Goal: Task Accomplishment & Management: Manage account settings

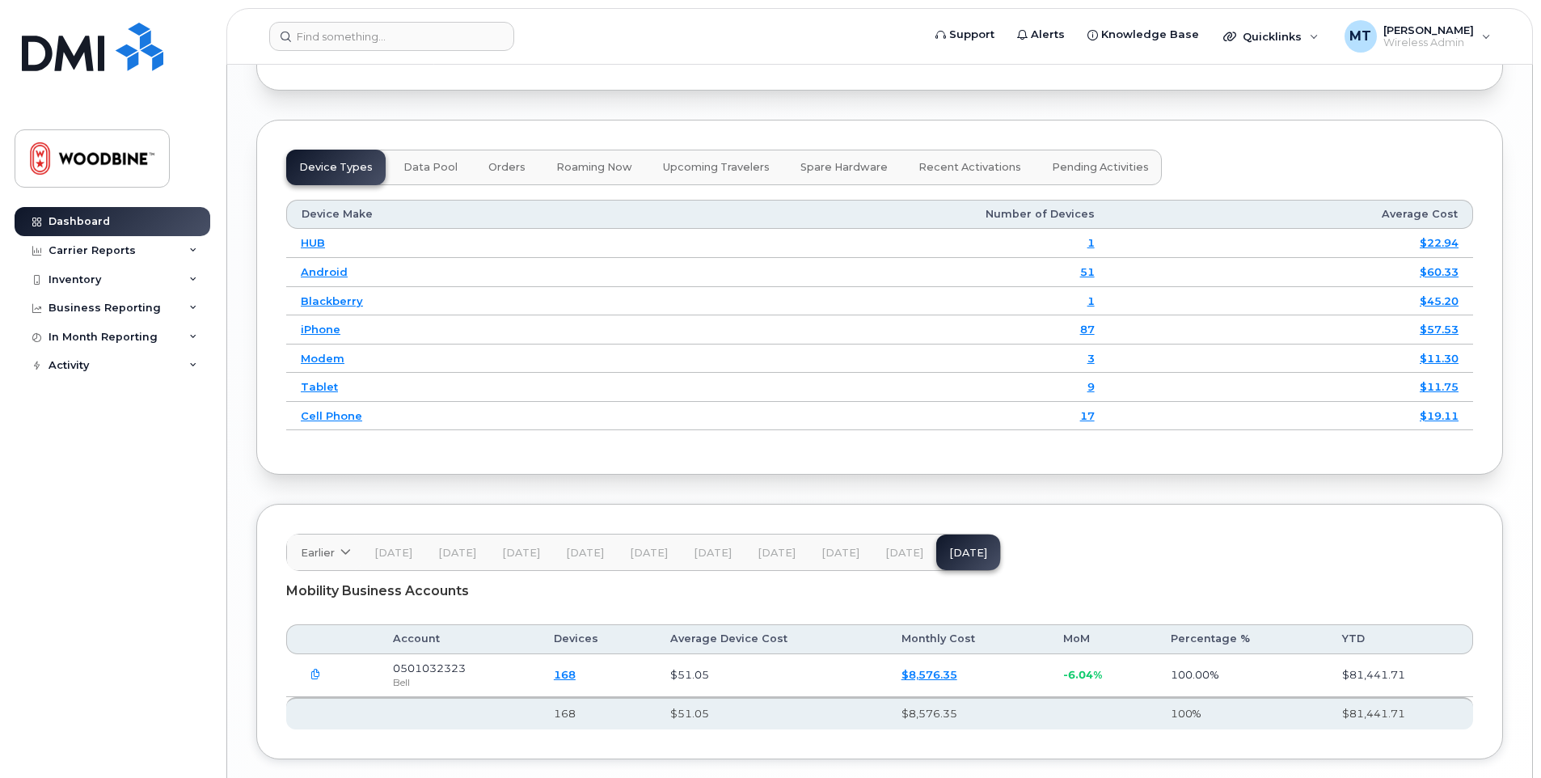
scroll to position [2112, 0]
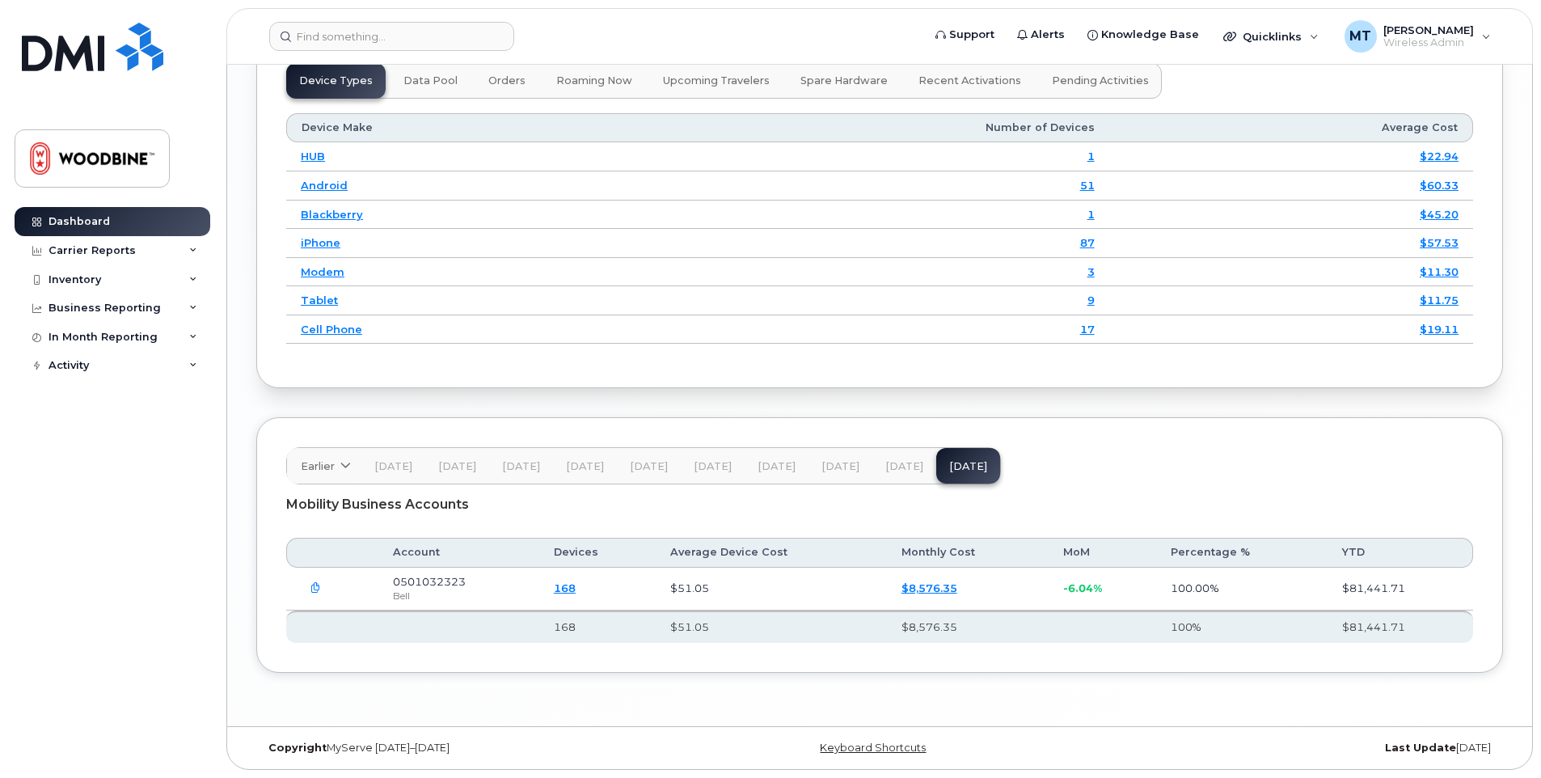
drag, startPoint x: 677, startPoint y: 555, endPoint x: 611, endPoint y: 556, distance: 65.5
click at [611, 556] on tr "Account Devices Average Device Cost Monthly Cost MoM Percentage % YTD" at bounding box center [879, 552] width 1187 height 29
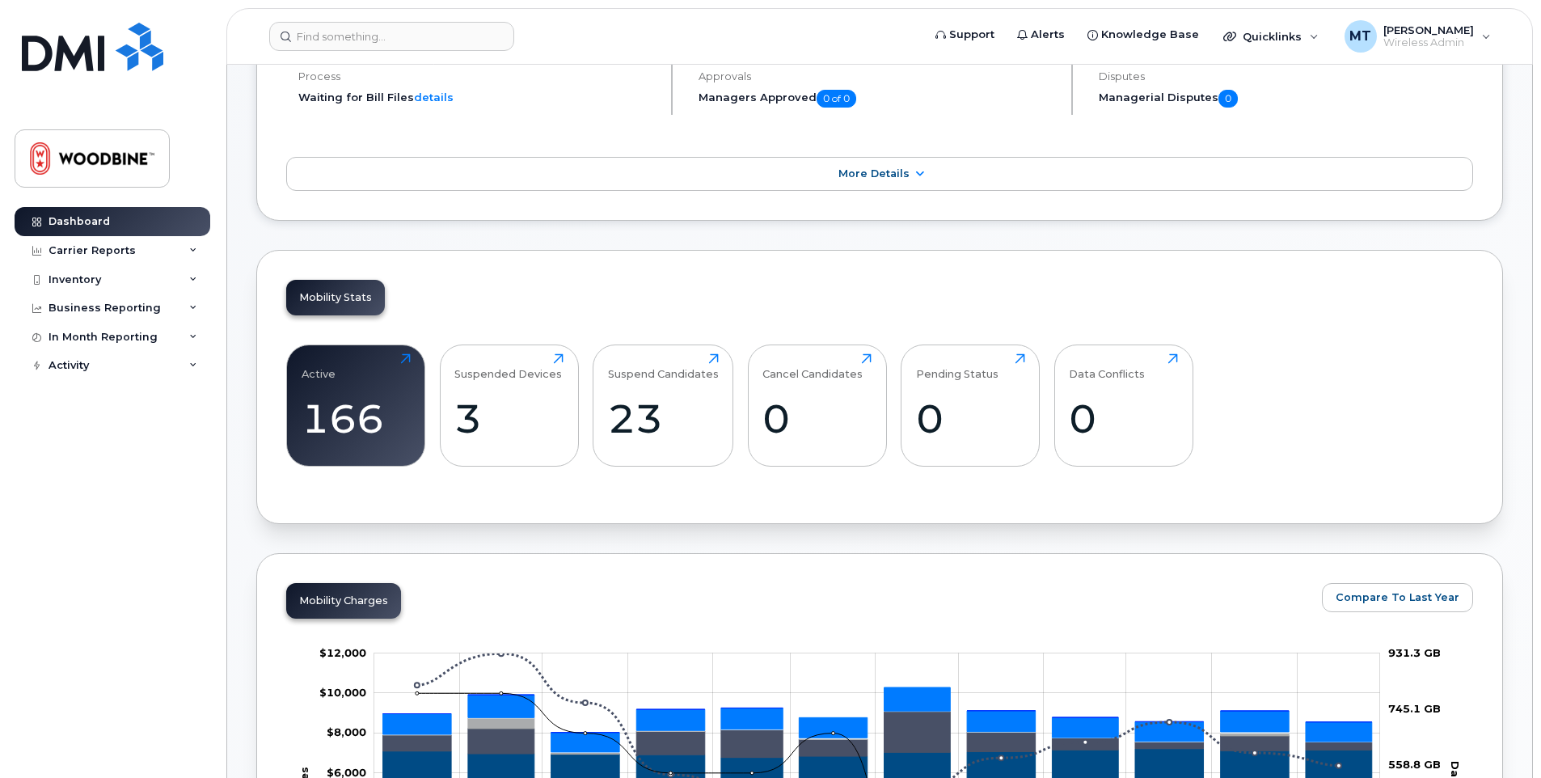
scroll to position [91, 0]
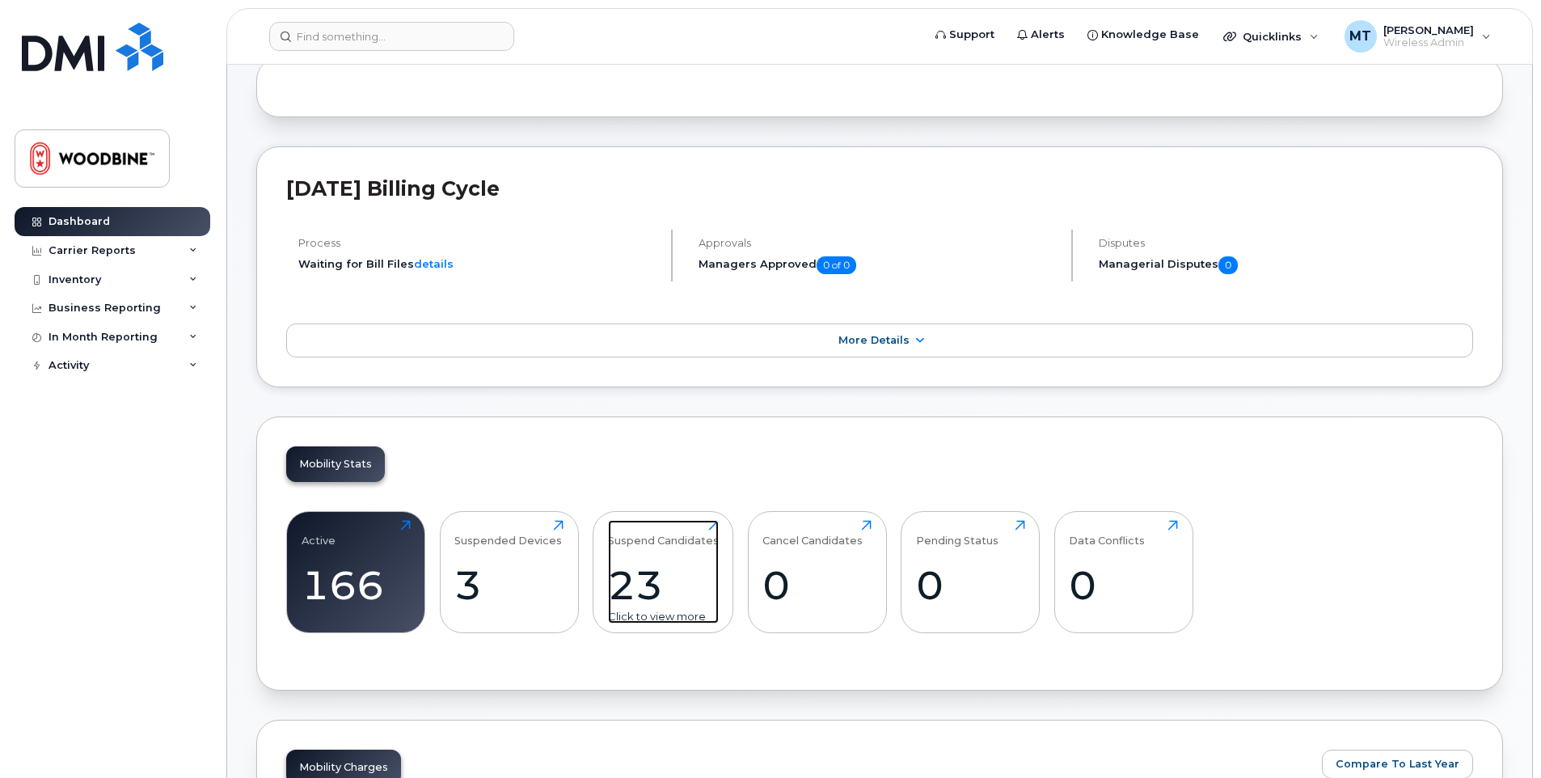
click at [655, 562] on div "23" at bounding box center [663, 585] width 111 height 48
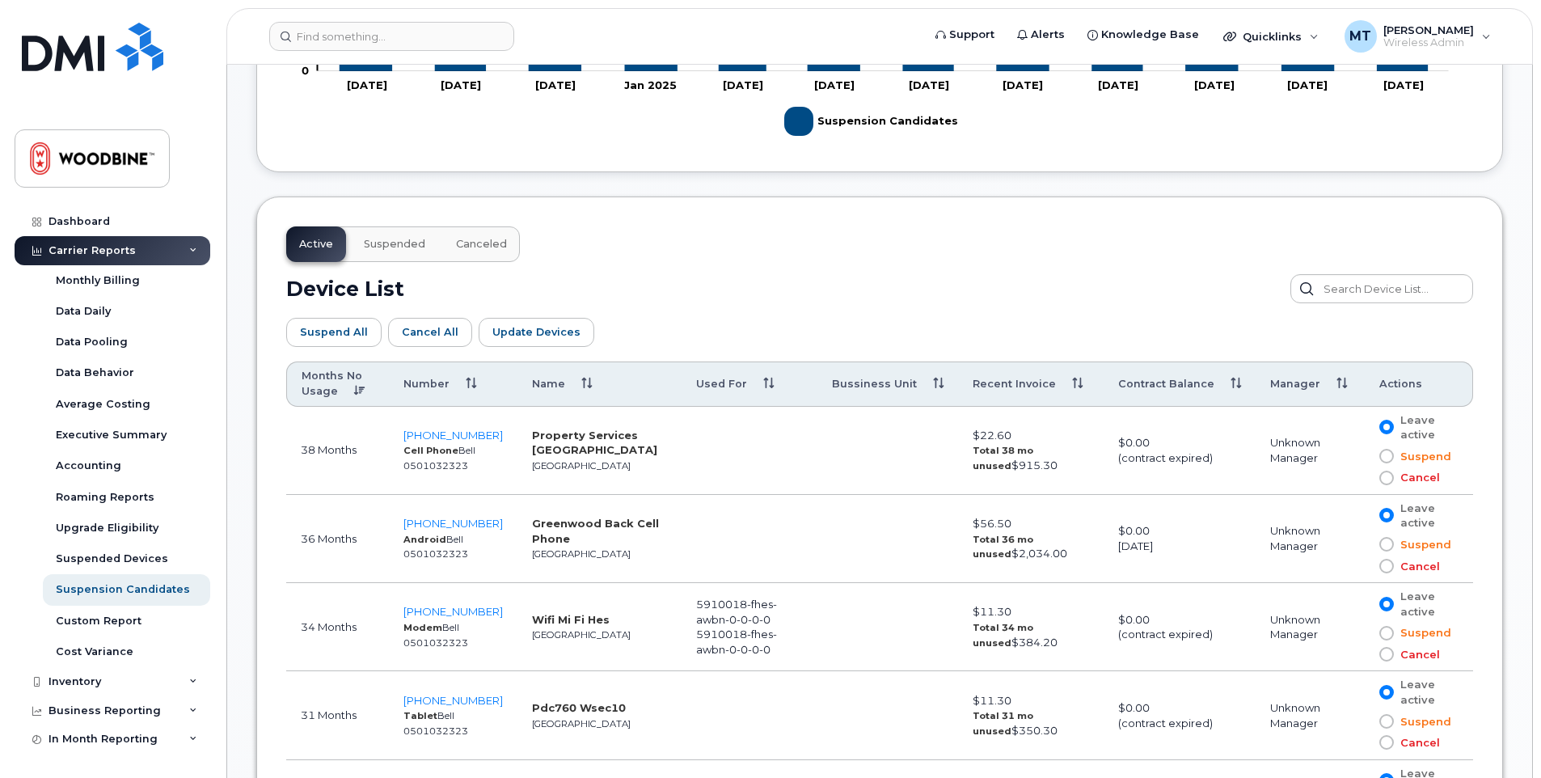
scroll to position [808, 0]
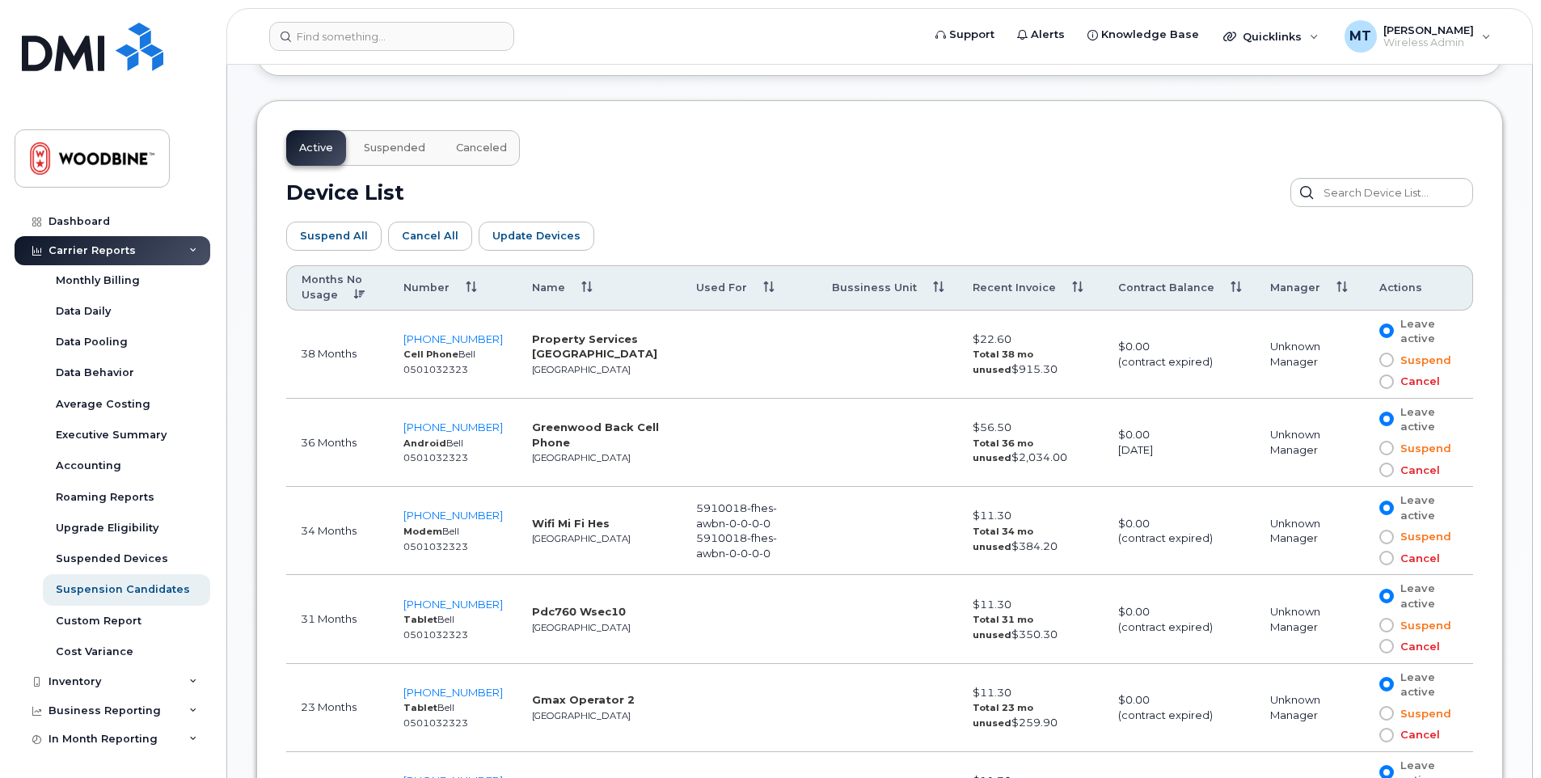
click at [1384, 382] on span at bounding box center [1386, 381] width 15 height 15
click at [1363, 382] on input "Cancel" at bounding box center [1363, 382] width 0 height 0
click at [1385, 468] on span at bounding box center [1386, 469] width 15 height 15
click at [1363, 470] on input "Cancel" at bounding box center [1363, 470] width 0 height 0
click at [1384, 561] on span at bounding box center [1386, 558] width 15 height 15
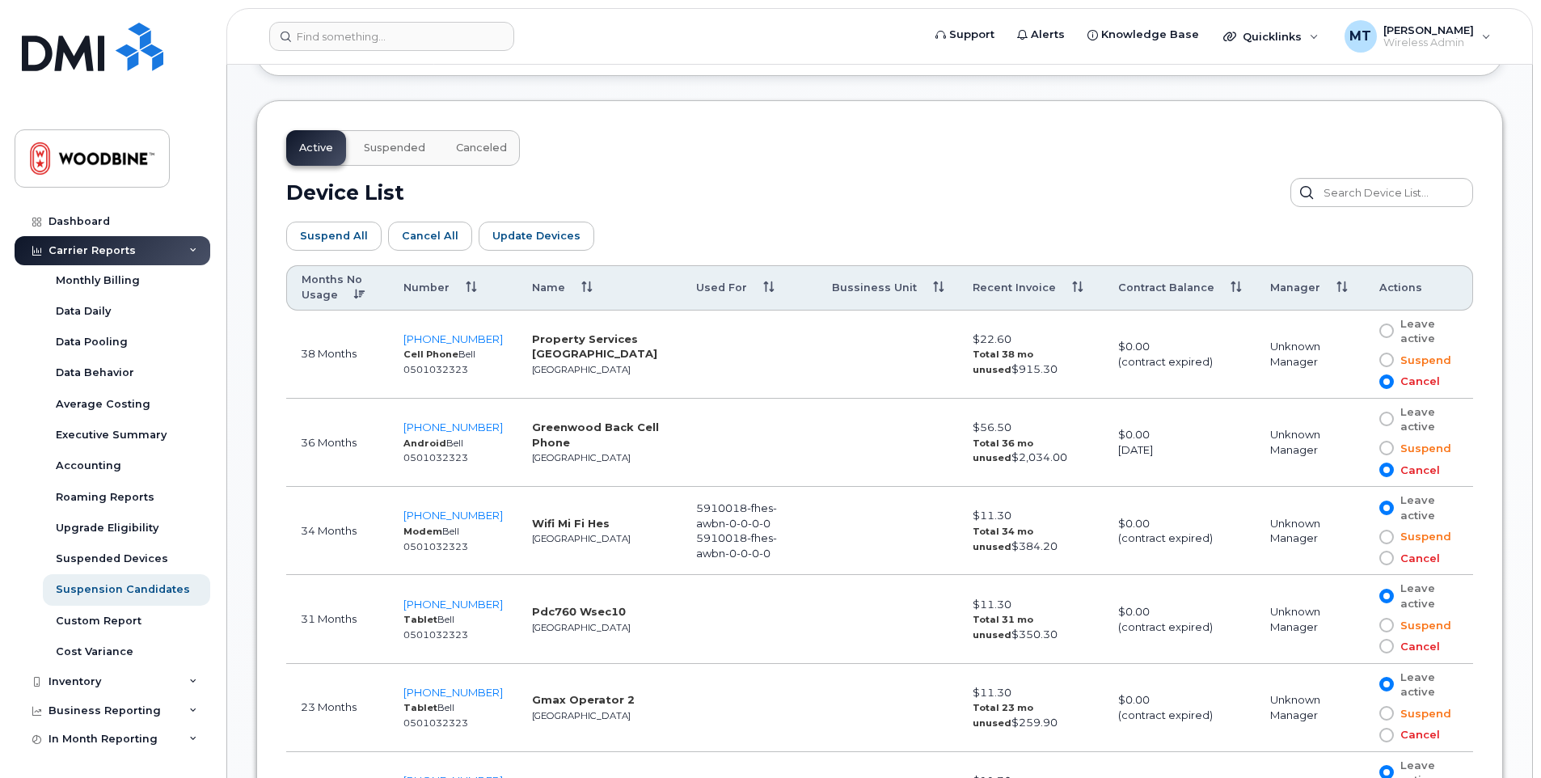
click at [1363, 558] on input "Cancel" at bounding box center [1363, 558] width 0 height 0
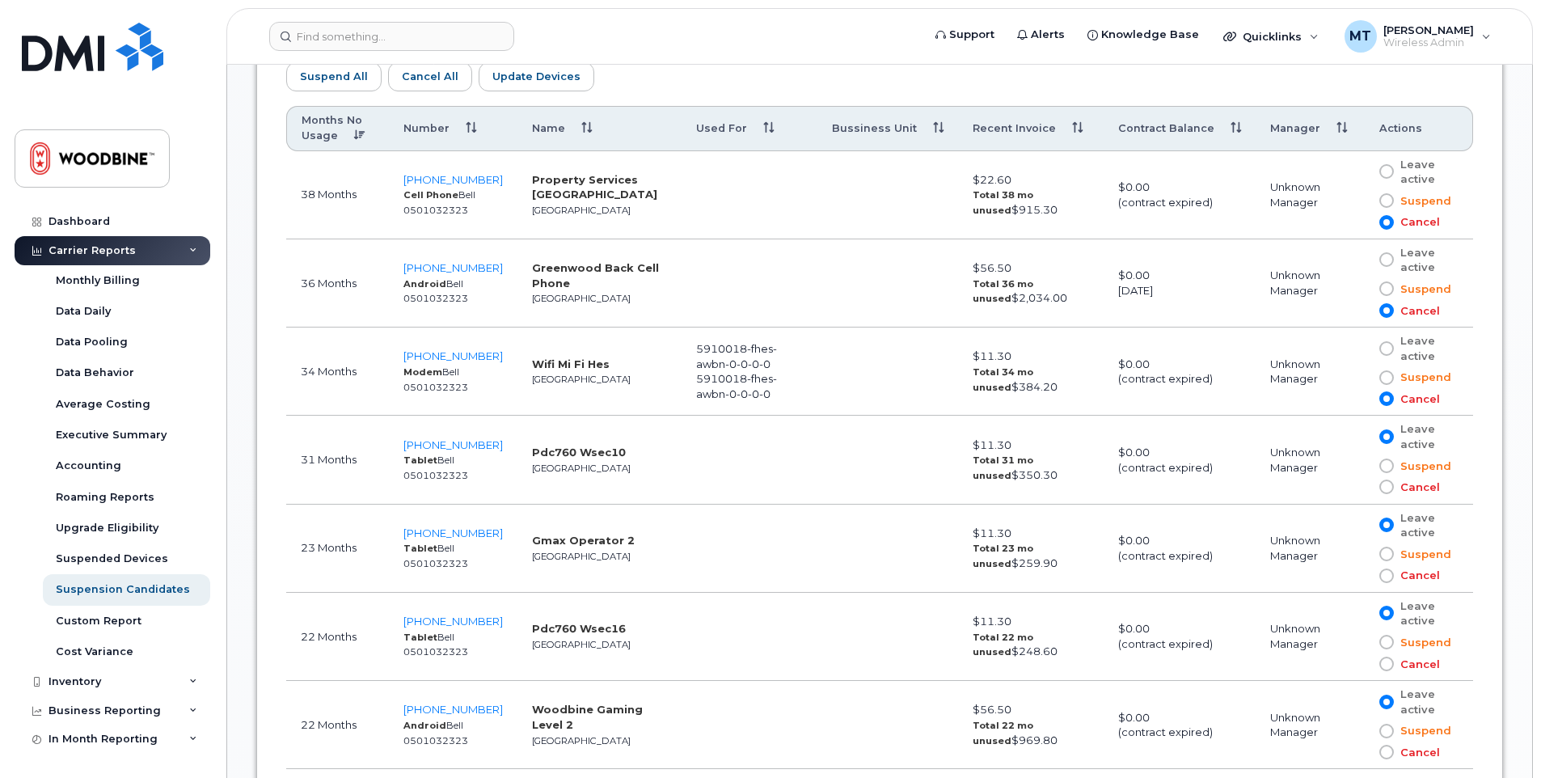
scroll to position [970, 0]
click at [1390, 258] on span at bounding box center [1386, 257] width 15 height 15
click at [1363, 257] on input "Leave active" at bounding box center [1363, 257] width 0 height 0
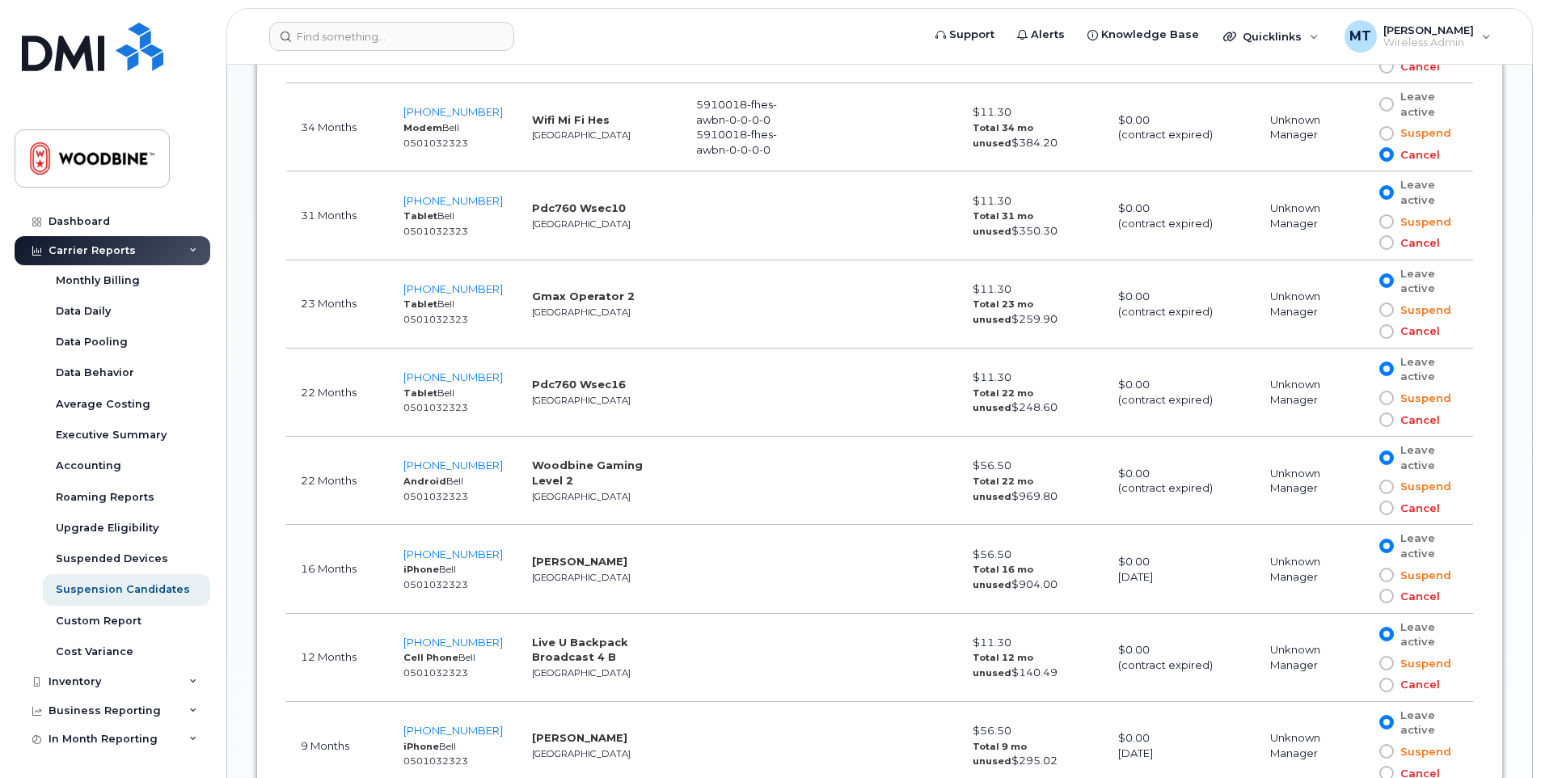
scroll to position [1213, 0]
click at [1384, 509] on span at bounding box center [1386, 507] width 15 height 15
click at [1363, 507] on input "Cancel" at bounding box center [1363, 507] width 0 height 0
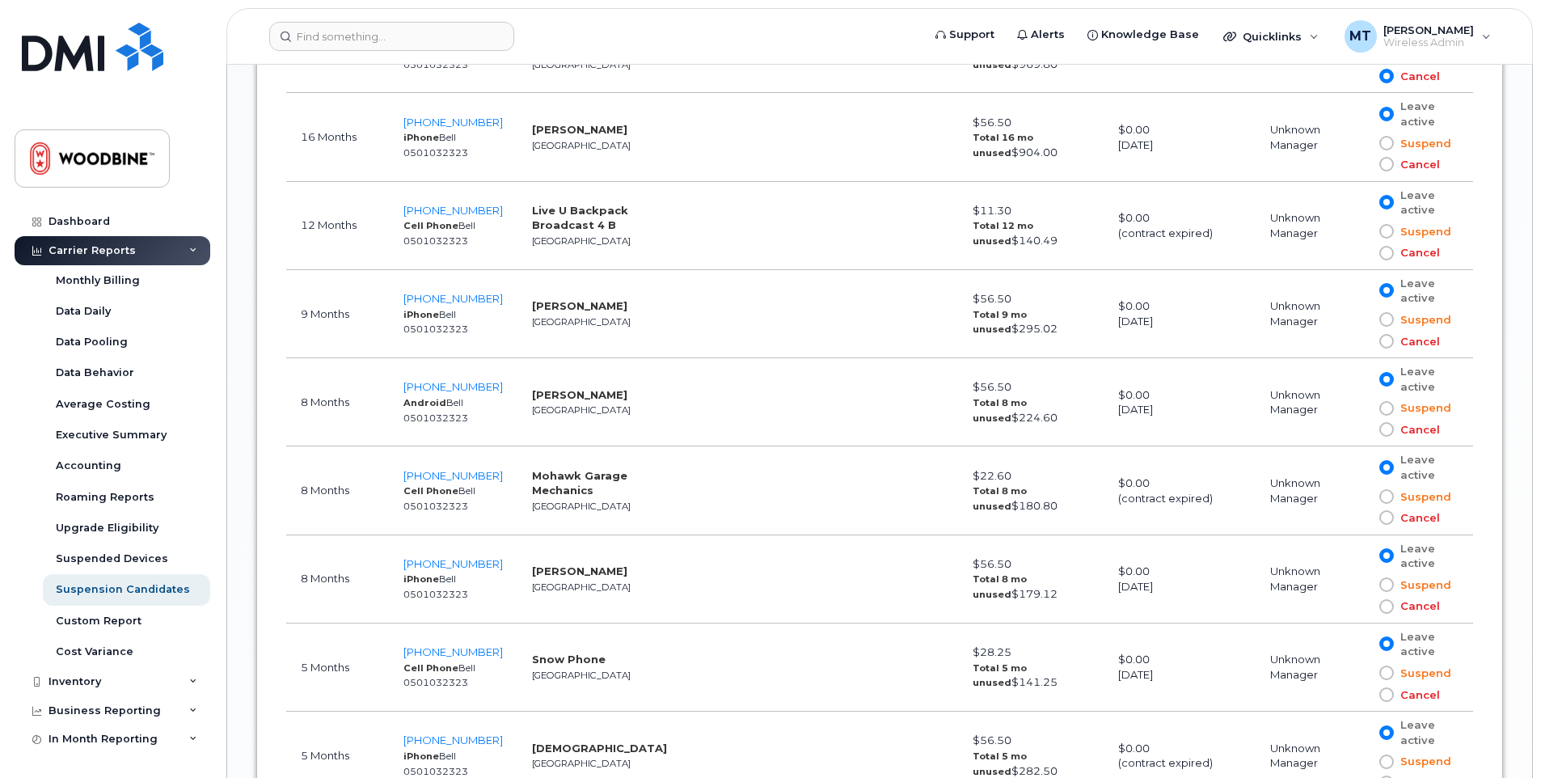
scroll to position [1482, 0]
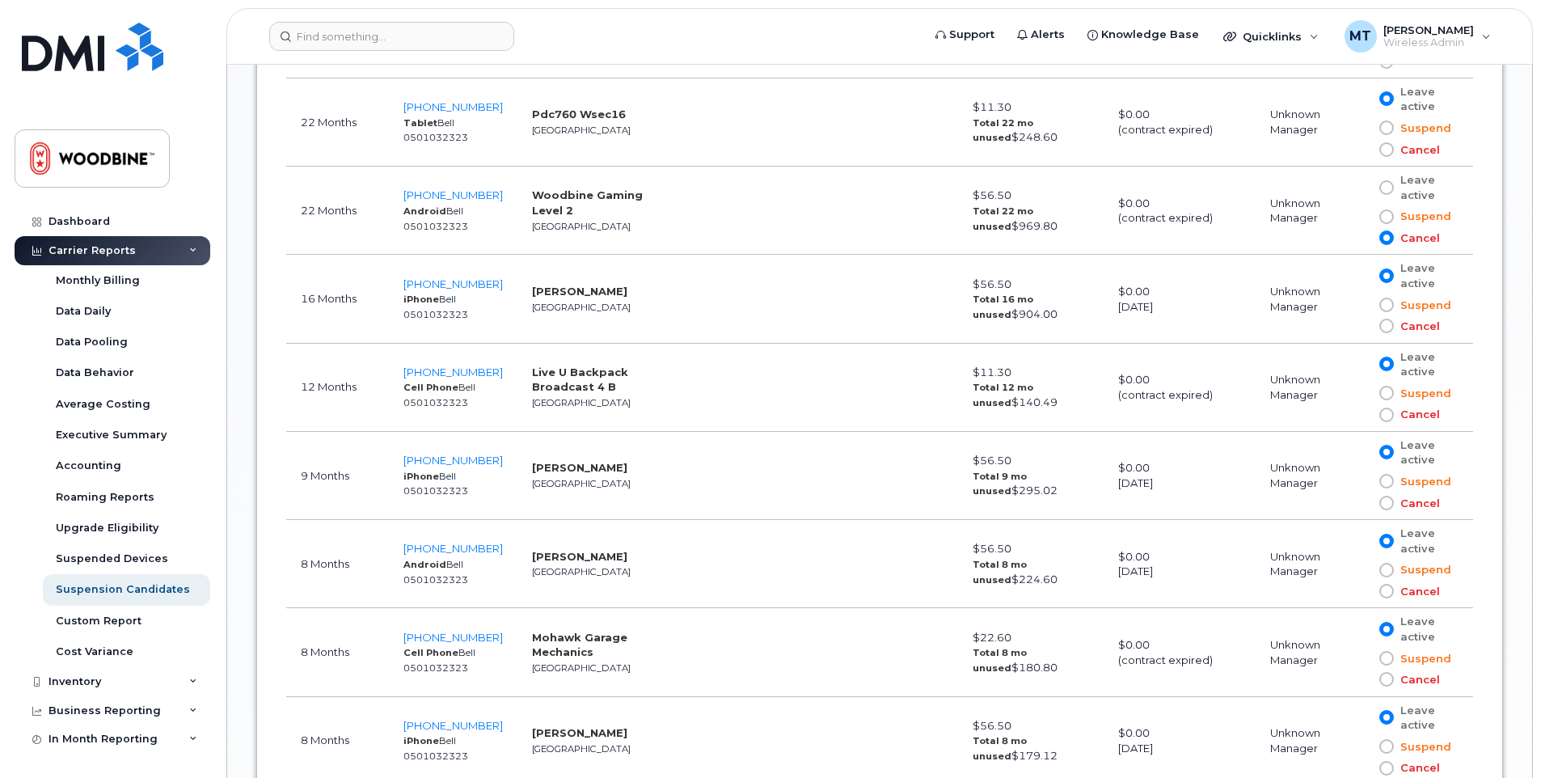
click at [1383, 327] on span at bounding box center [1386, 326] width 15 height 15
click at [1363, 326] on input "Cancel" at bounding box center [1363, 326] width 0 height 0
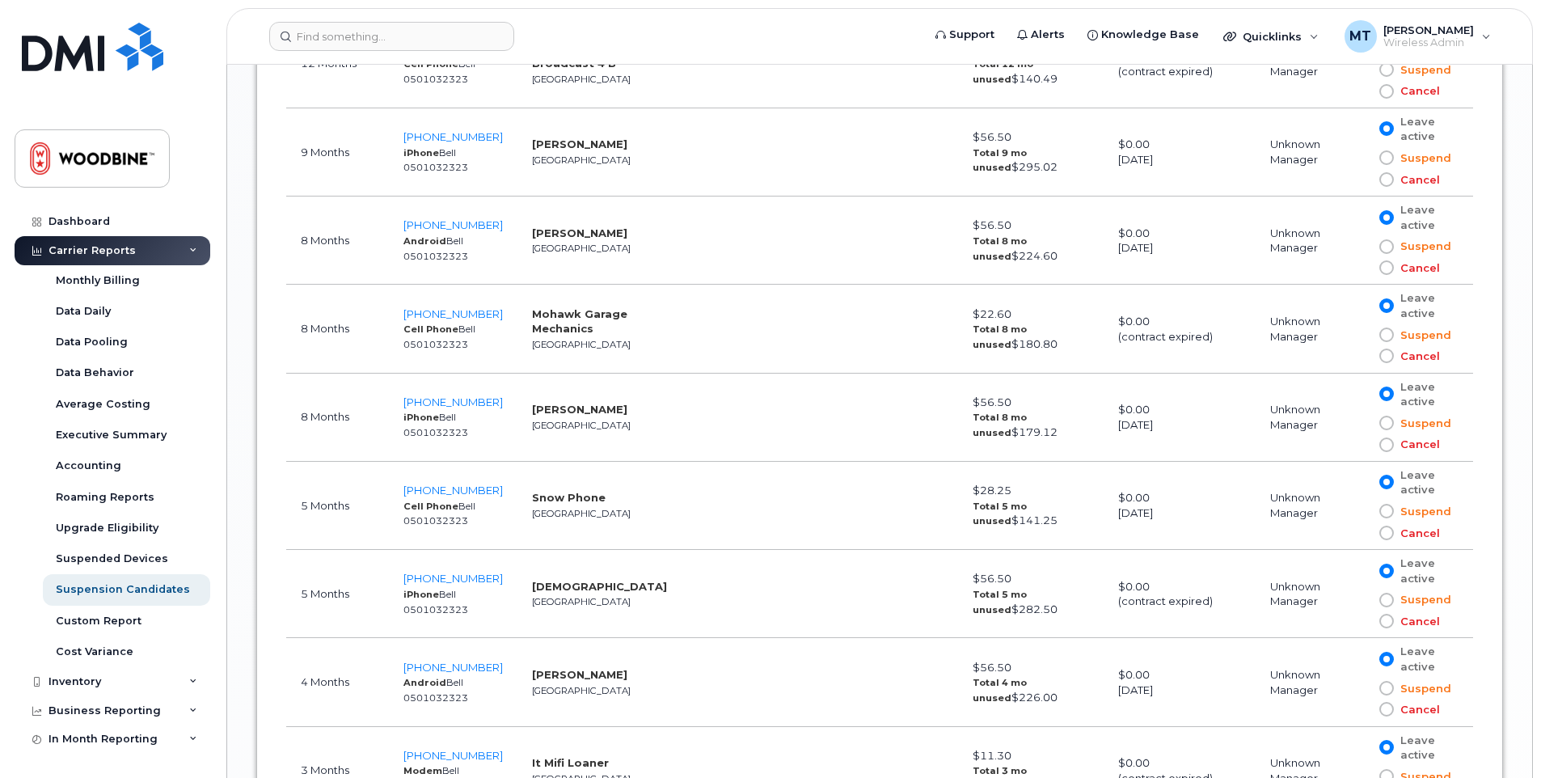
scroll to position [1563, 0]
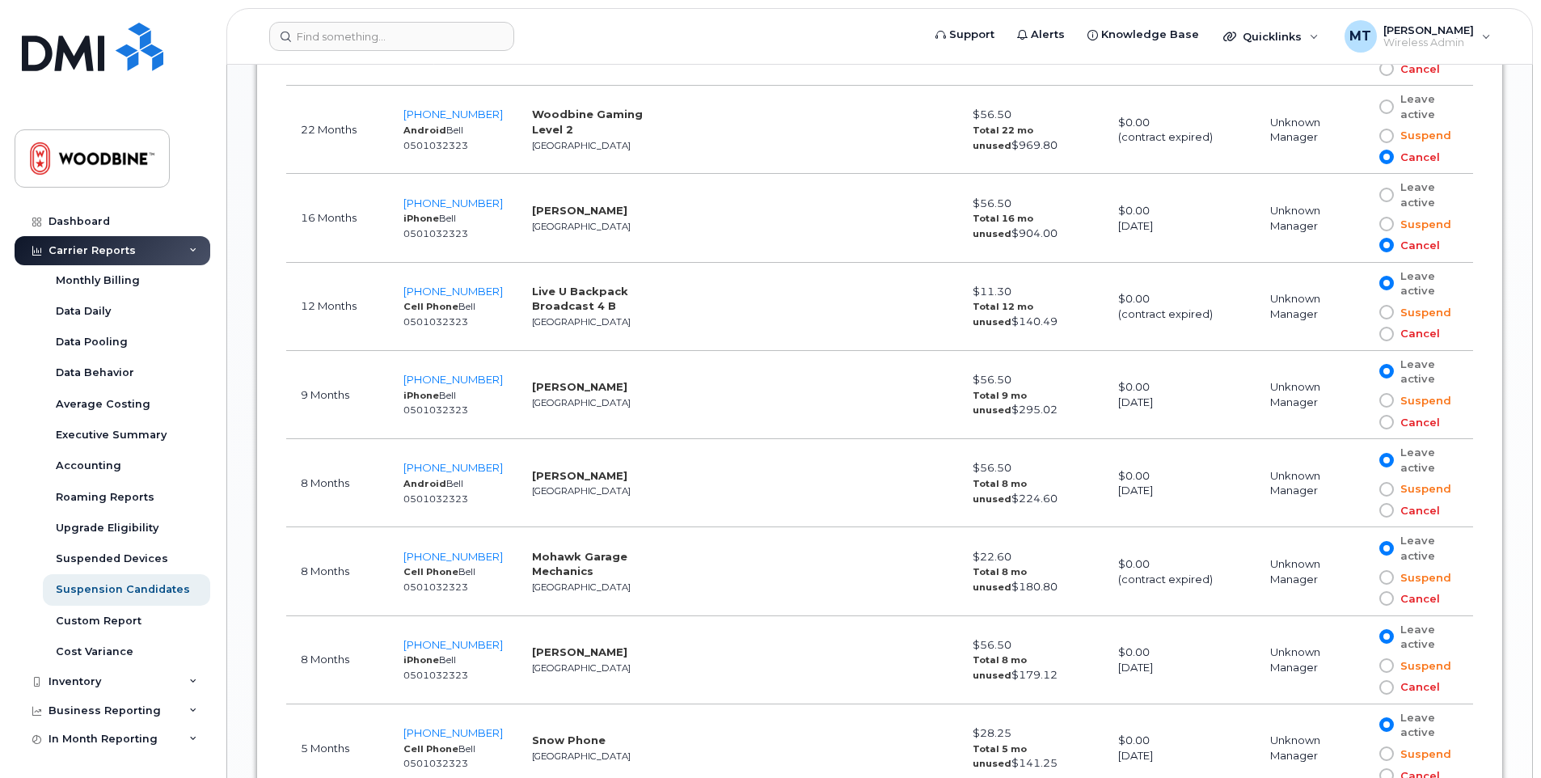
click at [1387, 423] on span at bounding box center [1386, 422] width 15 height 15
click at [1363, 422] on input "Cancel" at bounding box center [1363, 422] width 0 height 0
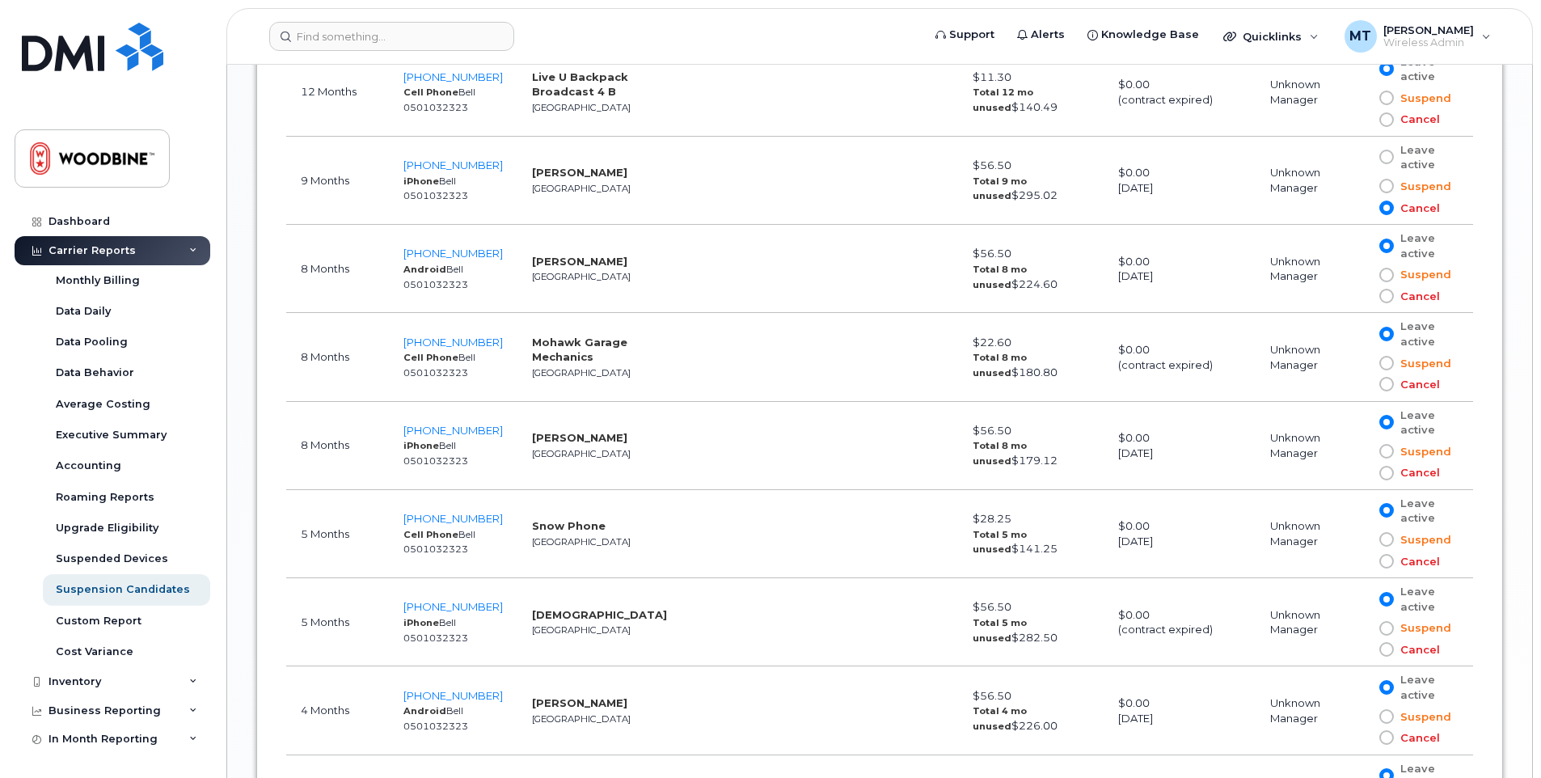
scroll to position [1805, 0]
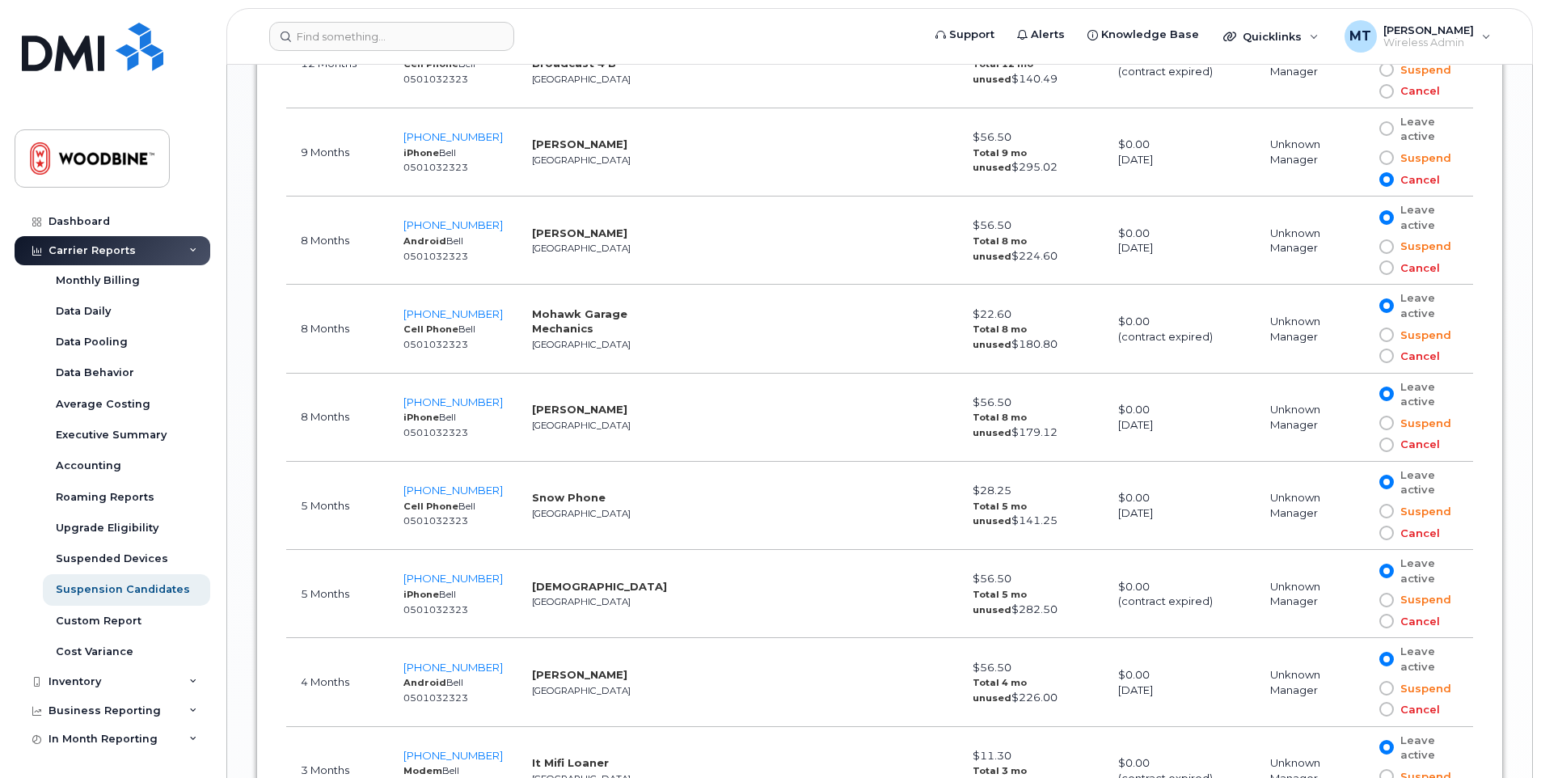
click at [1386, 620] on span at bounding box center [1386, 621] width 15 height 15
click at [1363, 621] on input "Cancel" at bounding box center [1363, 621] width 0 height 0
click at [1383, 352] on span at bounding box center [1386, 355] width 15 height 15
click at [1363, 356] on input "Cancel" at bounding box center [1363, 356] width 0 height 0
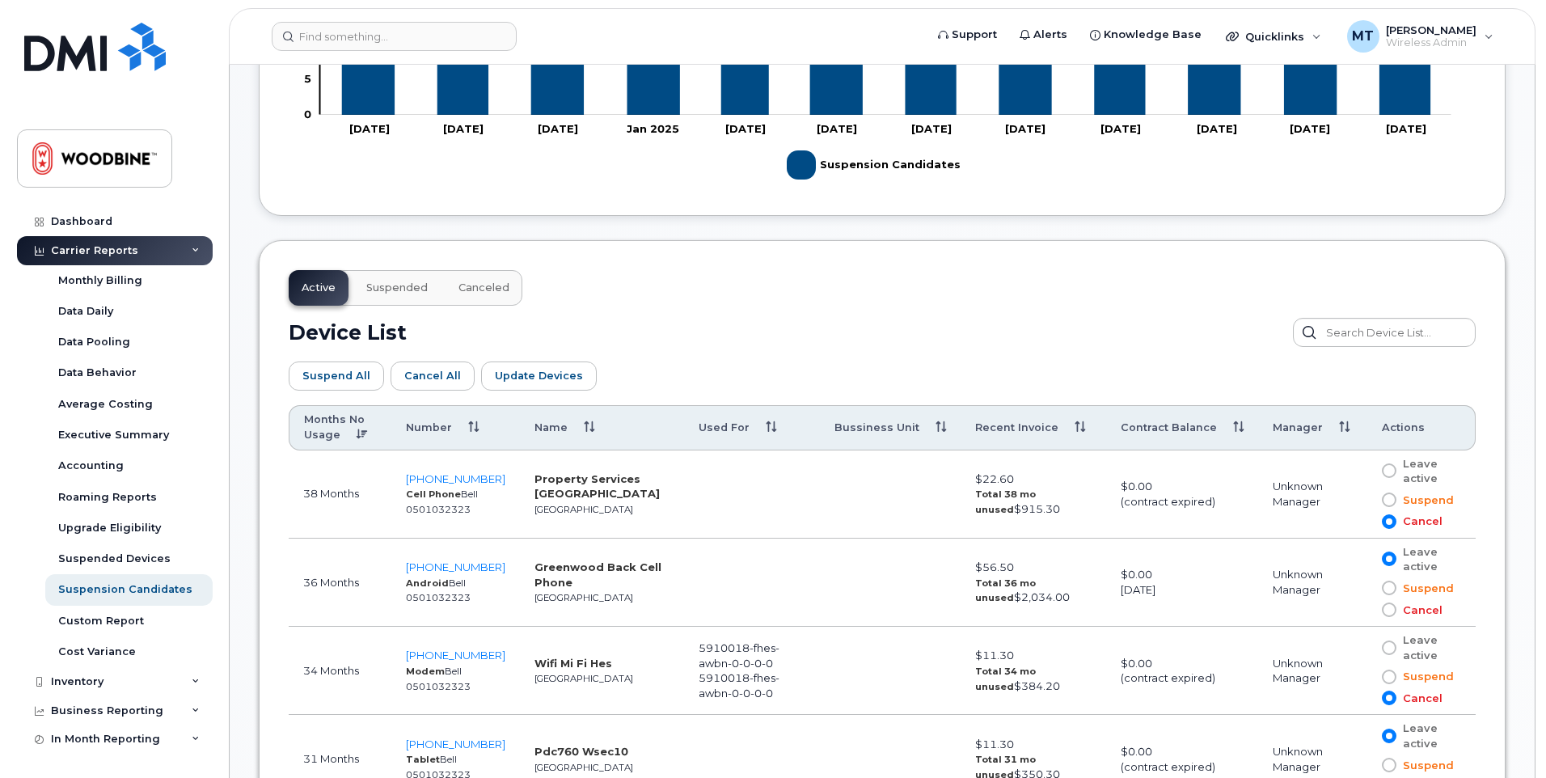
scroll to position [512, 0]
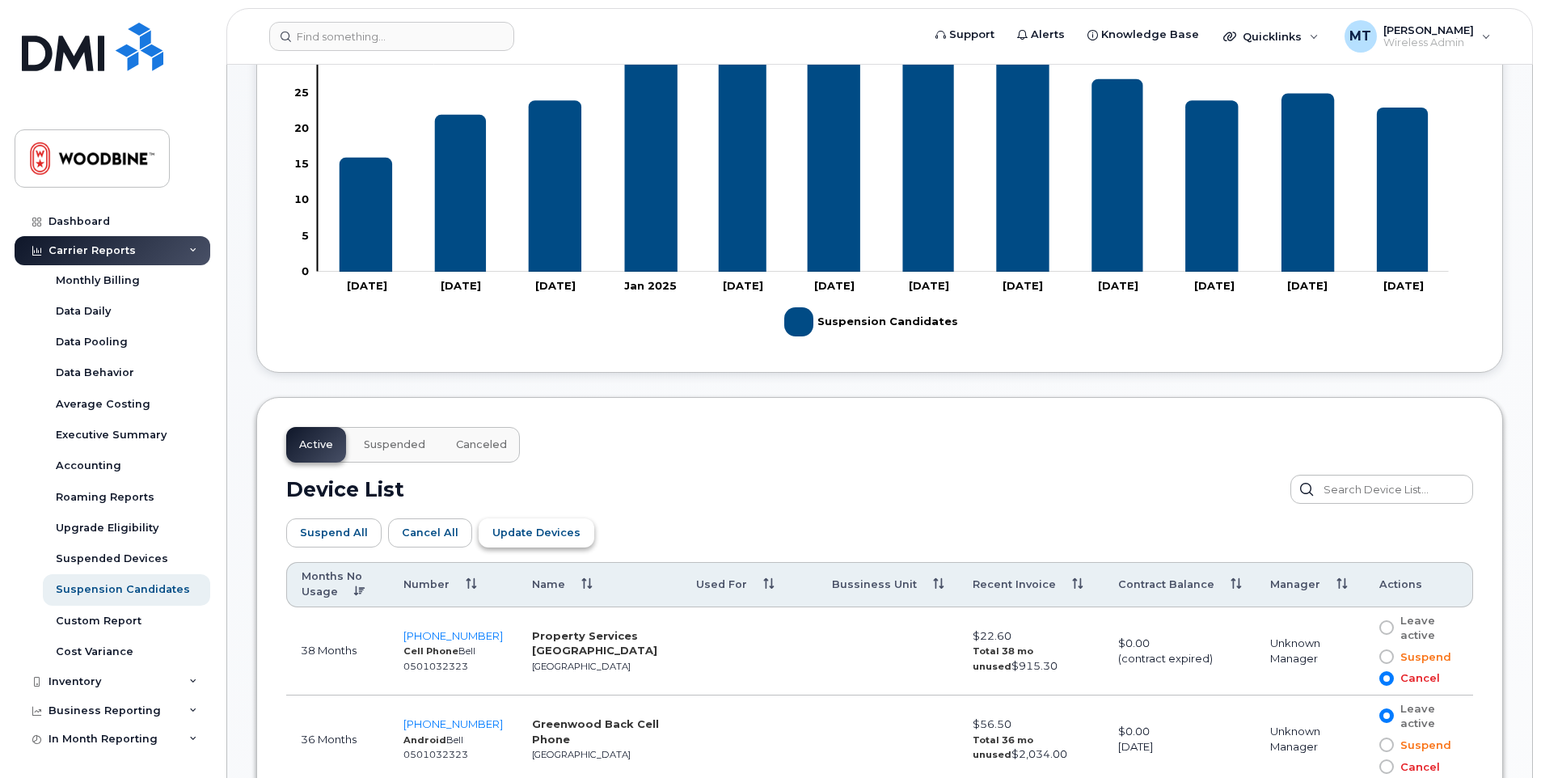
click at [539, 534] on span "Update Devices" at bounding box center [536, 532] width 88 height 15
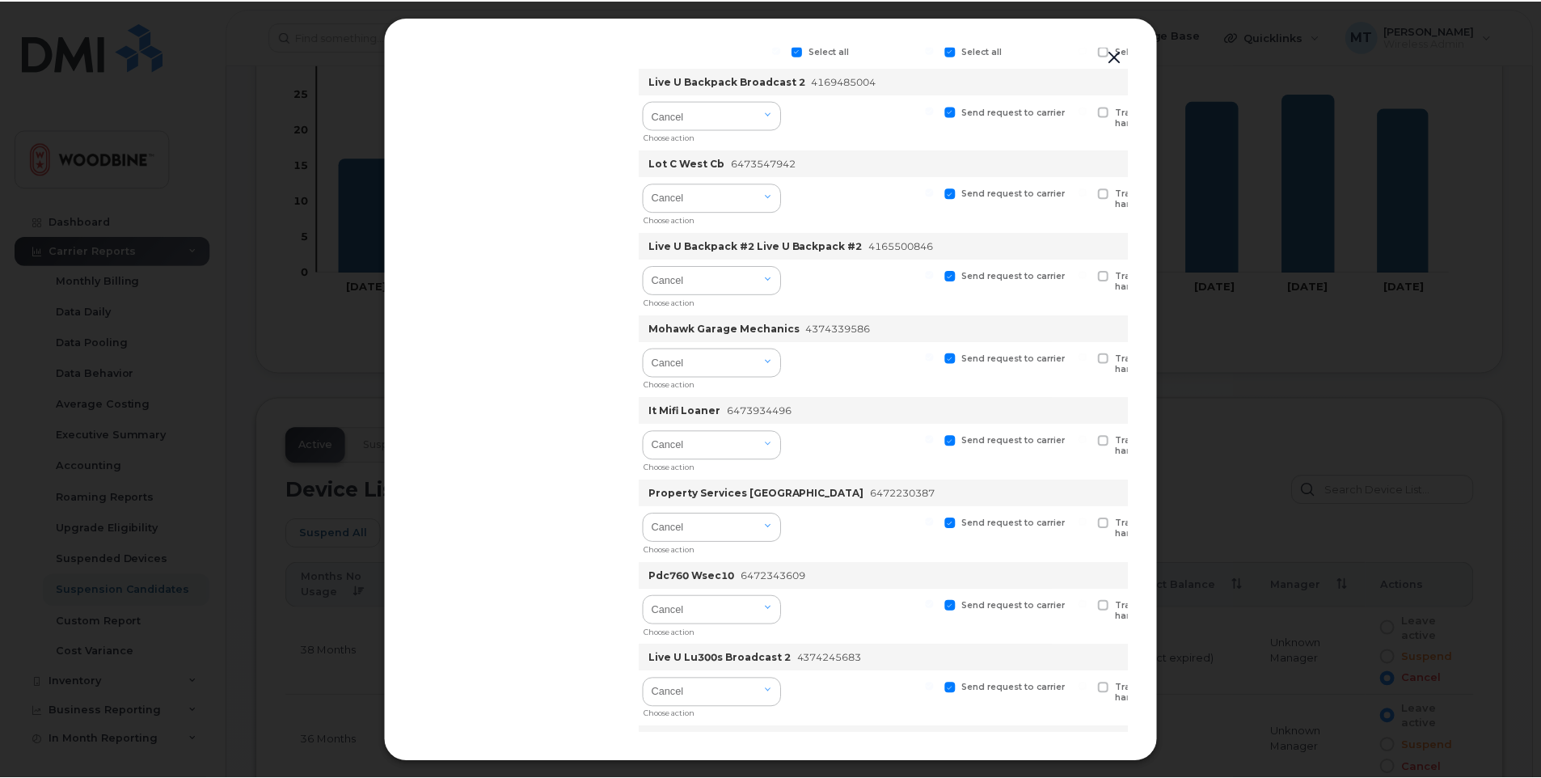
scroll to position [0, 0]
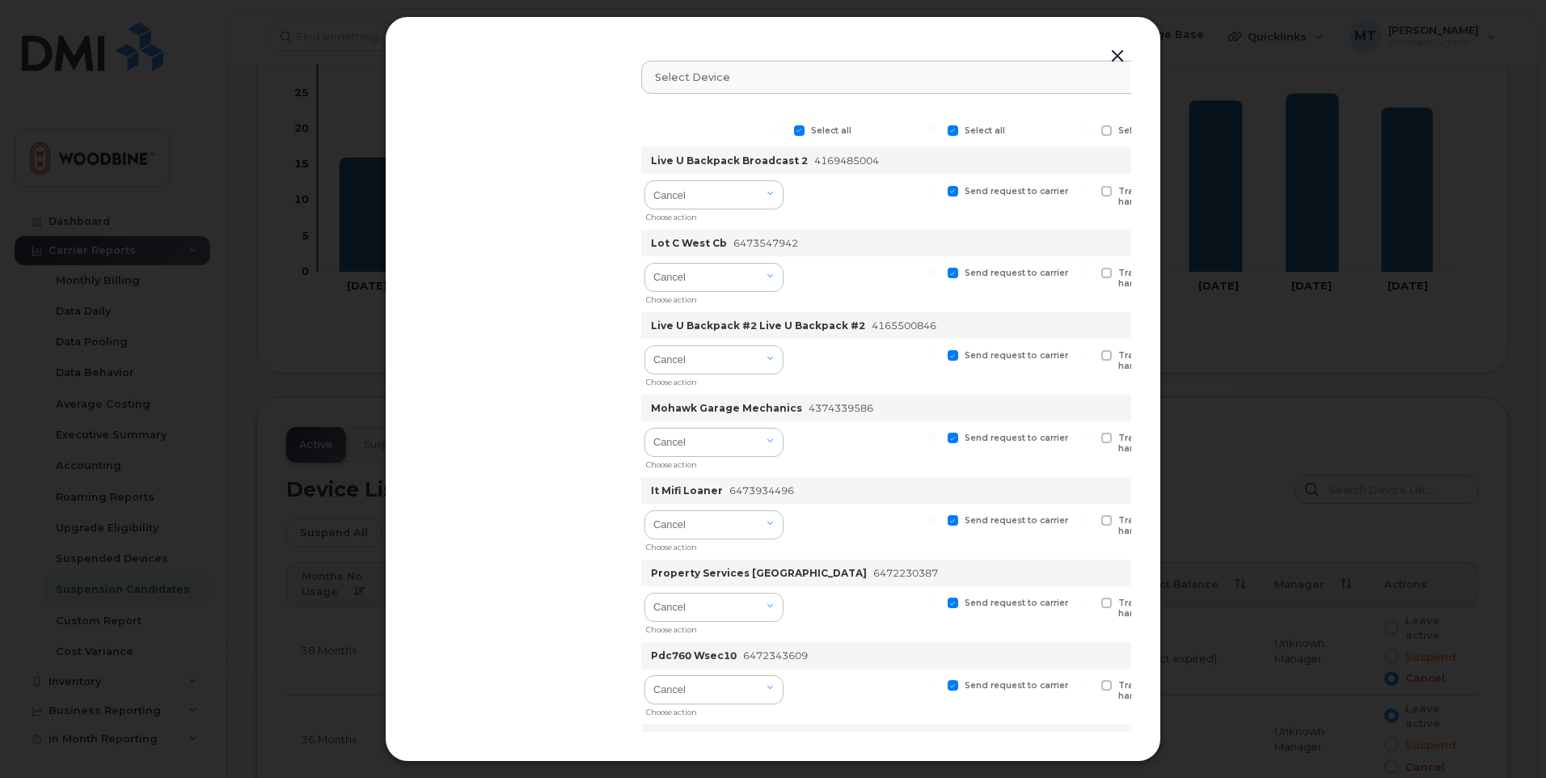
click at [1121, 49] on button "button" at bounding box center [1117, 56] width 24 height 23
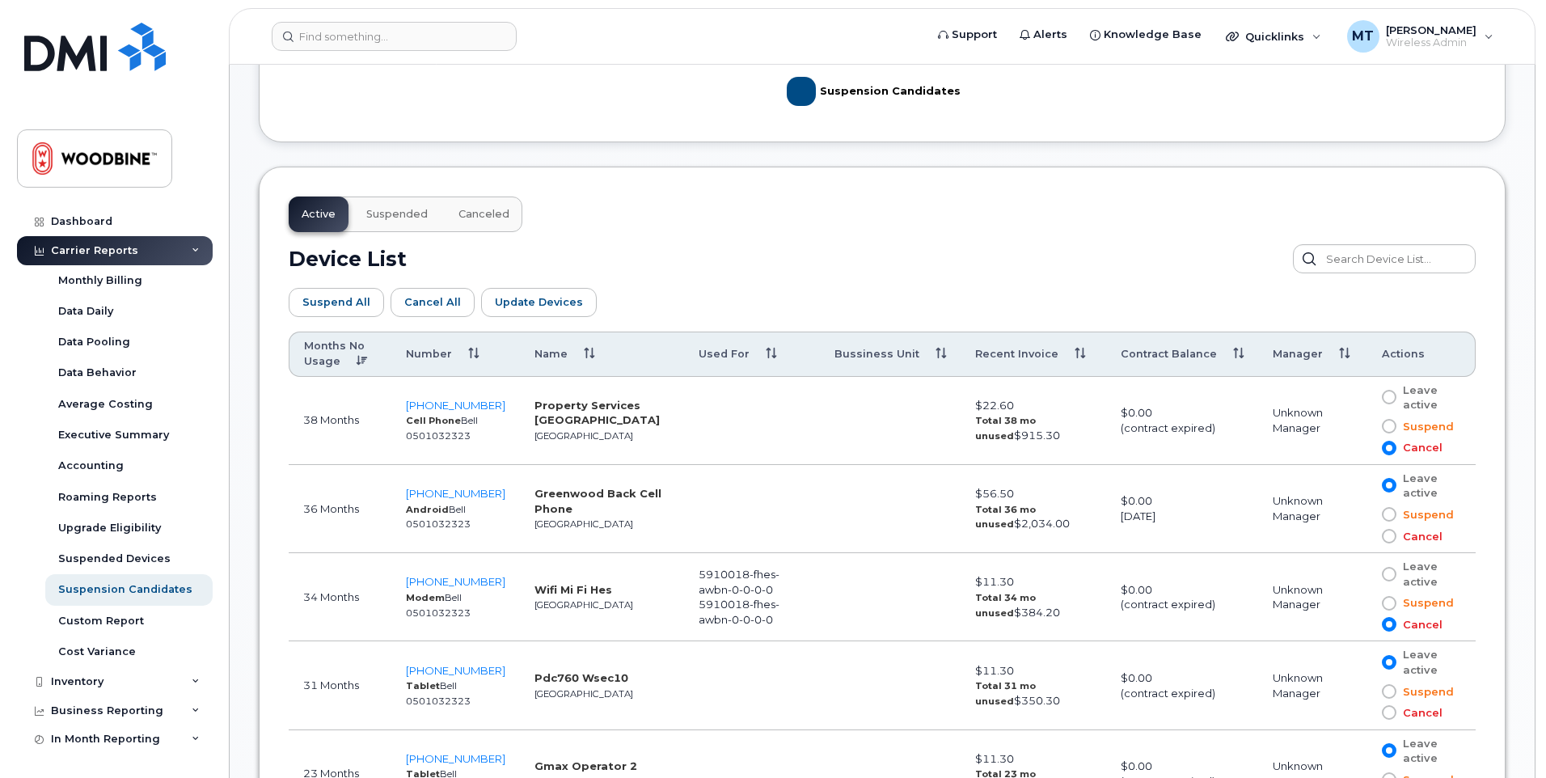
scroll to position [808, 0]
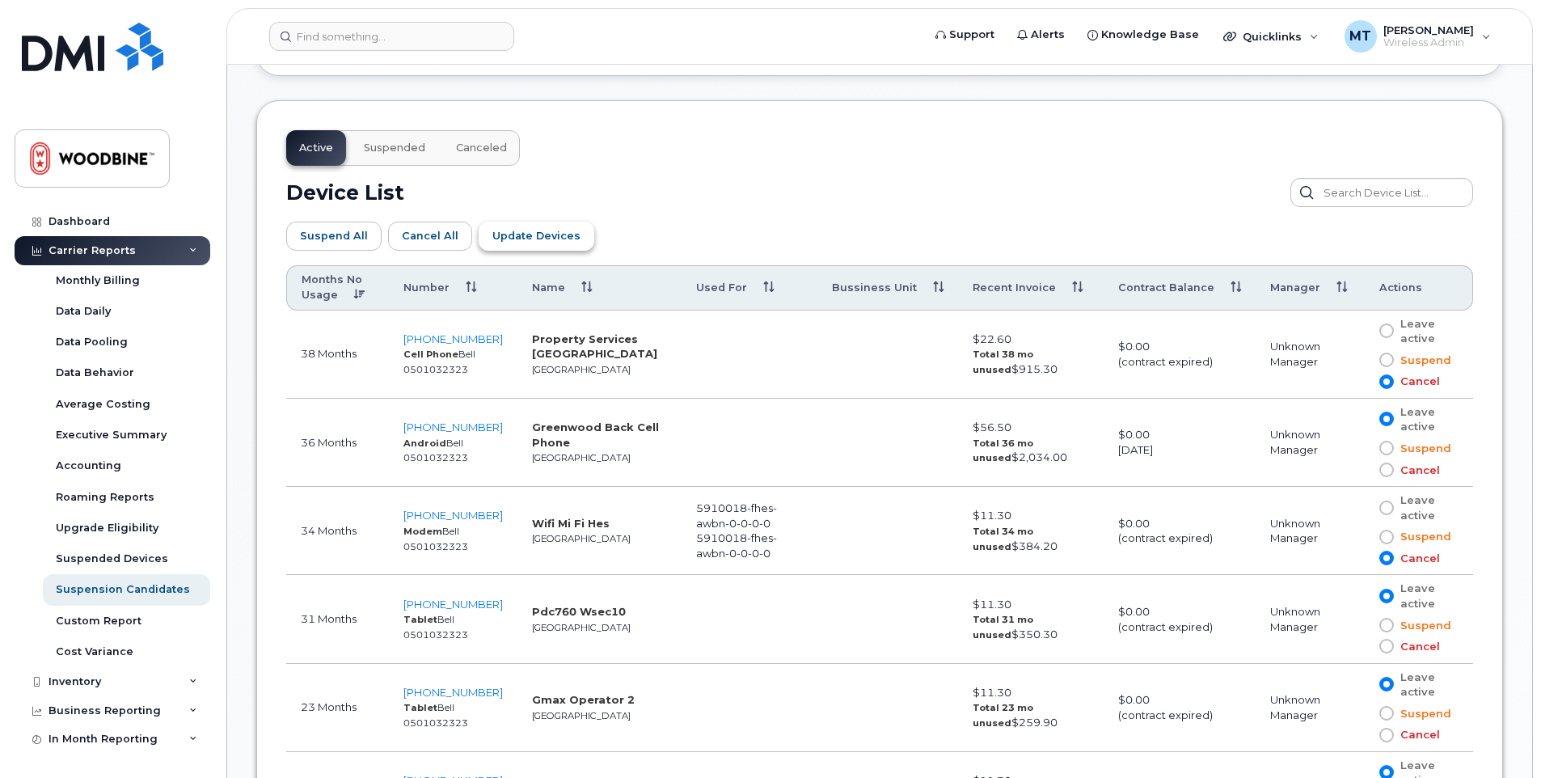
click at [529, 232] on span "Update Devices" at bounding box center [536, 235] width 88 height 15
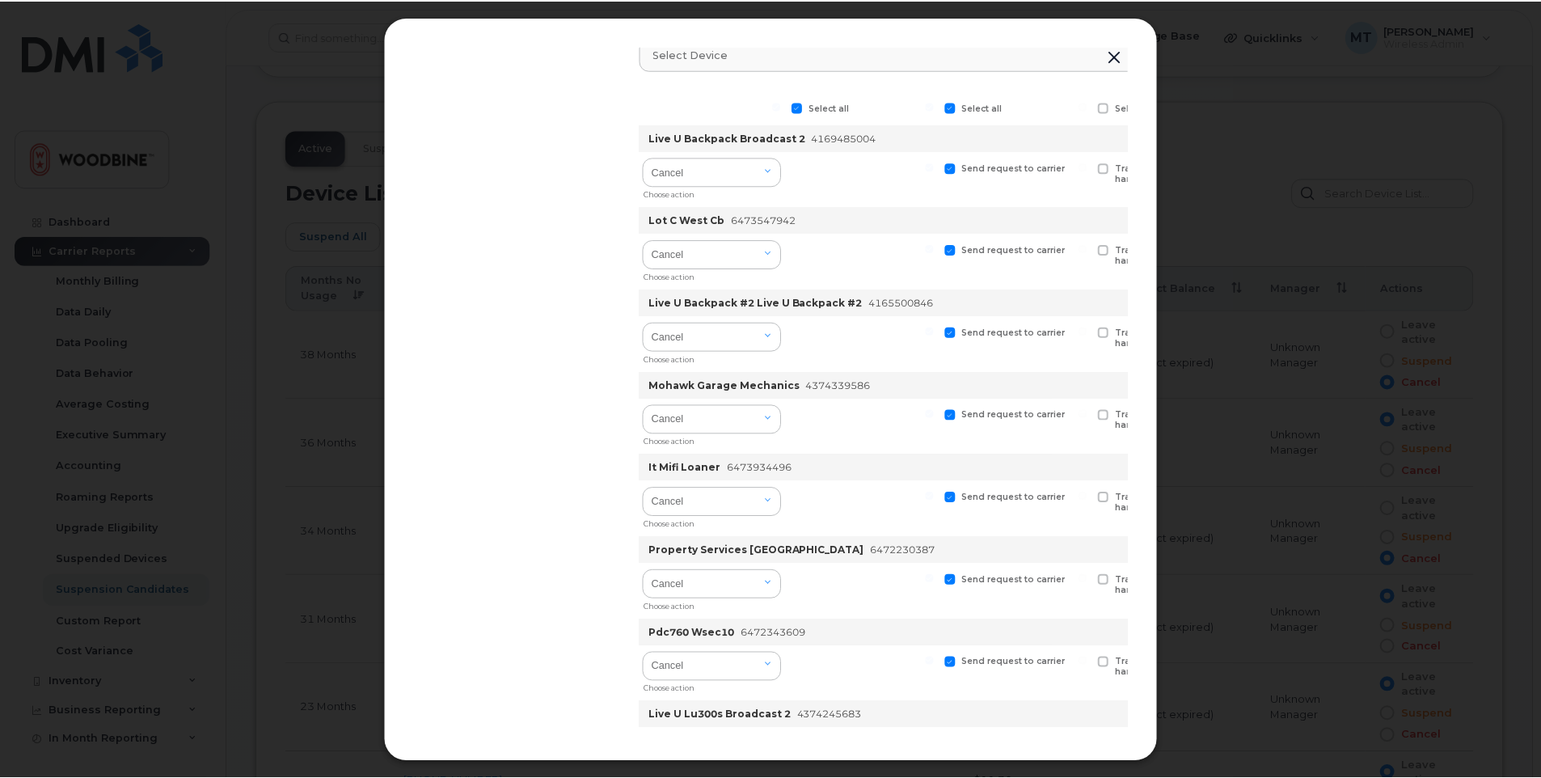
scroll to position [0, 0]
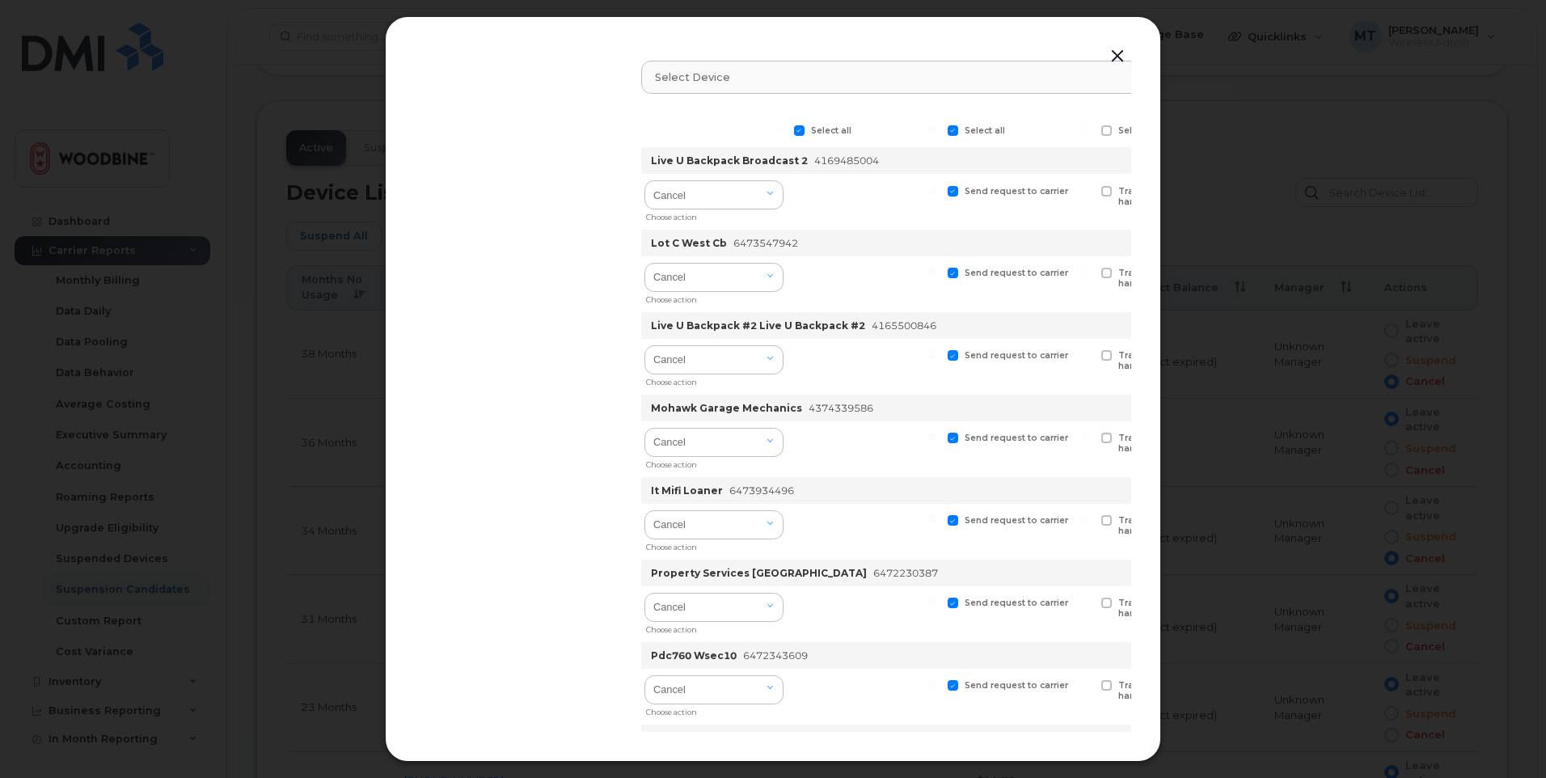
click at [1113, 50] on button "button" at bounding box center [1117, 56] width 24 height 23
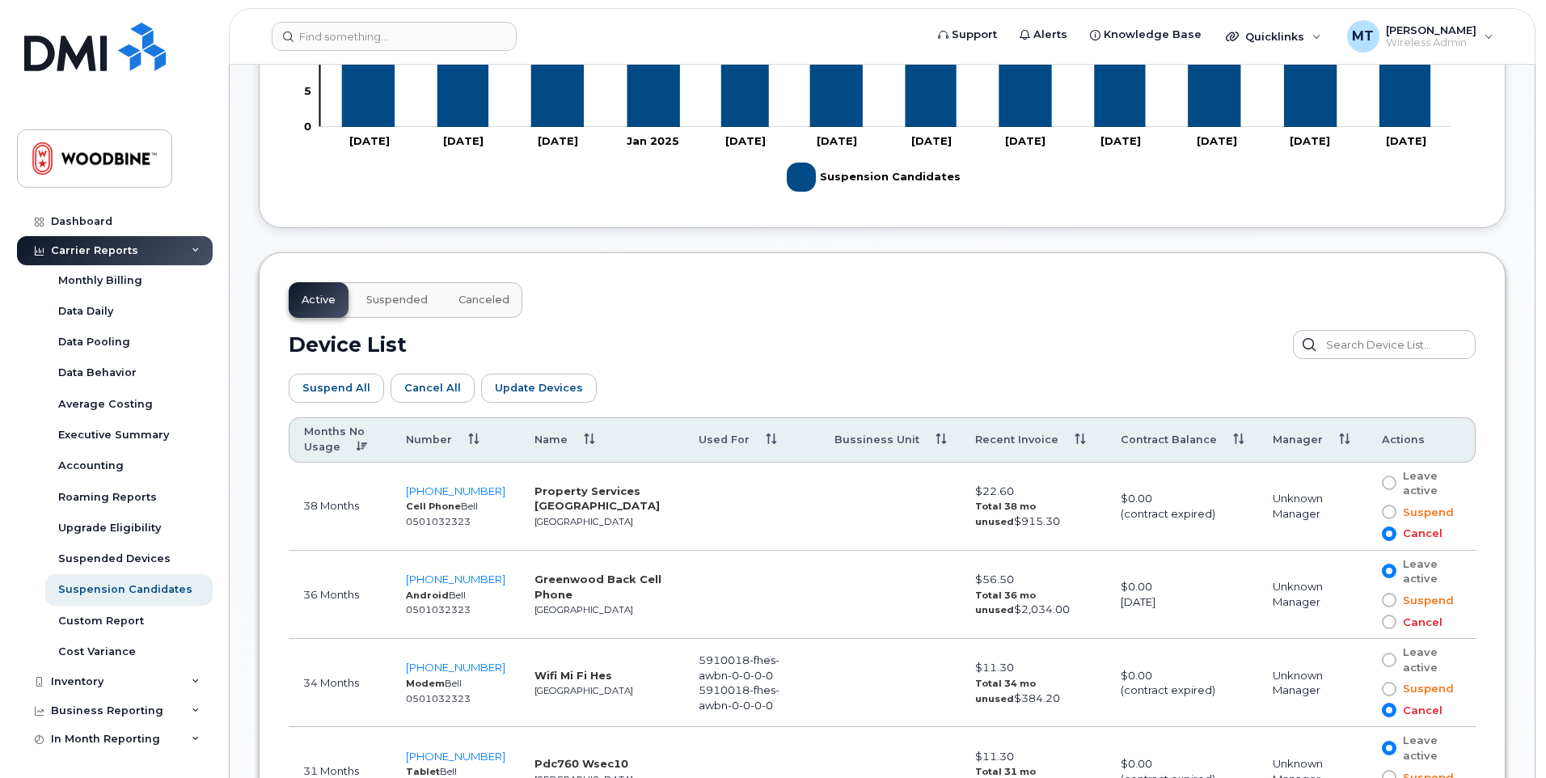
scroll to position [512, 0]
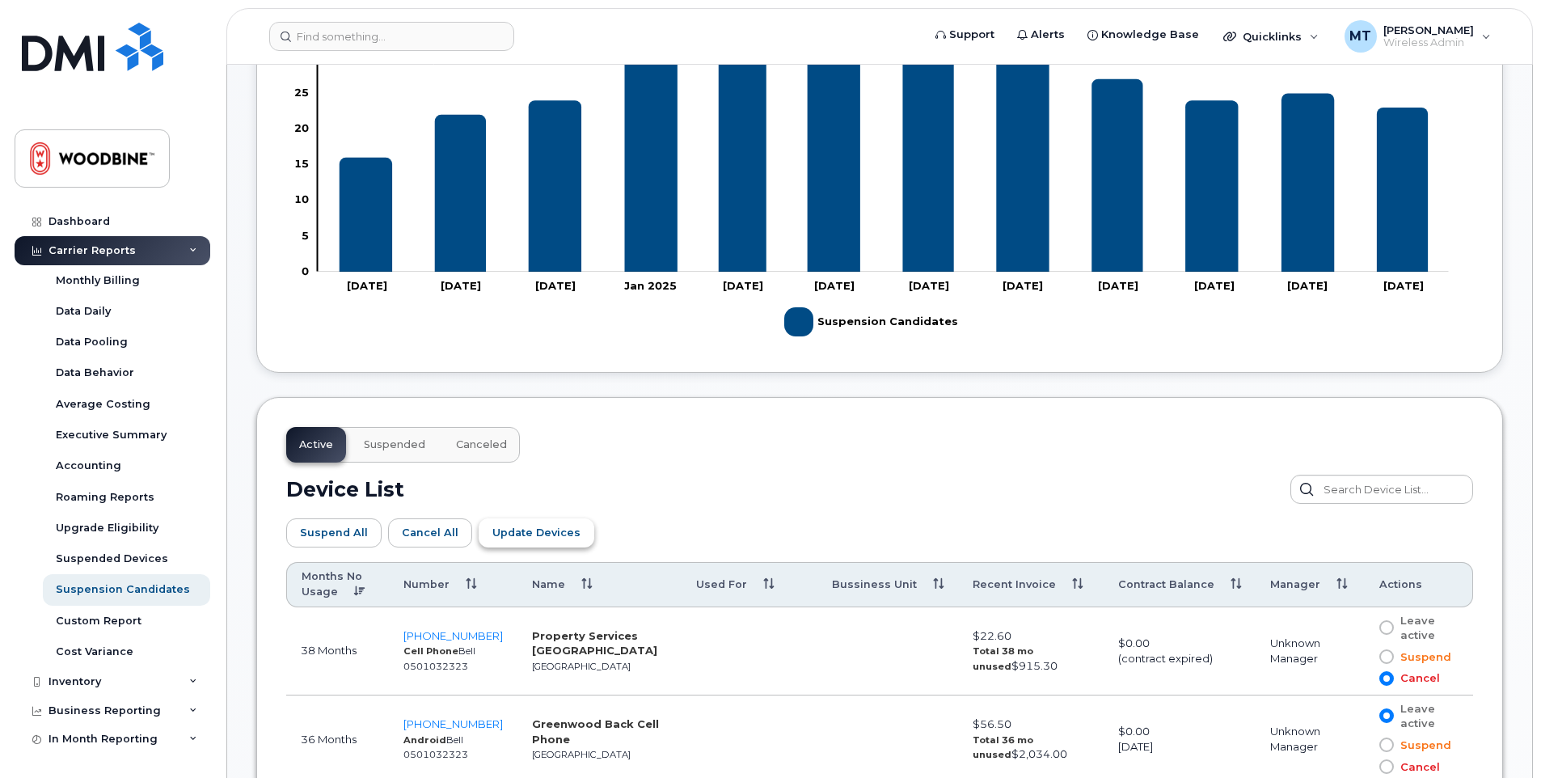
click at [550, 541] on button "Update Devices" at bounding box center [537, 532] width 116 height 29
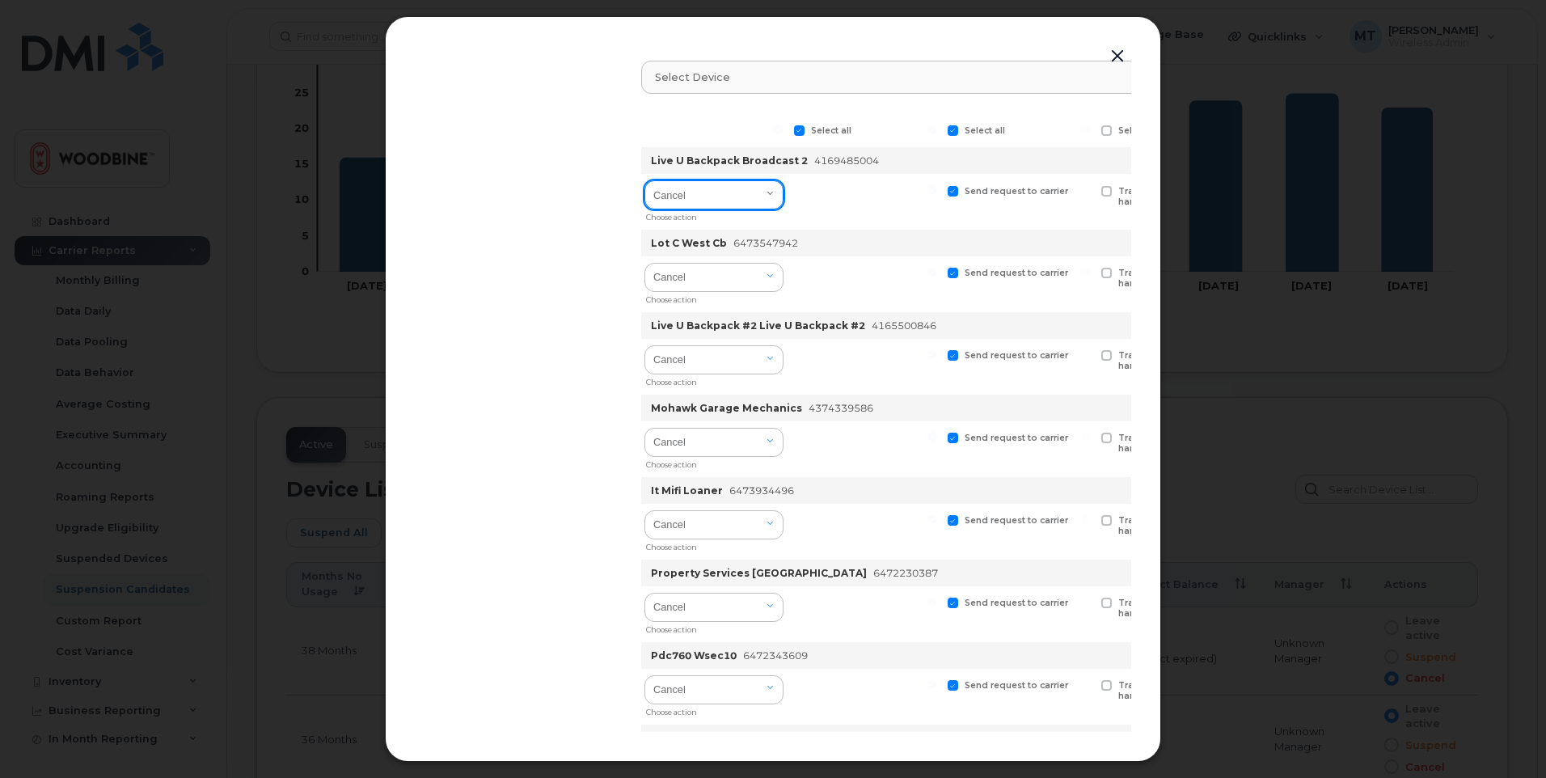
click at [769, 200] on select "Cancel Suspend - Extend Suspension Suspend - Reduced Rate Suspend - Full Rate S…" at bounding box center [713, 194] width 139 height 29
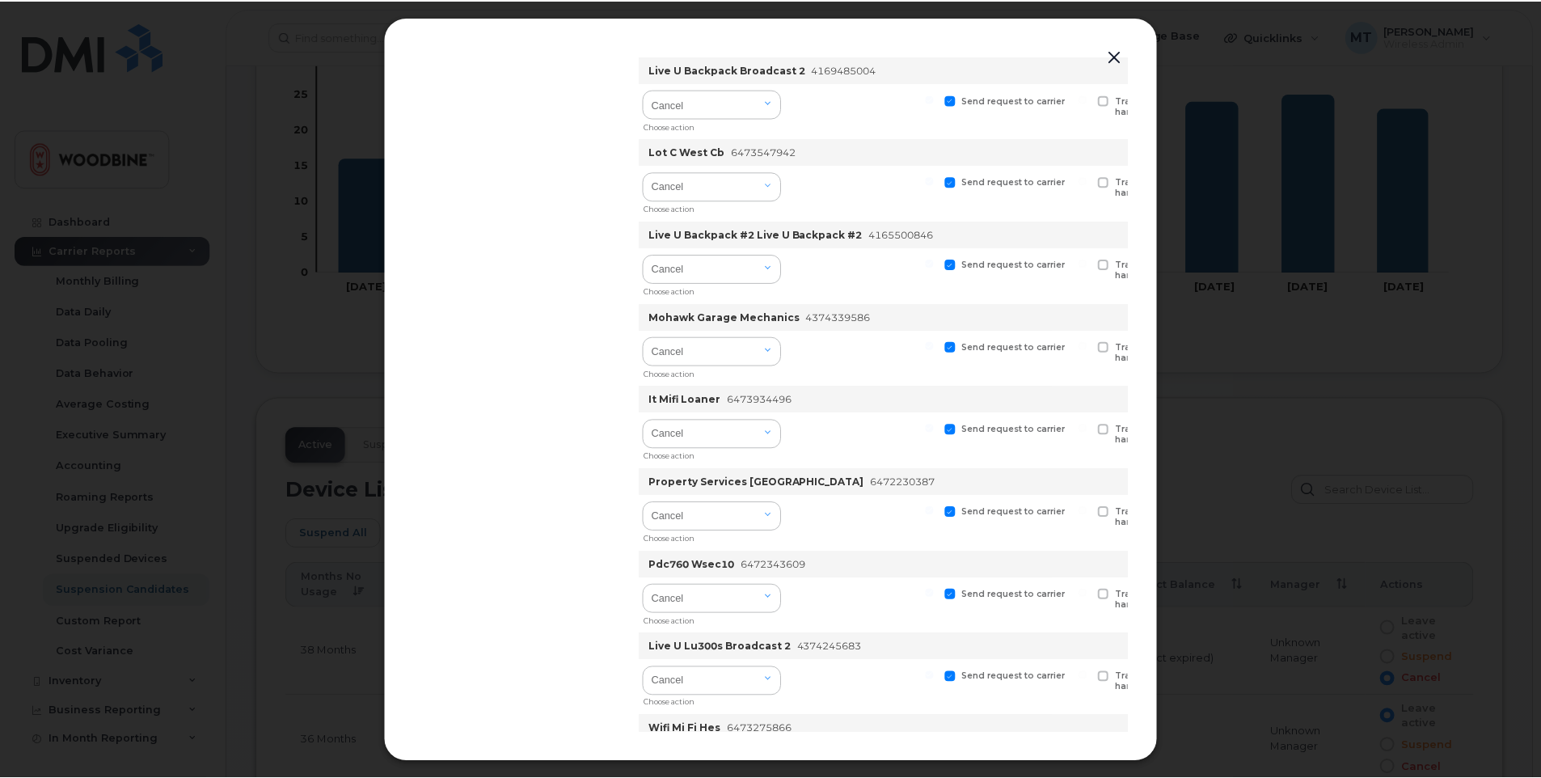
scroll to position [0, 0]
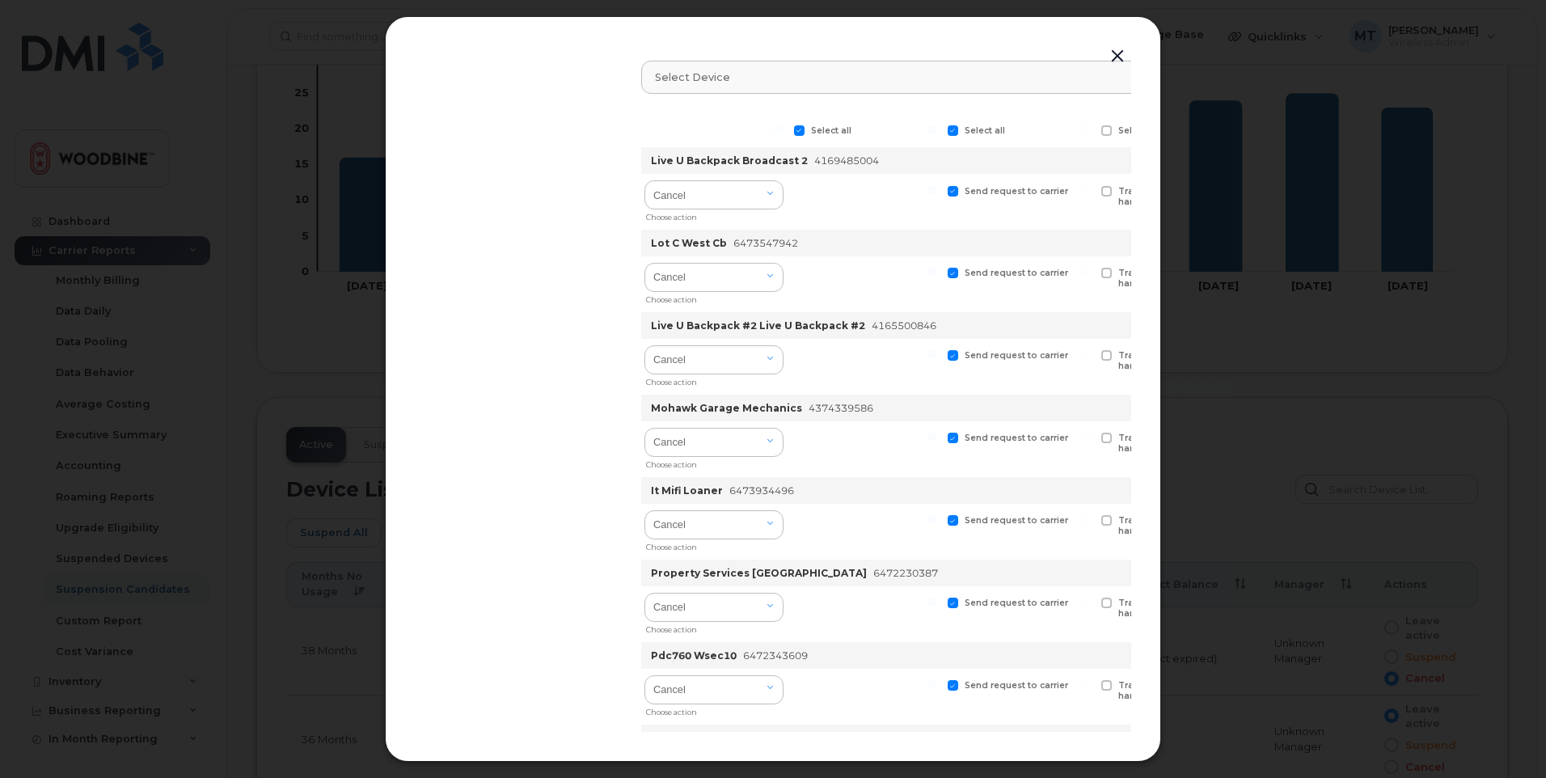
click at [1117, 57] on button "button" at bounding box center [1117, 56] width 24 height 23
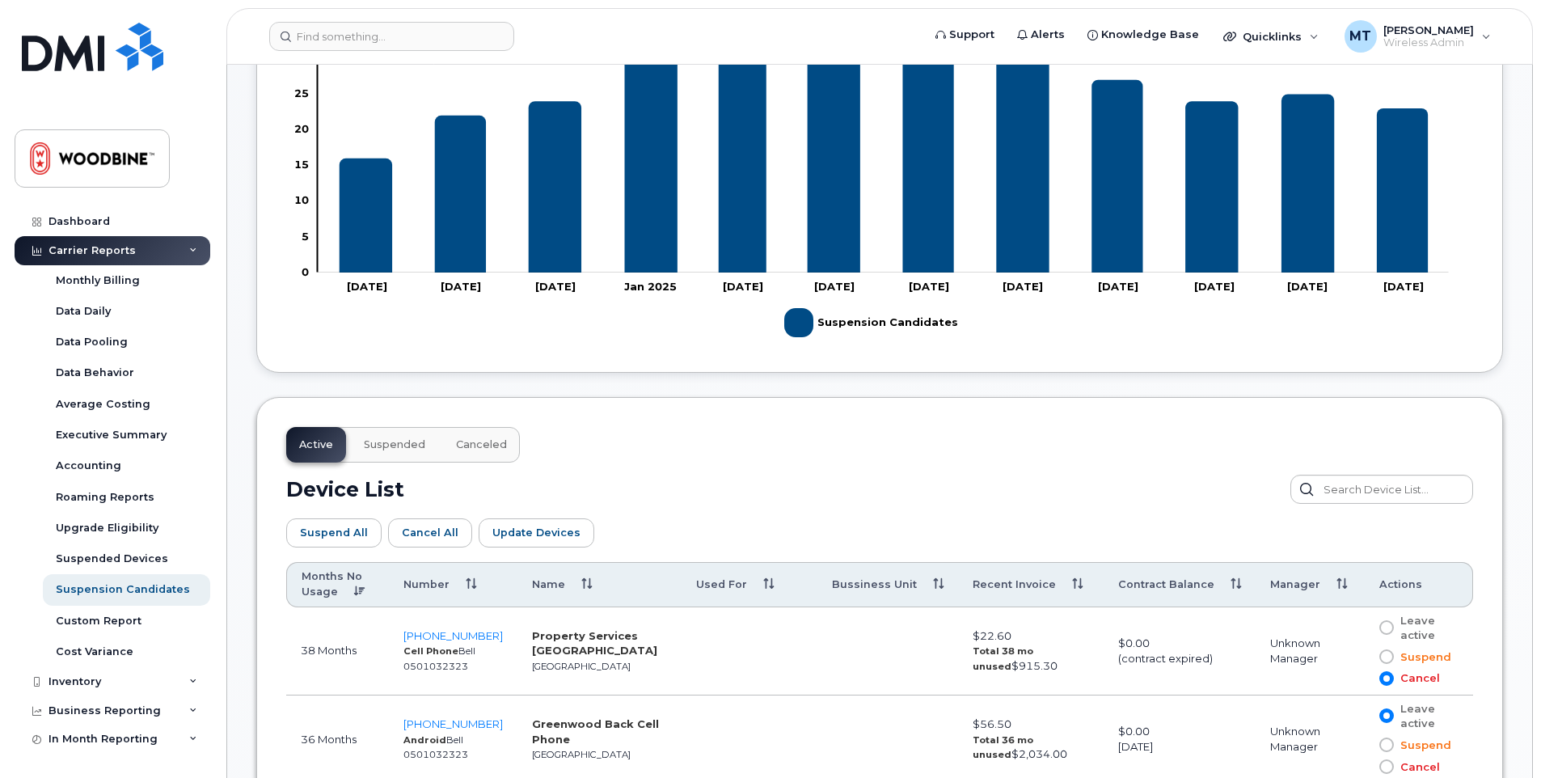
scroll to position [754, 0]
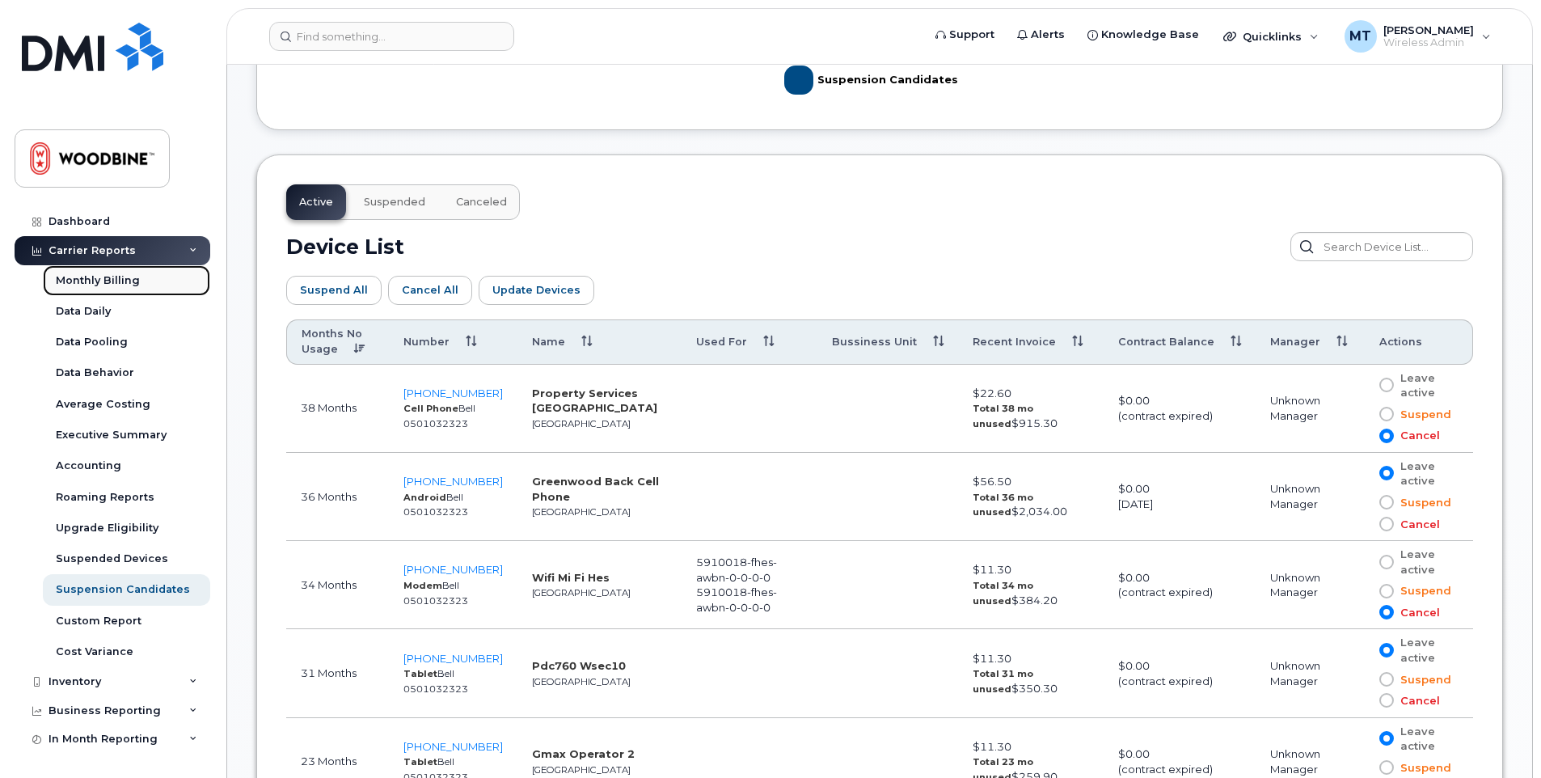
click at [91, 271] on link "Monthly Billing" at bounding box center [126, 280] width 167 height 31
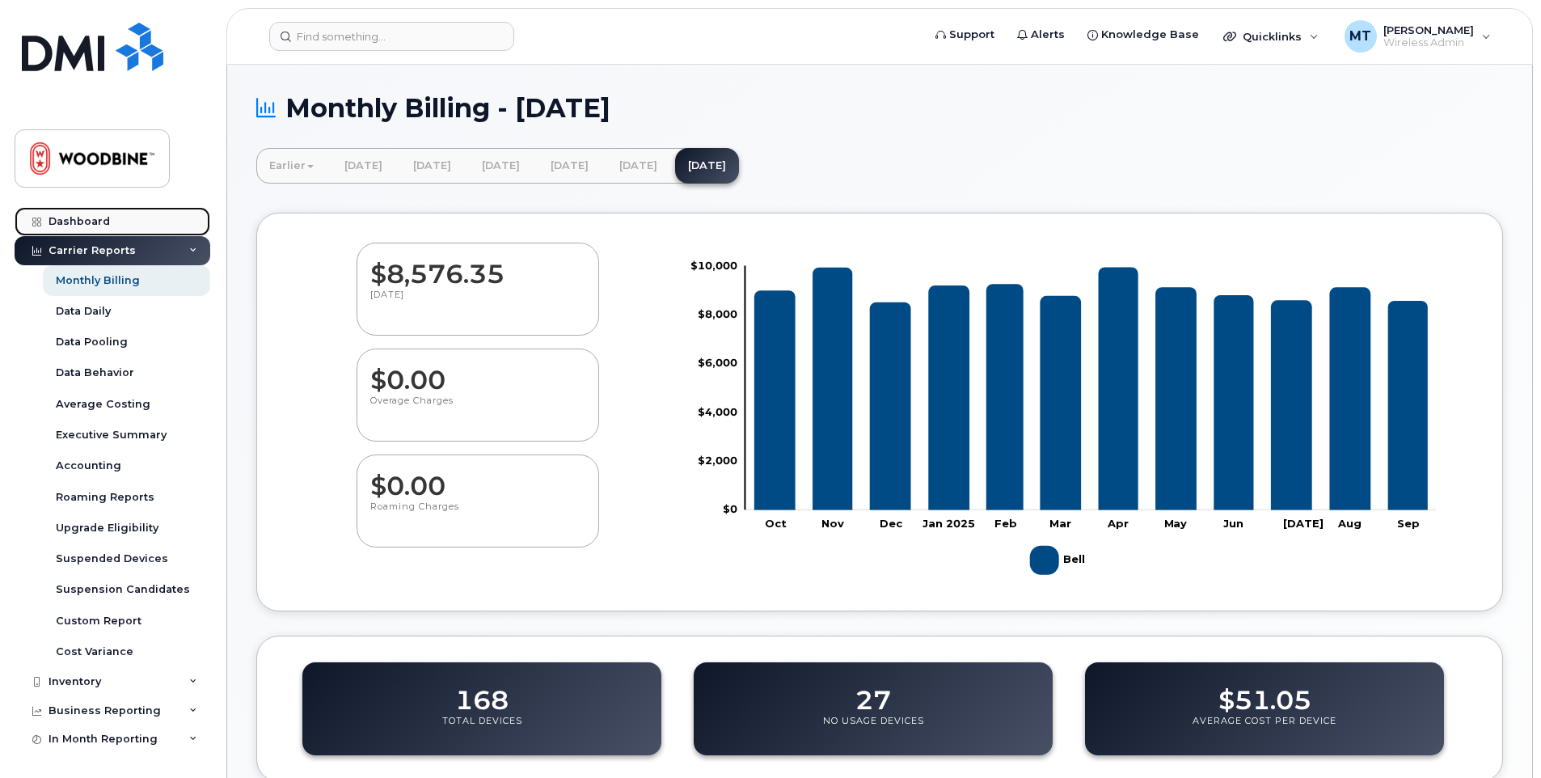
click at [78, 214] on link "Dashboard" at bounding box center [113, 221] width 196 height 29
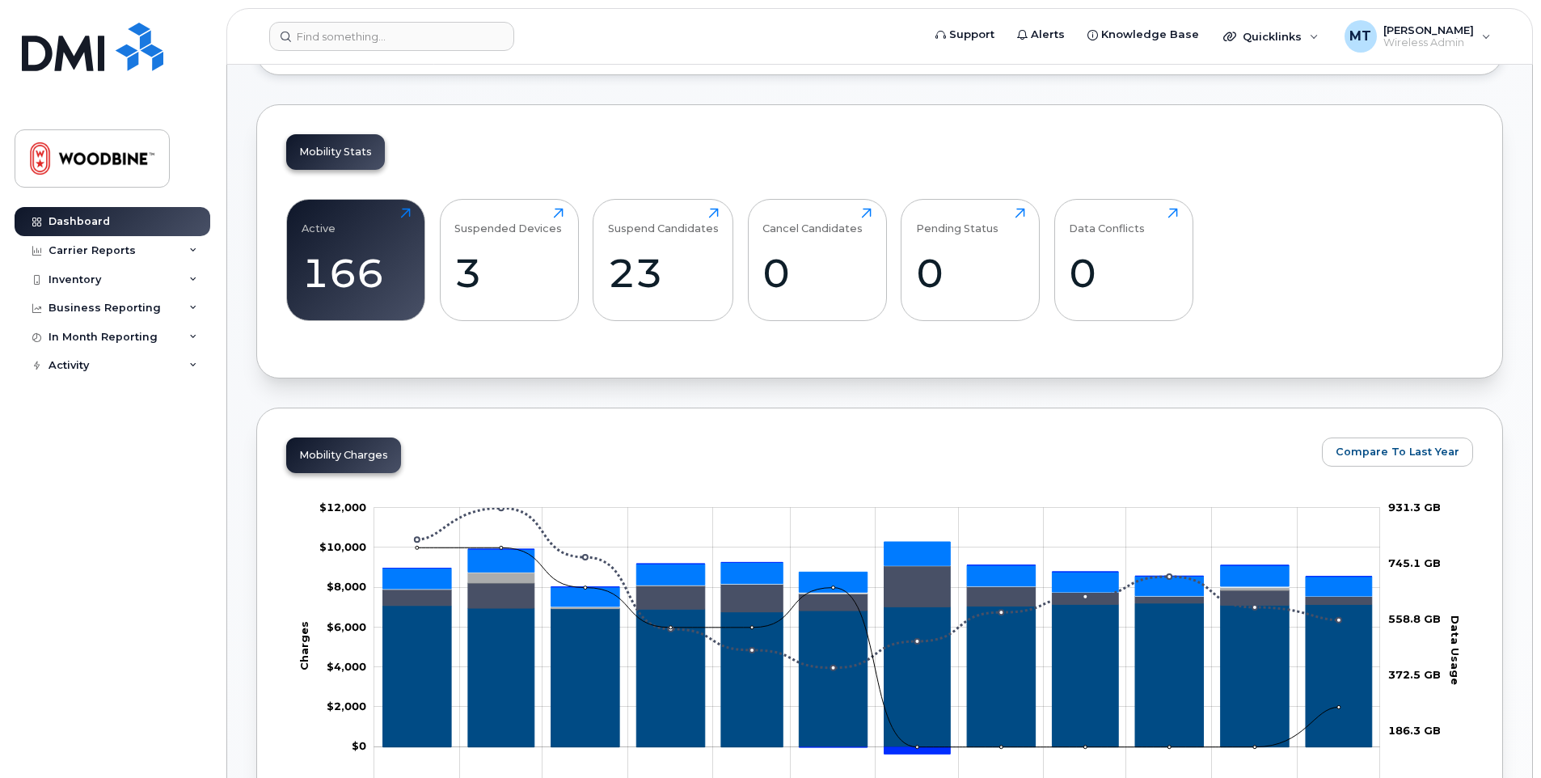
scroll to position [404, 0]
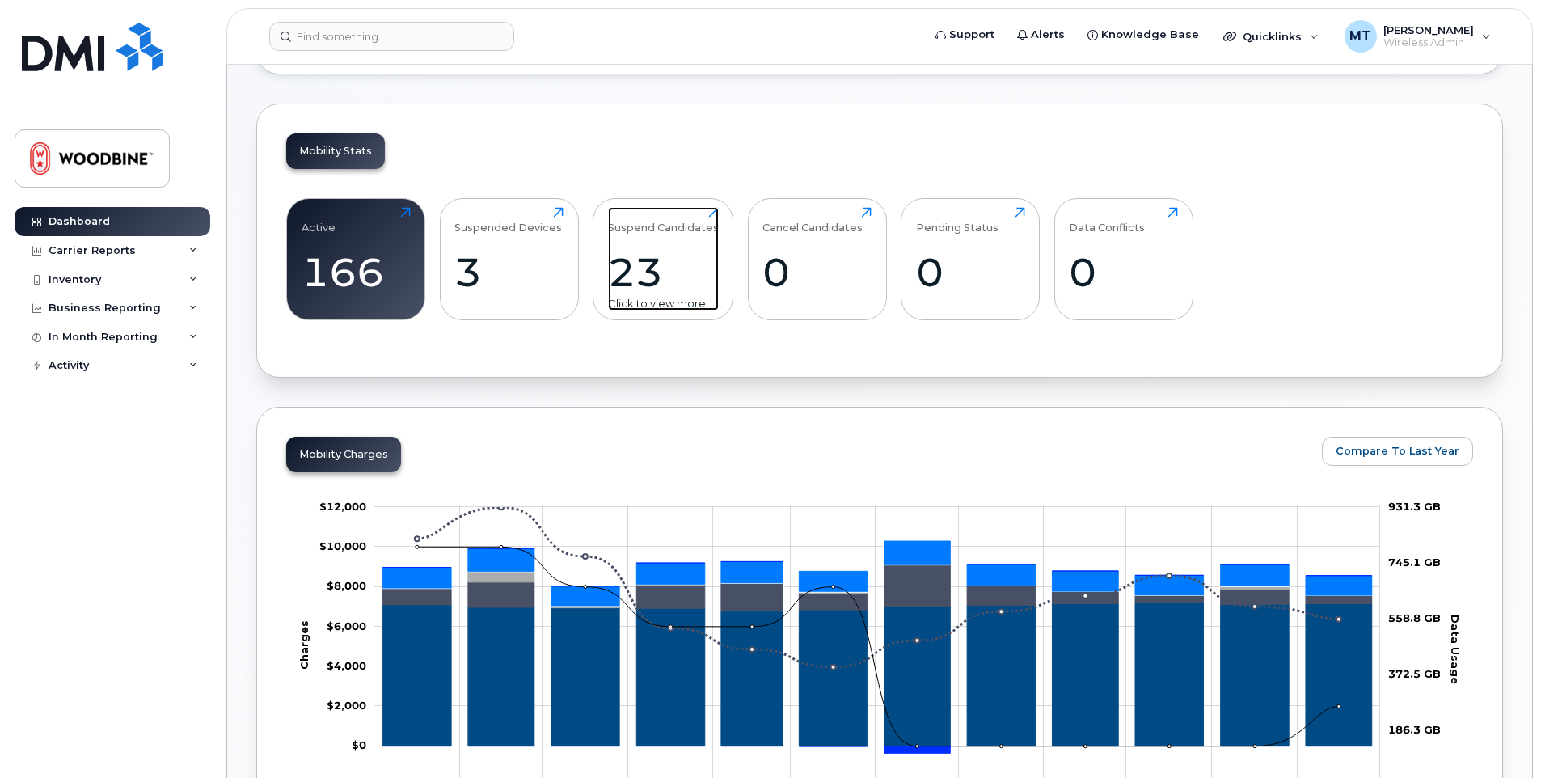
click at [615, 250] on div "23" at bounding box center [663, 272] width 111 height 48
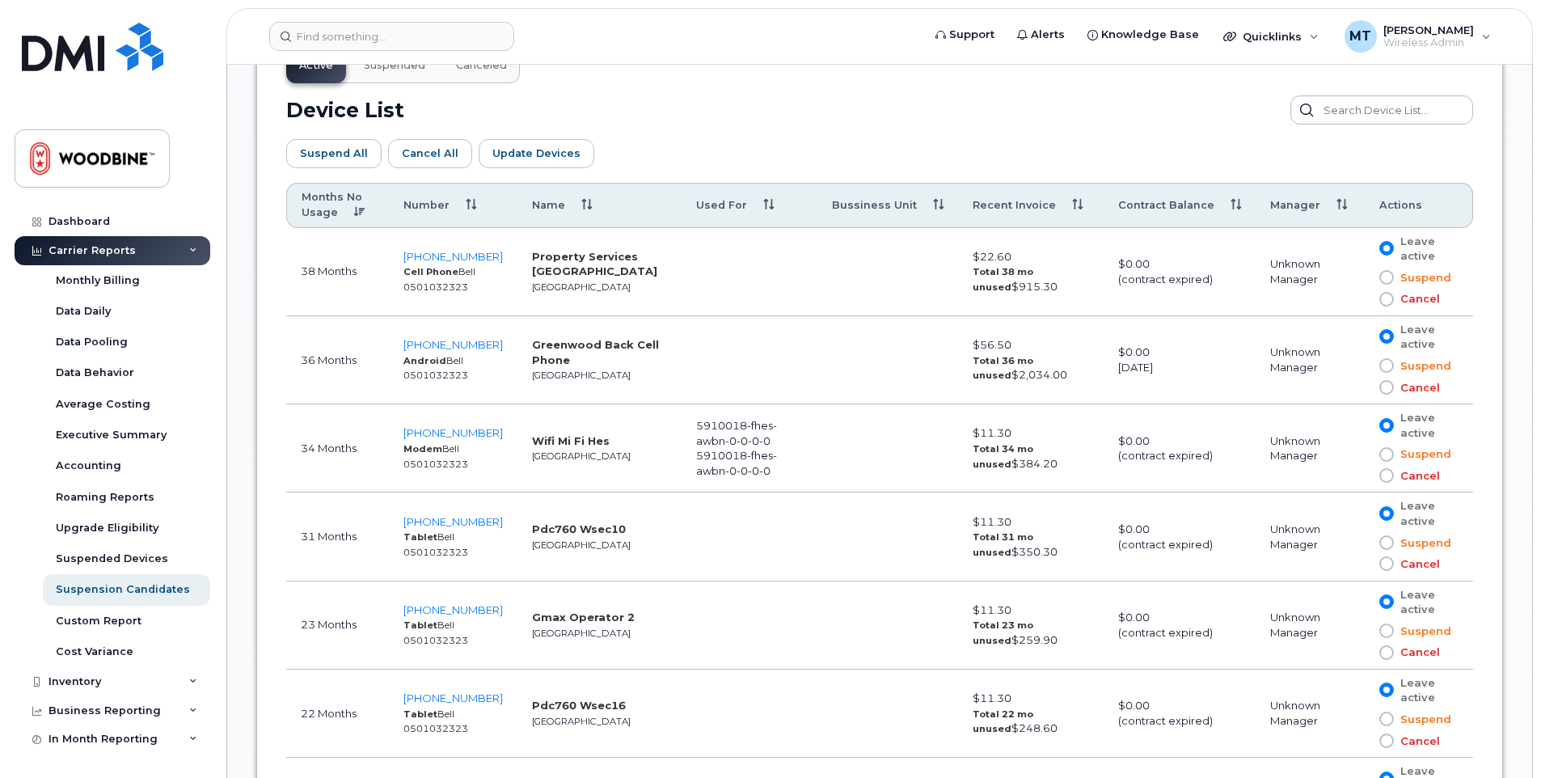
scroll to position [889, 0]
click at [1386, 302] on span at bounding box center [1386, 300] width 15 height 15
click at [1363, 301] on input "Cancel" at bounding box center [1363, 301] width 0 height 0
click at [526, 162] on span "Update Devices" at bounding box center [536, 154] width 88 height 15
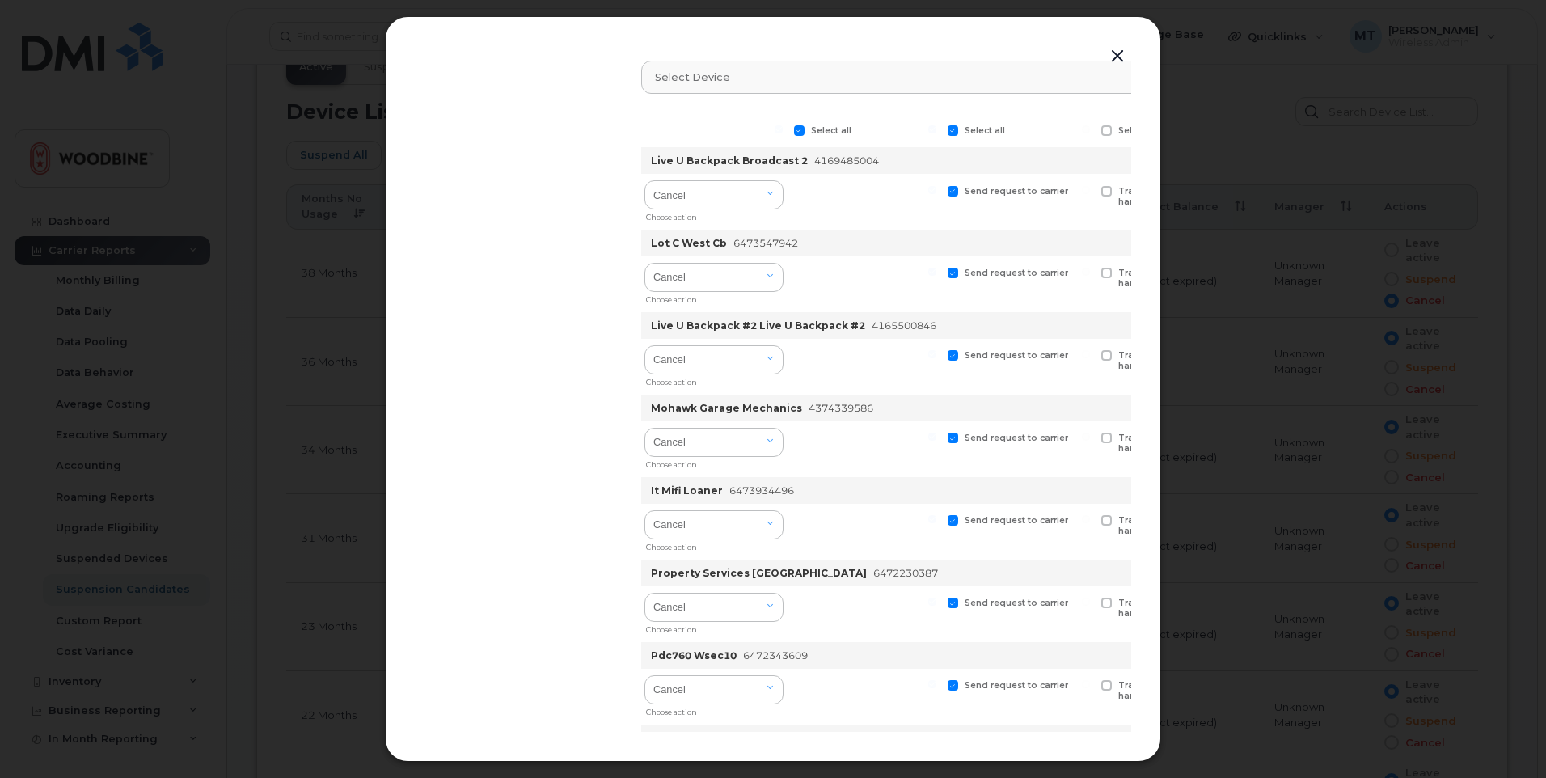
click at [1123, 57] on button "button" at bounding box center [1117, 56] width 24 height 23
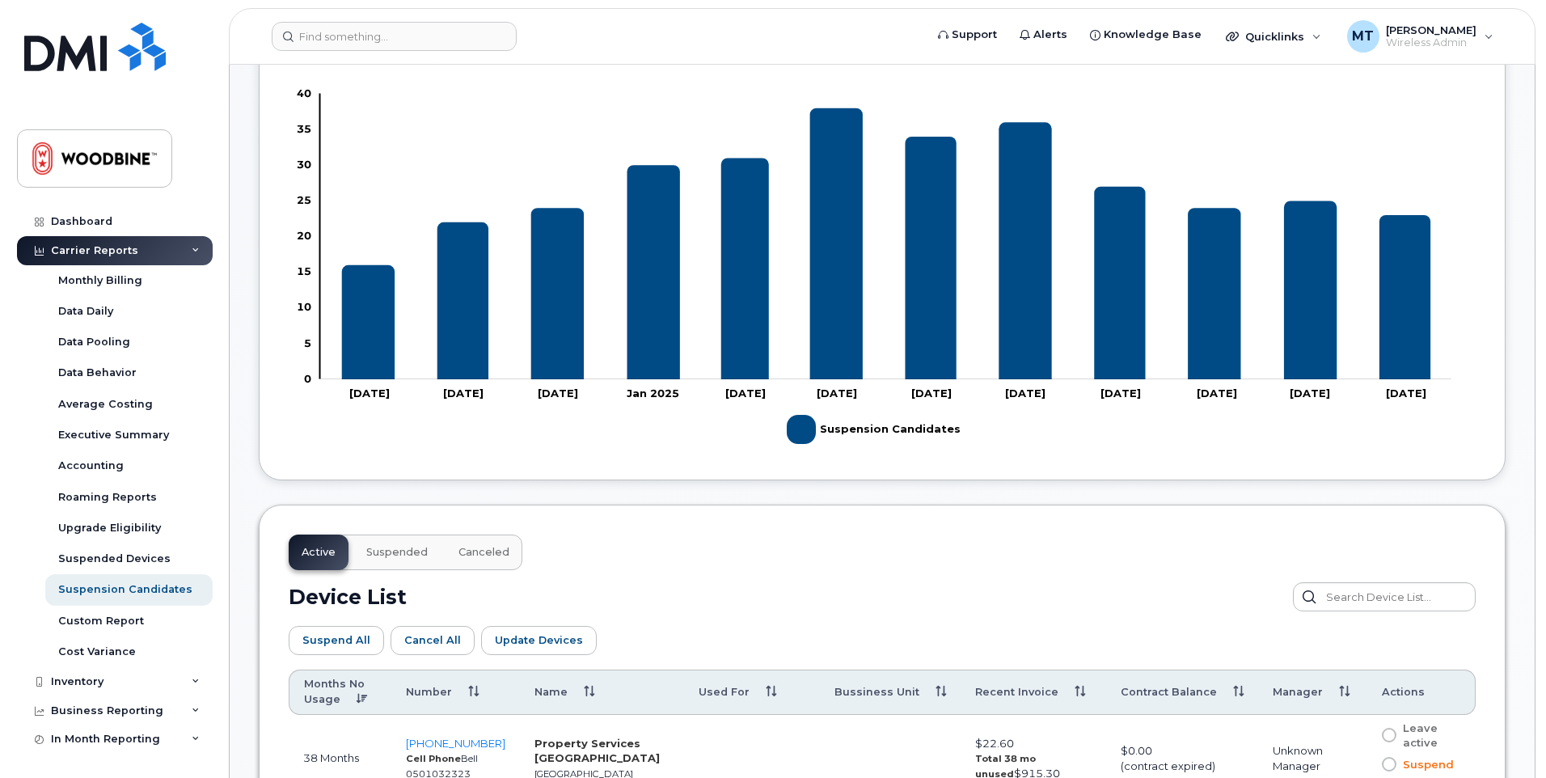
scroll to position [808, 0]
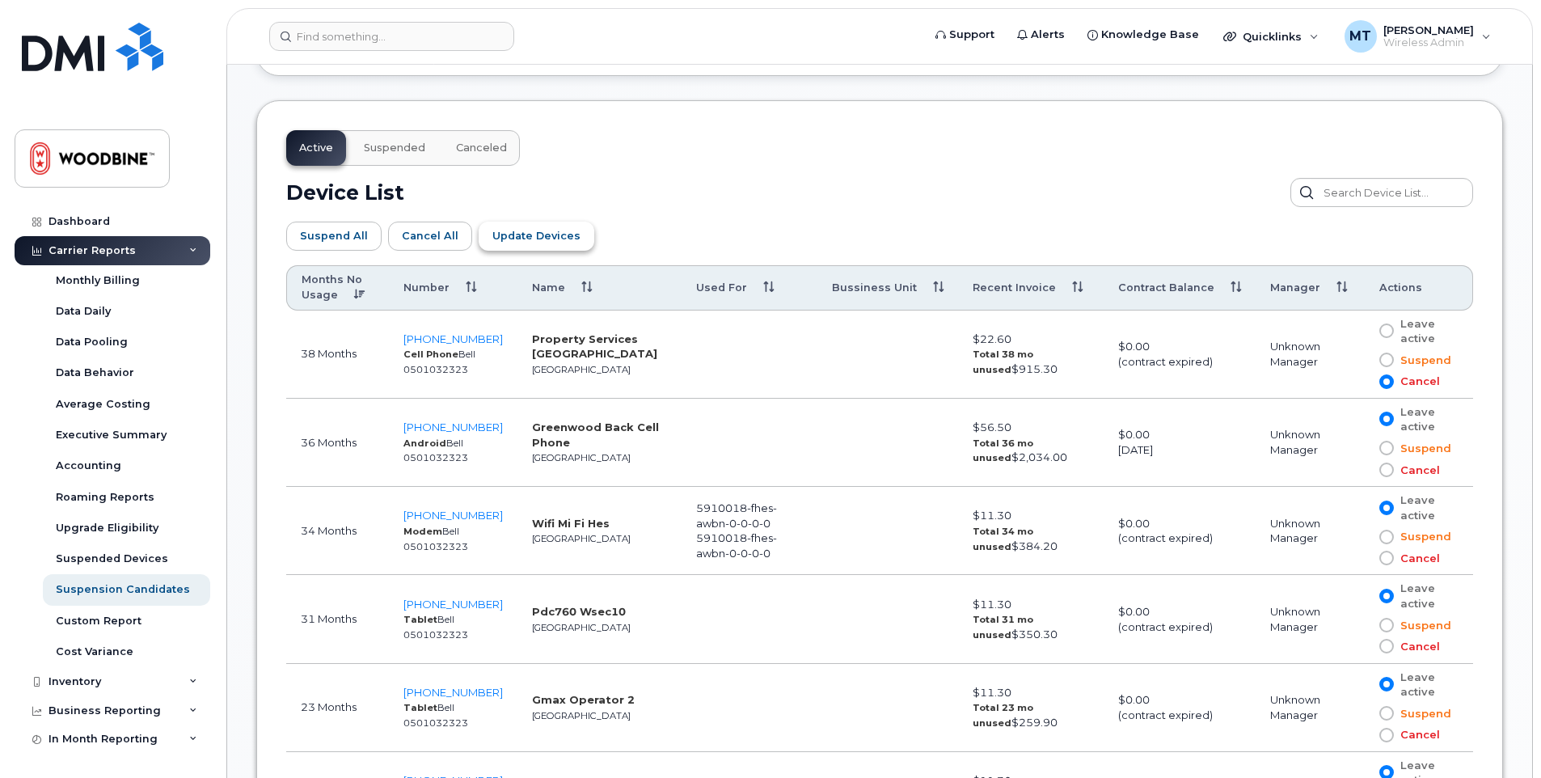
click at [533, 239] on span "Update Devices" at bounding box center [536, 235] width 88 height 15
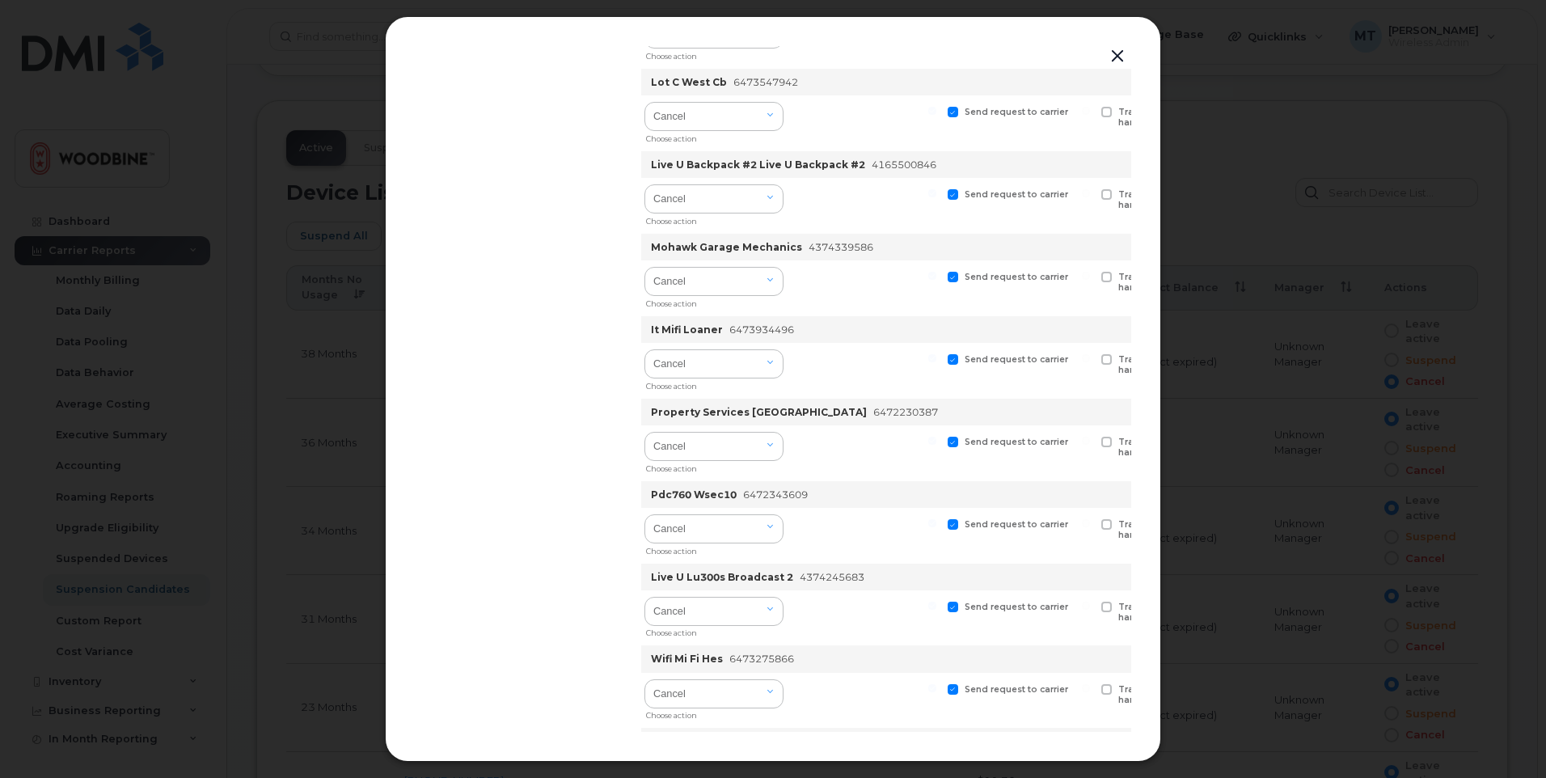
scroll to position [0, 0]
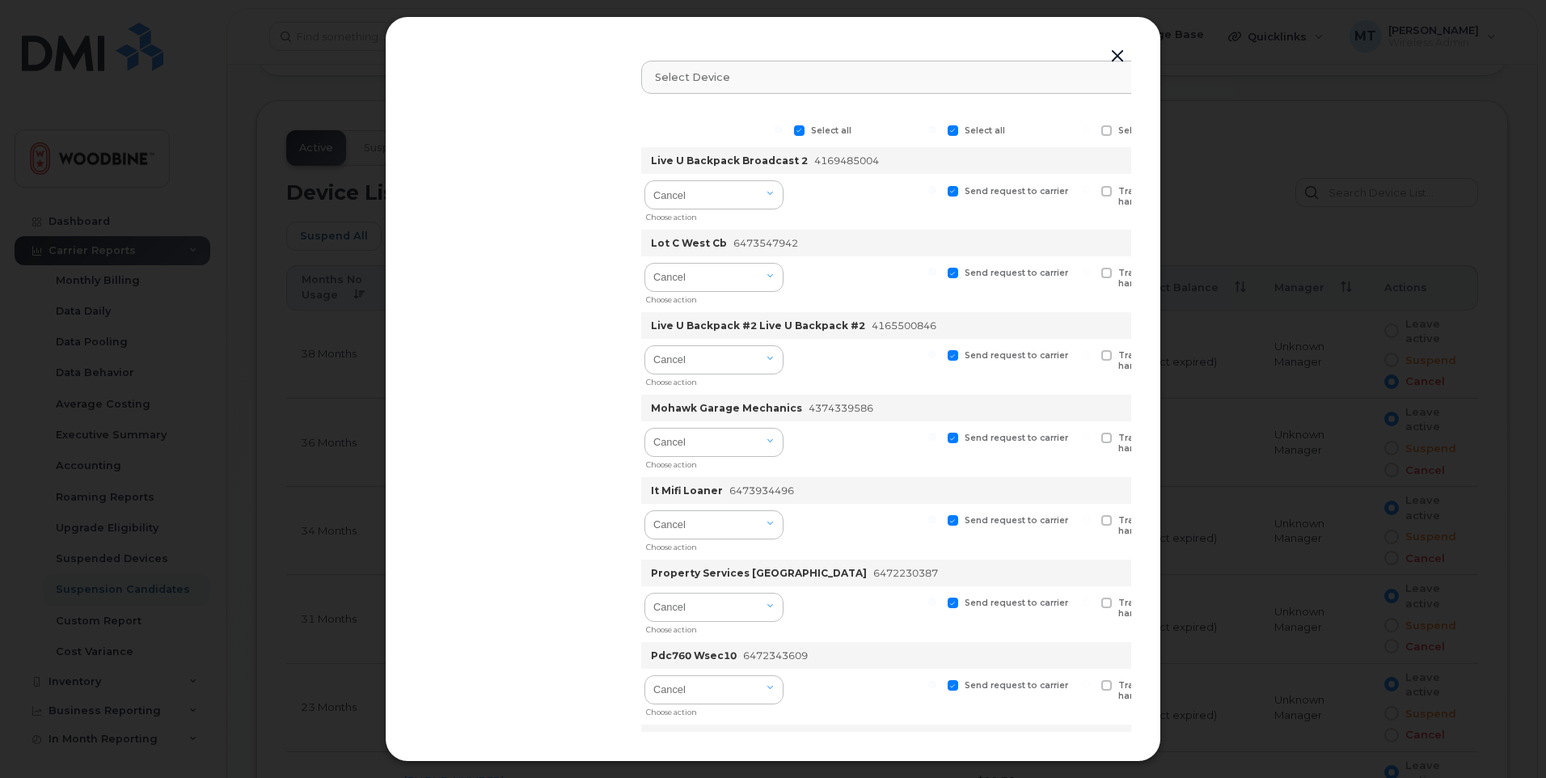
click at [803, 132] on span at bounding box center [799, 130] width 11 height 11
click at [783, 132] on input "Select all" at bounding box center [778, 129] width 8 height 8
checkbox input "false"
click at [955, 129] on span at bounding box center [952, 130] width 11 height 11
click at [936, 129] on input "Select all" at bounding box center [932, 129] width 8 height 8
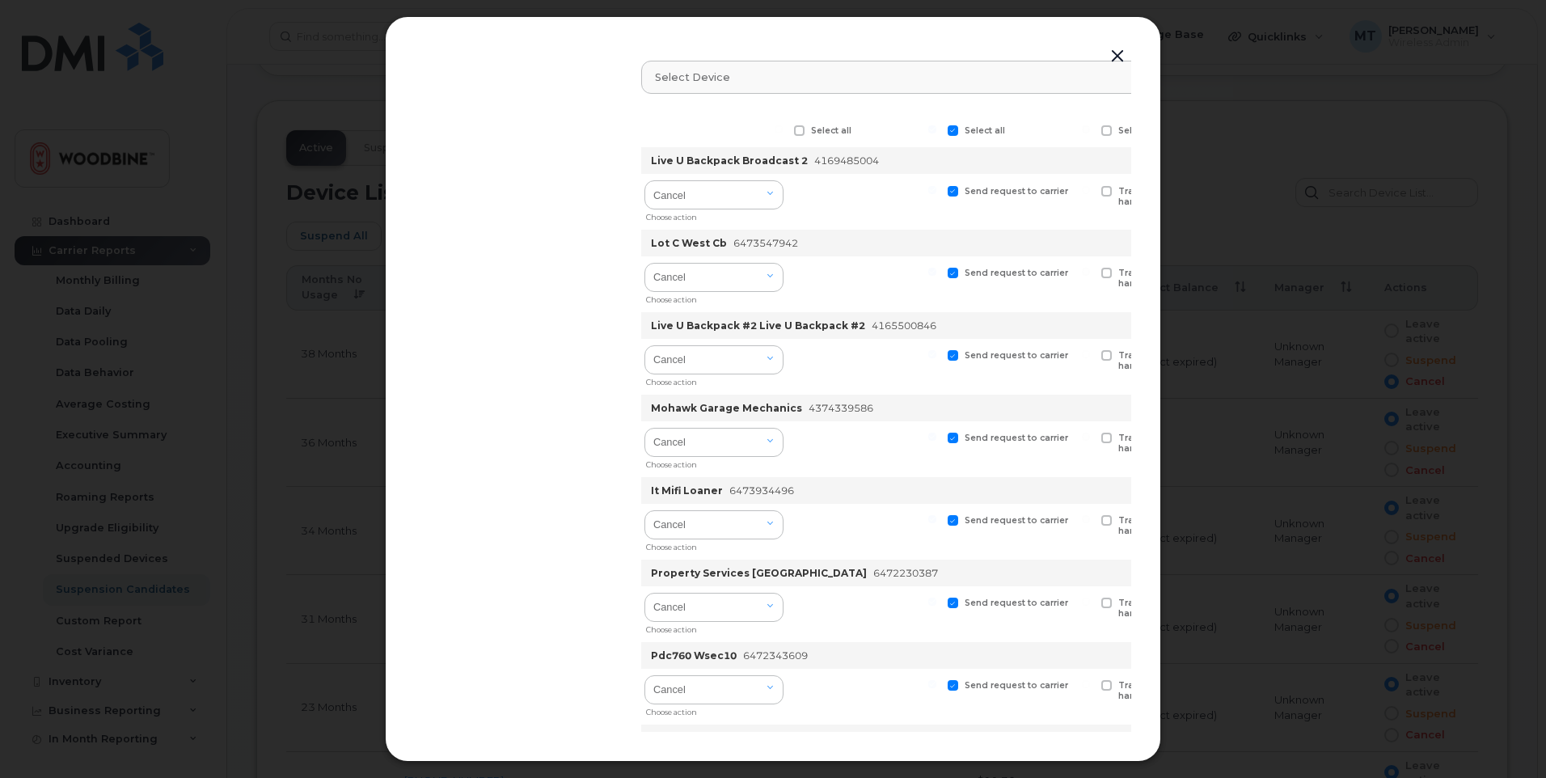
checkbox input "false"
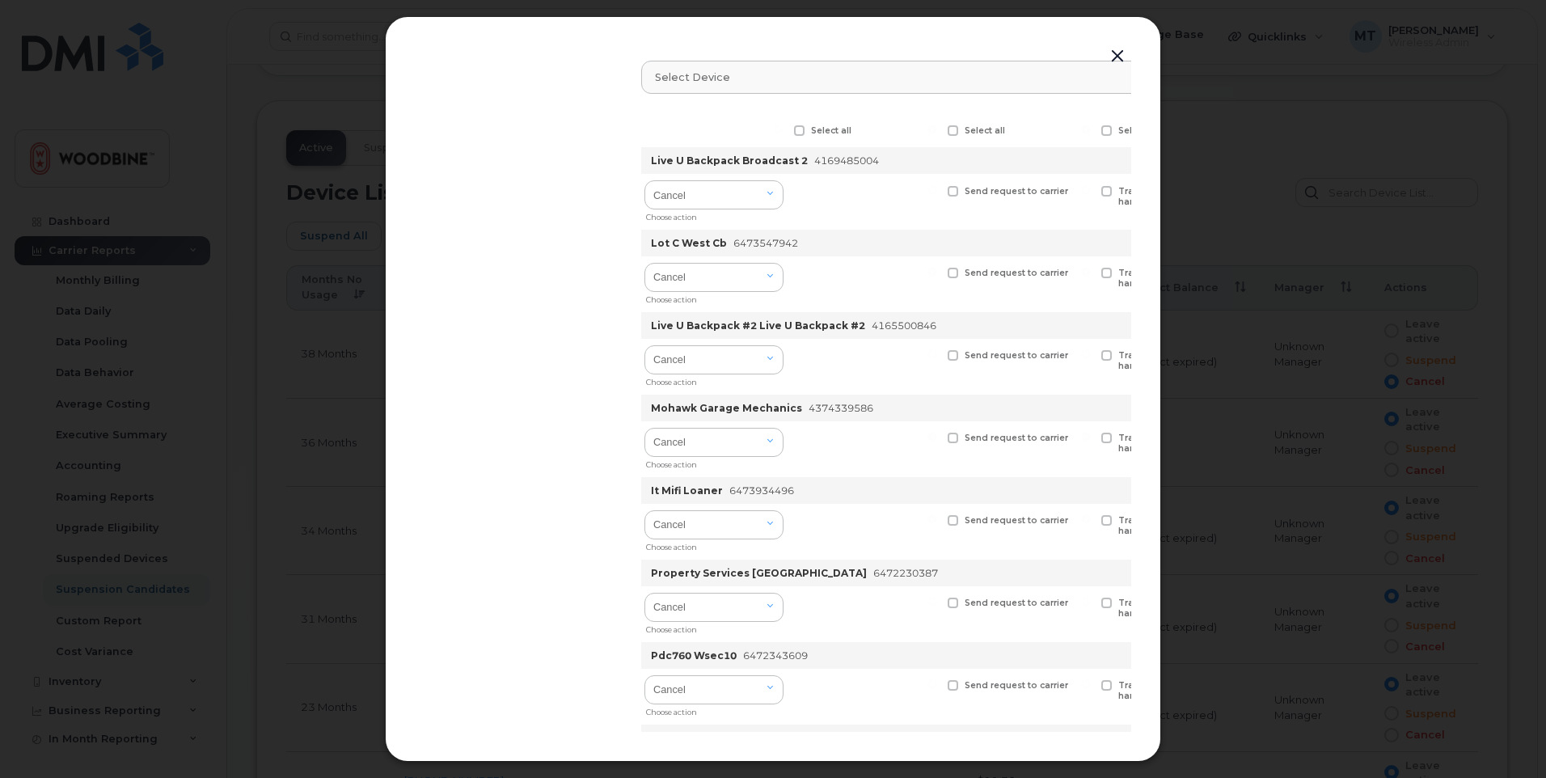
checkbox input "false"
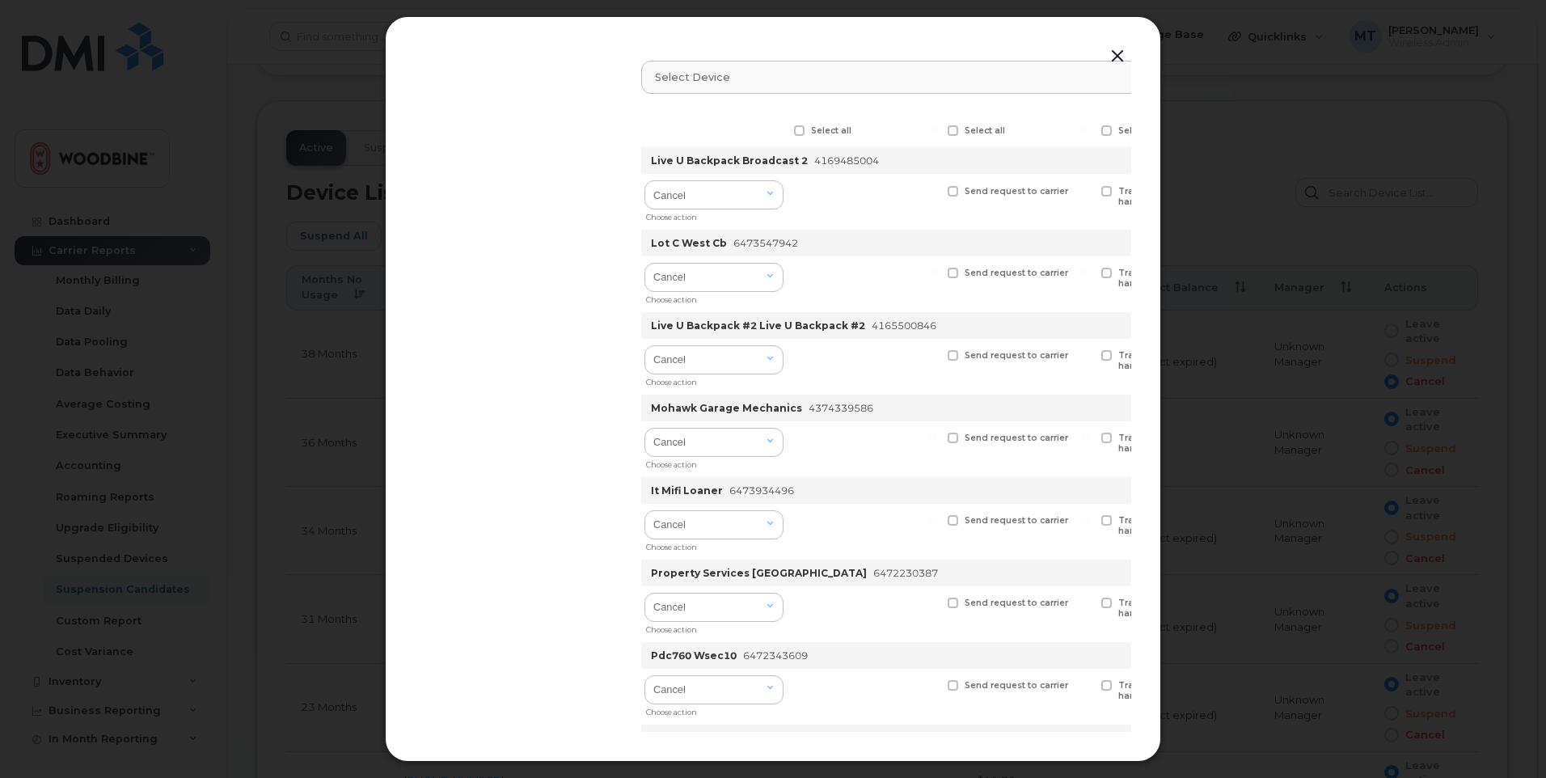
checkbox input "false"
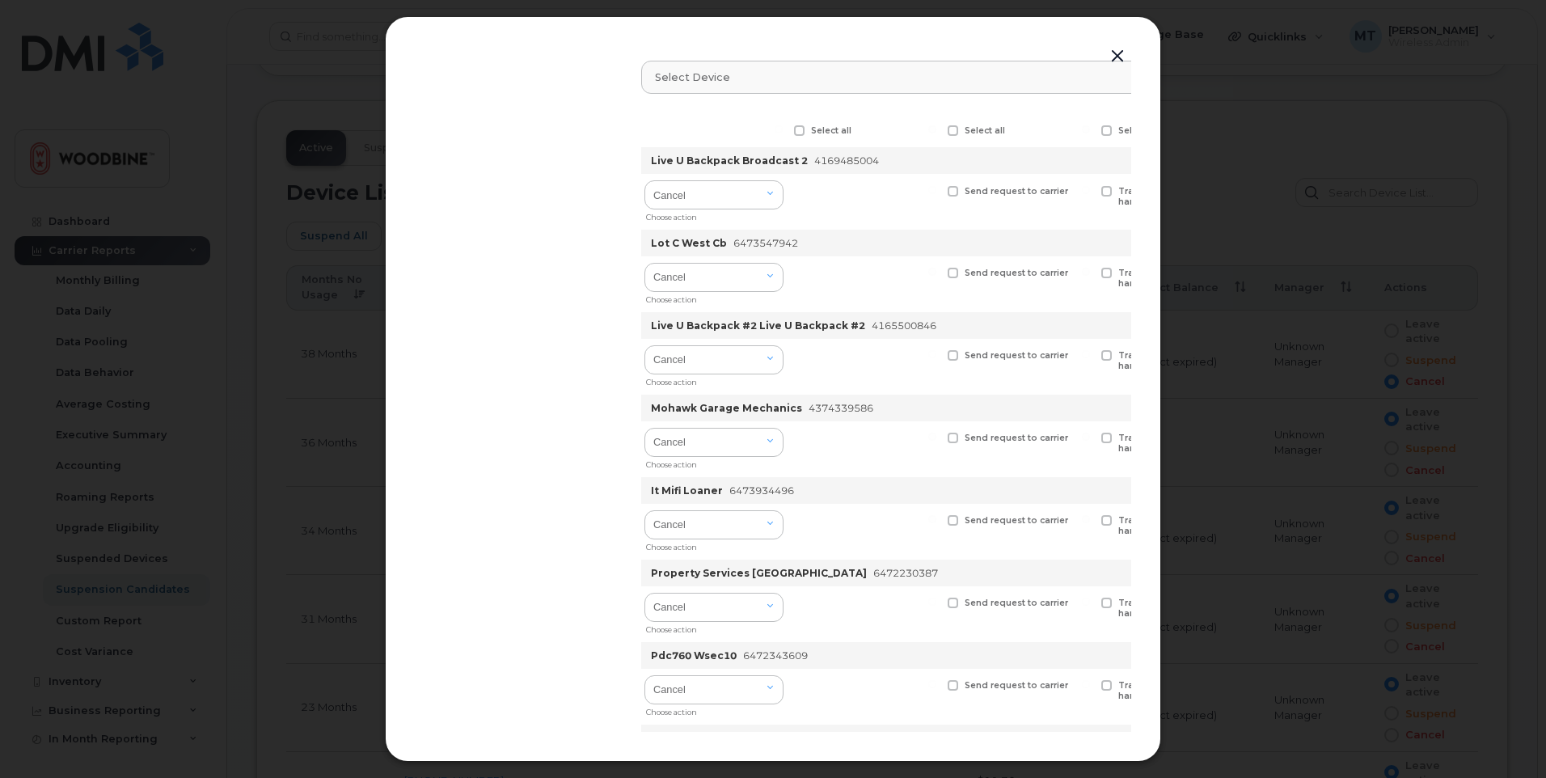
checkbox input "false"
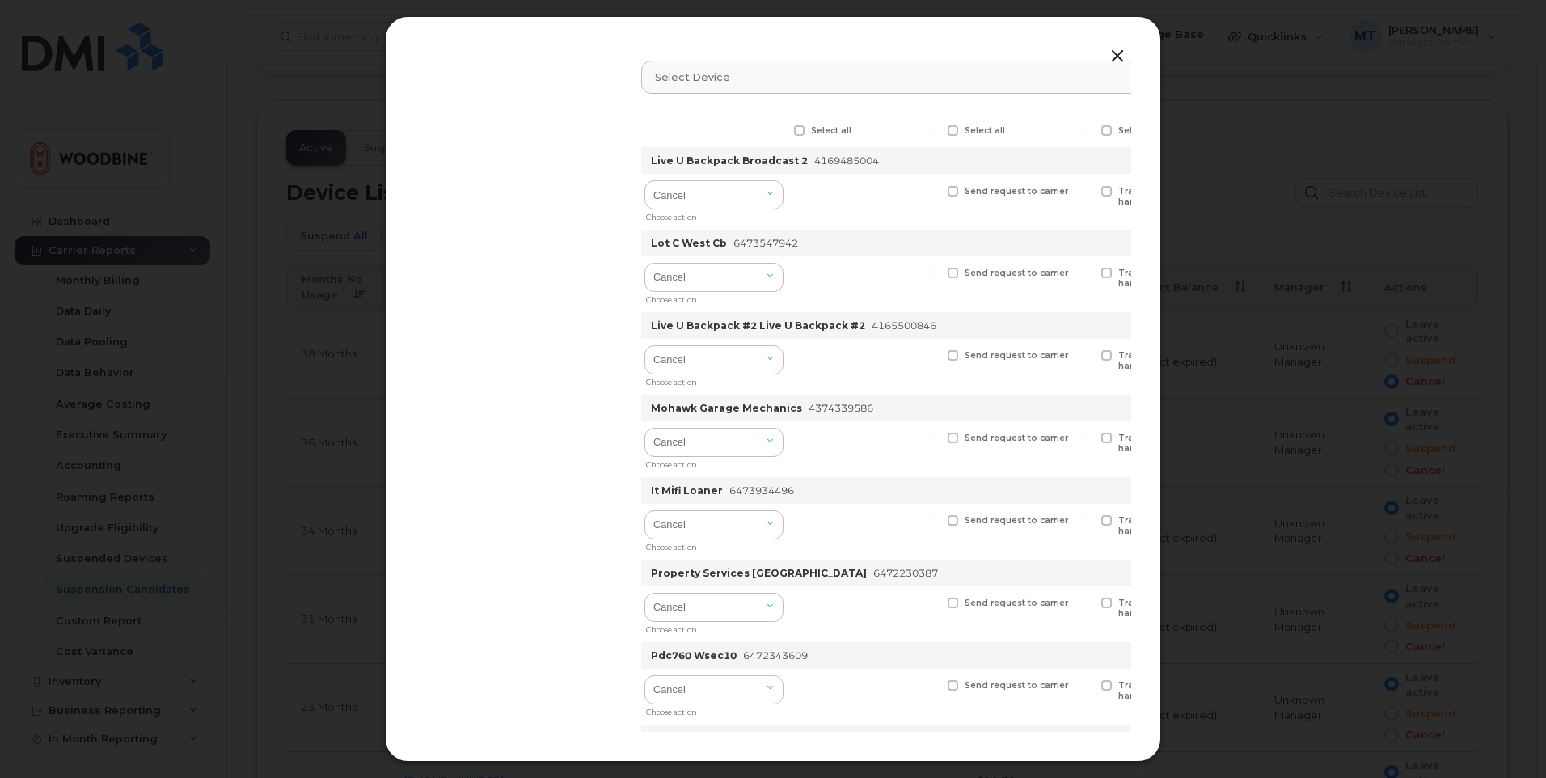
checkbox input "false"
click at [770, 192] on select "Cancel Suspend - Extend Suspension Suspend - Reduced Rate Suspend - Full Rate S…" at bounding box center [713, 194] width 139 height 29
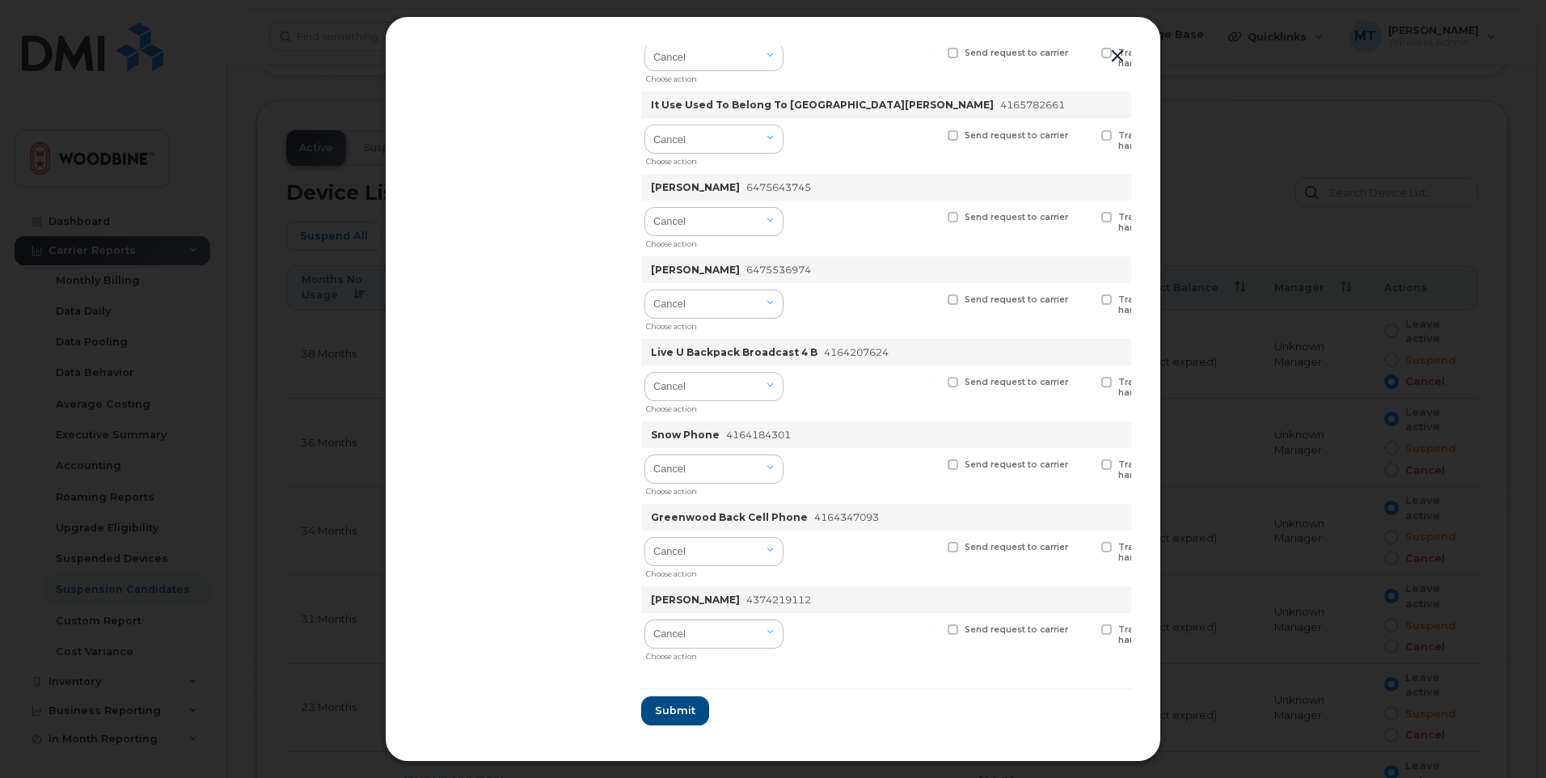
scroll to position [1387, 0]
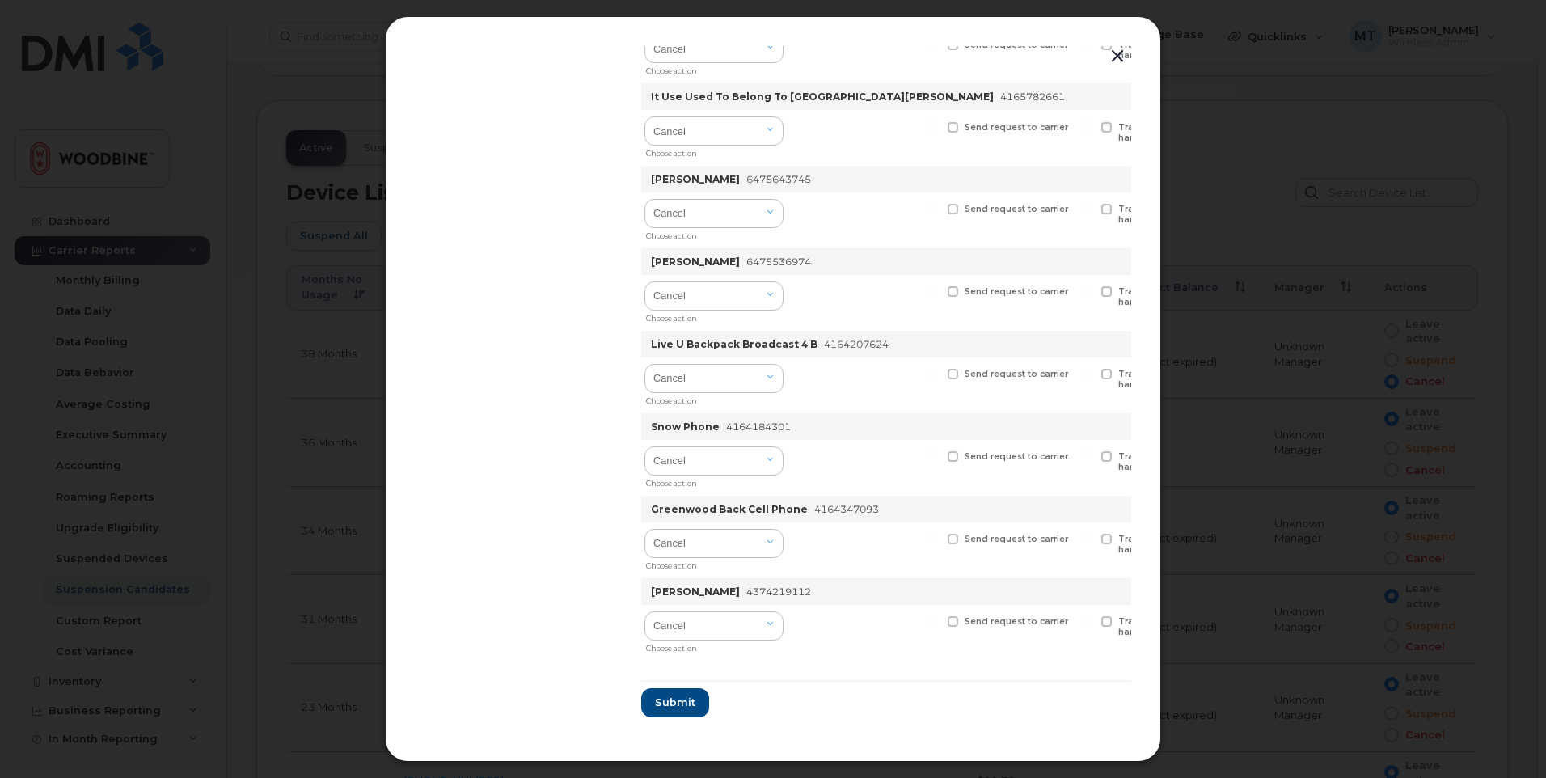
click at [950, 618] on span at bounding box center [952, 621] width 11 height 11
click at [936, 618] on input "Send request to carrier" at bounding box center [932, 620] width 8 height 8
checkbox input "true"
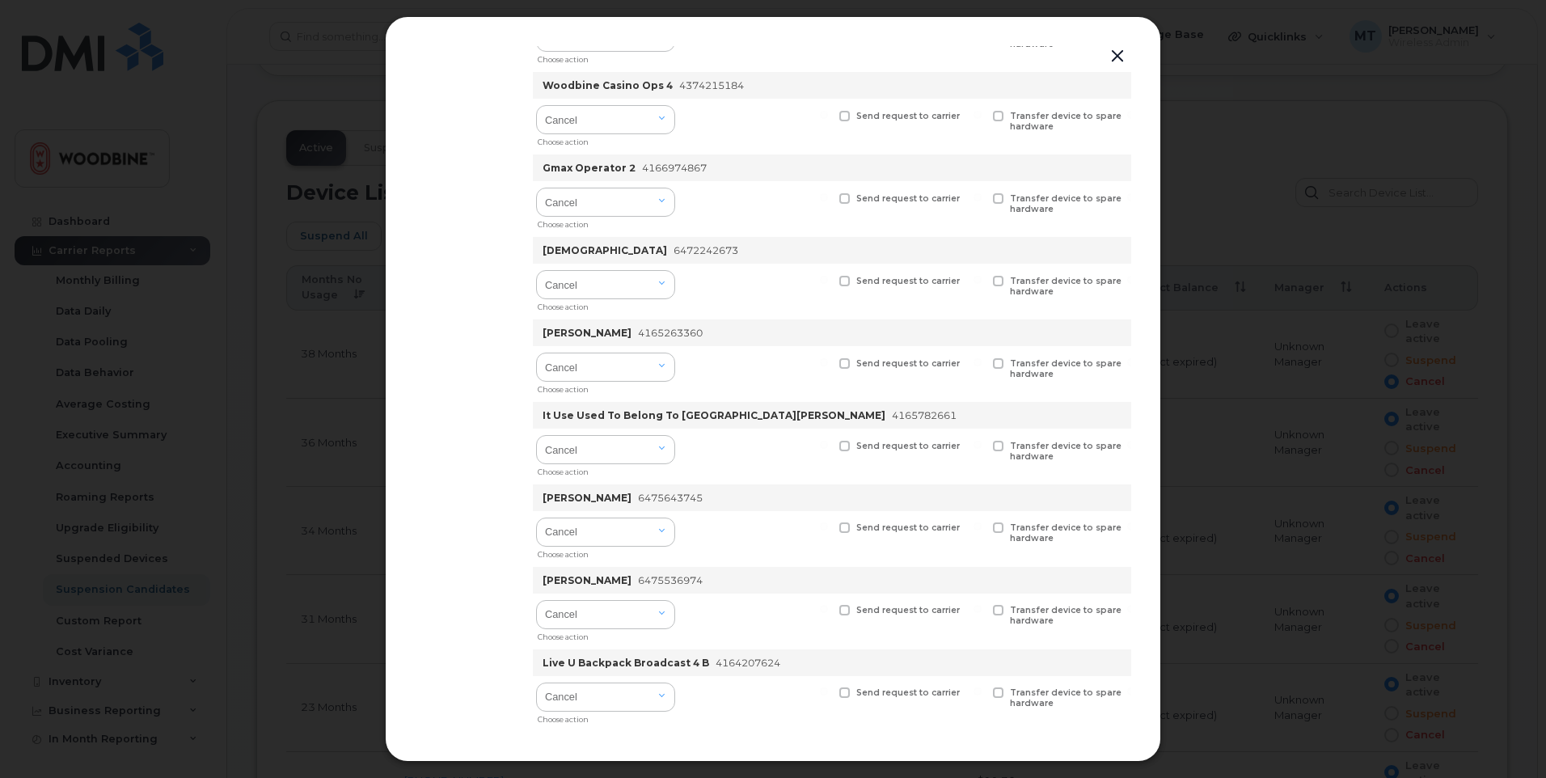
scroll to position [983, 108]
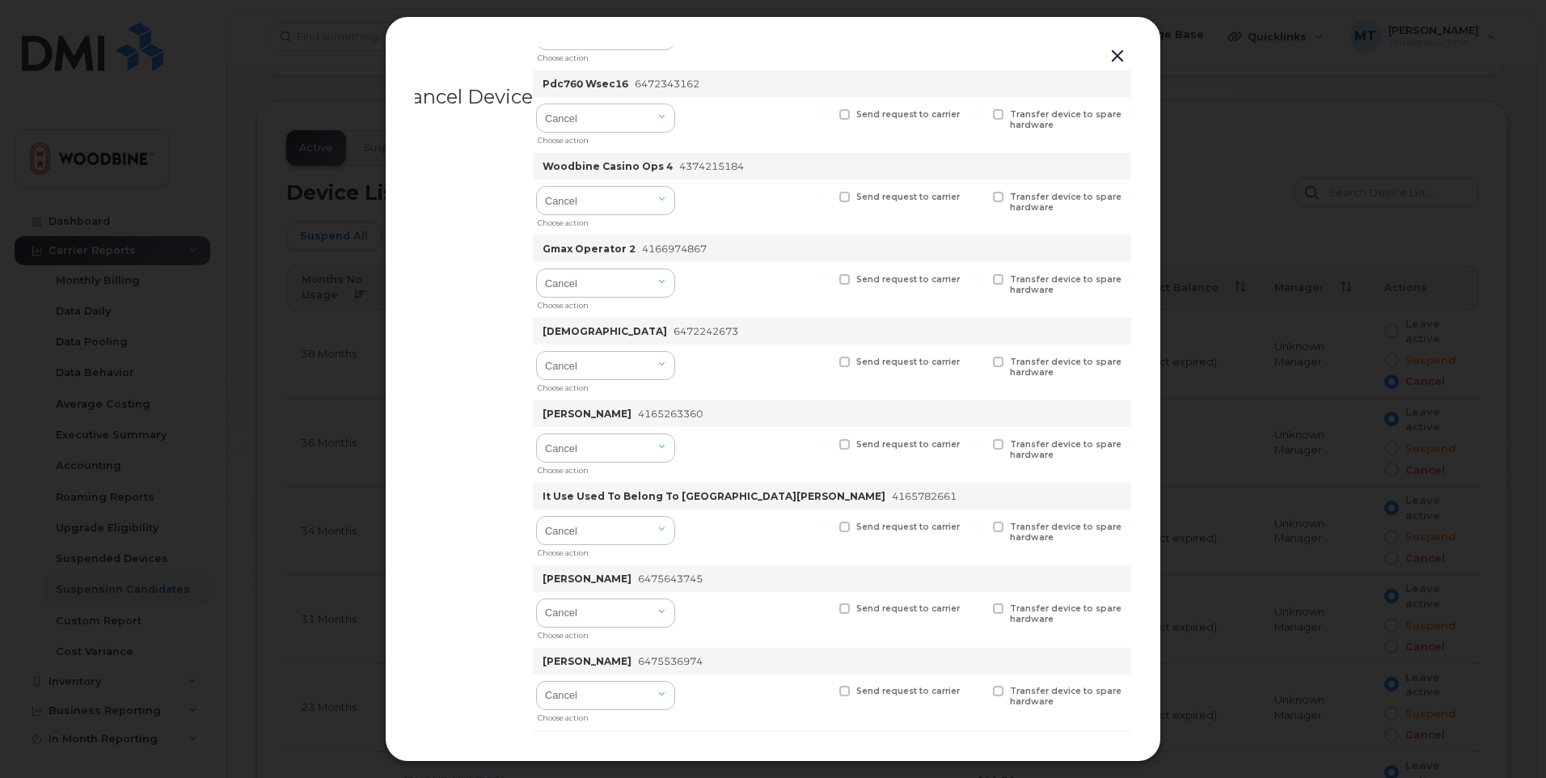
click at [842, 360] on span at bounding box center [844, 362] width 11 height 11
click at [828, 360] on input "Send request to carrier" at bounding box center [824, 361] width 8 height 8
checkbox input "true"
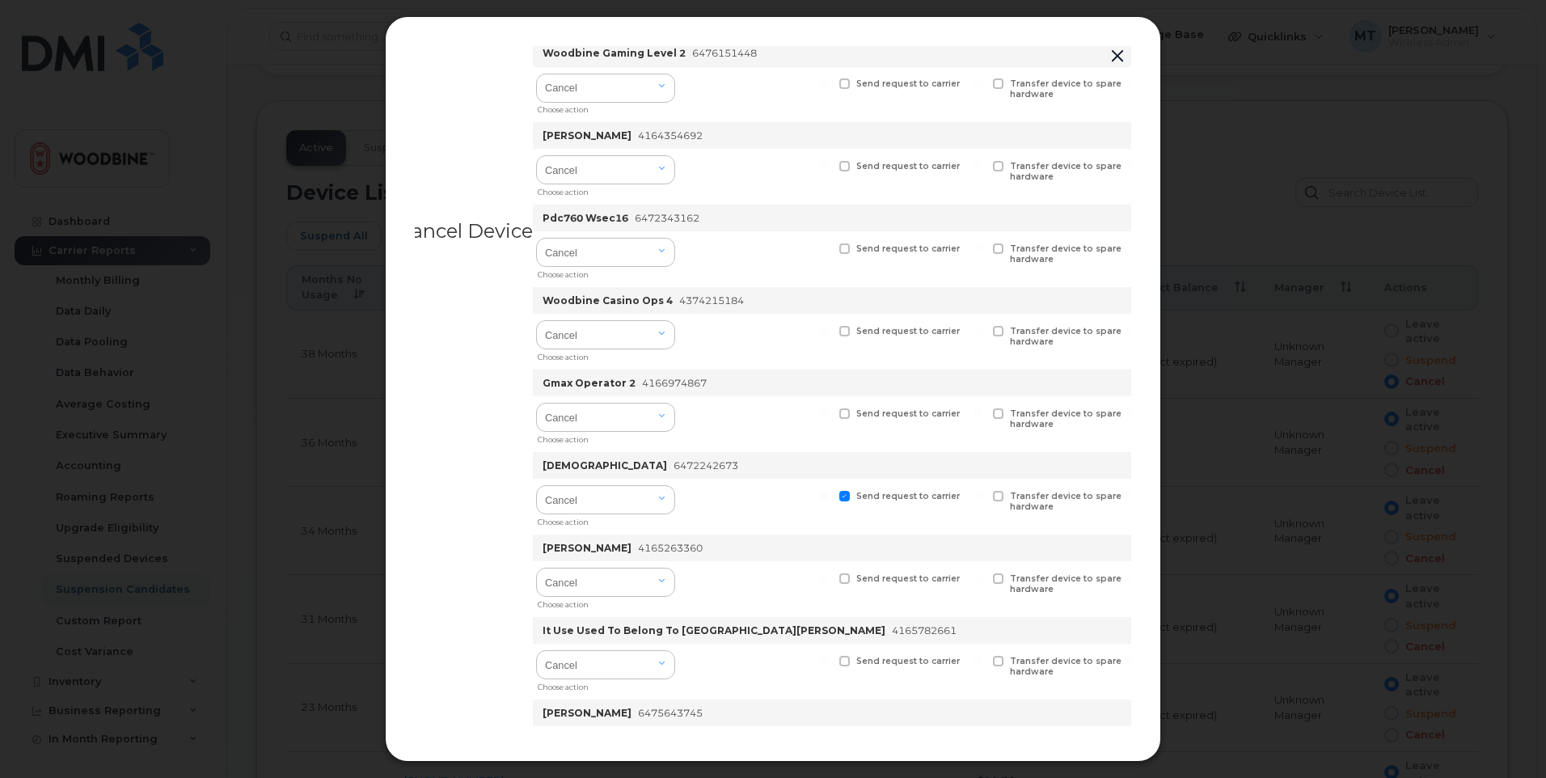
scroll to position [821, 108]
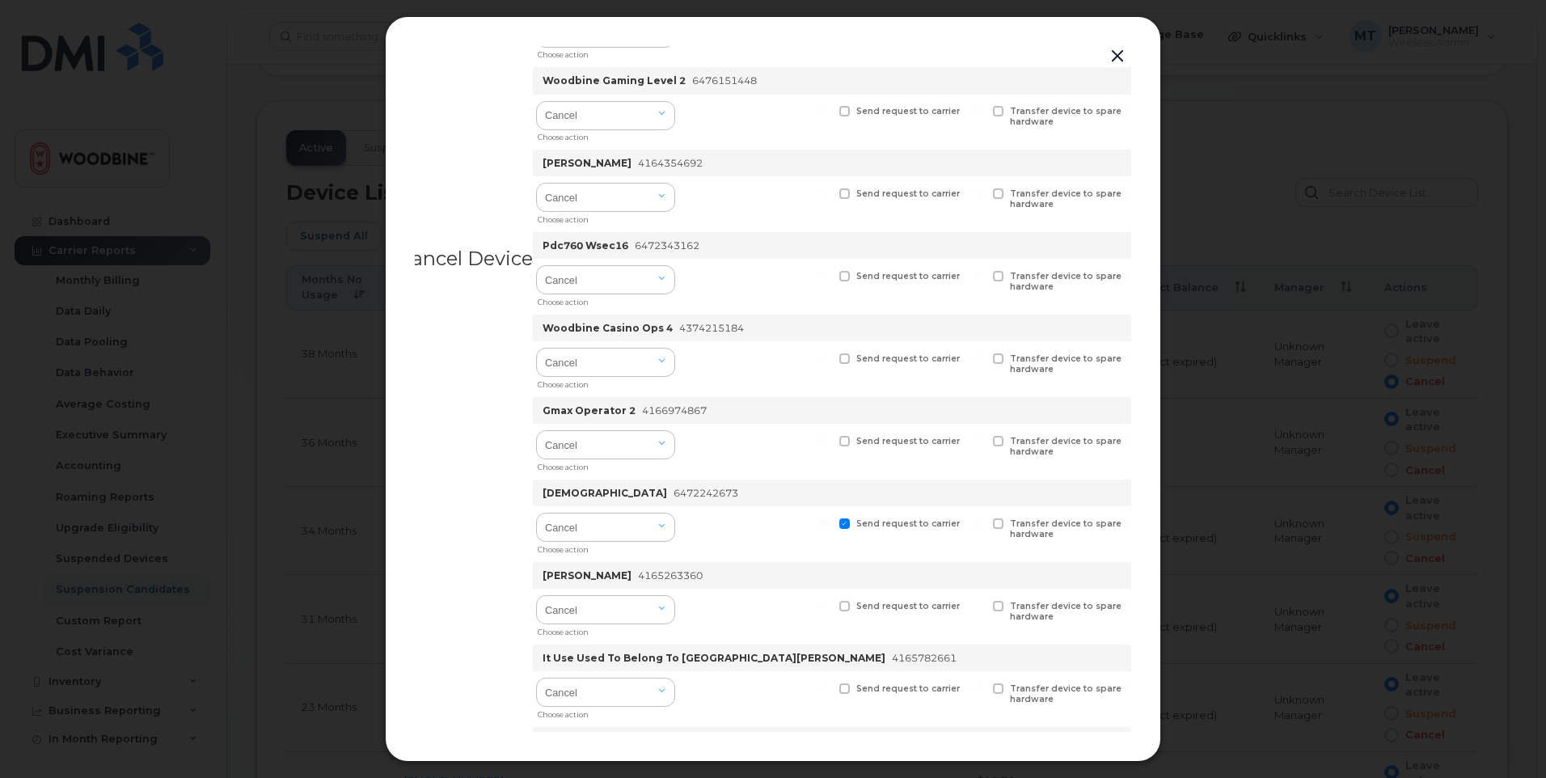
click at [850, 360] on span at bounding box center [844, 358] width 11 height 11
click at [828, 360] on input "Send request to carrier" at bounding box center [824, 357] width 8 height 8
click at [850, 360] on span at bounding box center [844, 358] width 11 height 11
click at [828, 360] on input "Send request to carrier" at bounding box center [824, 357] width 8 height 8
checkbox input "false"
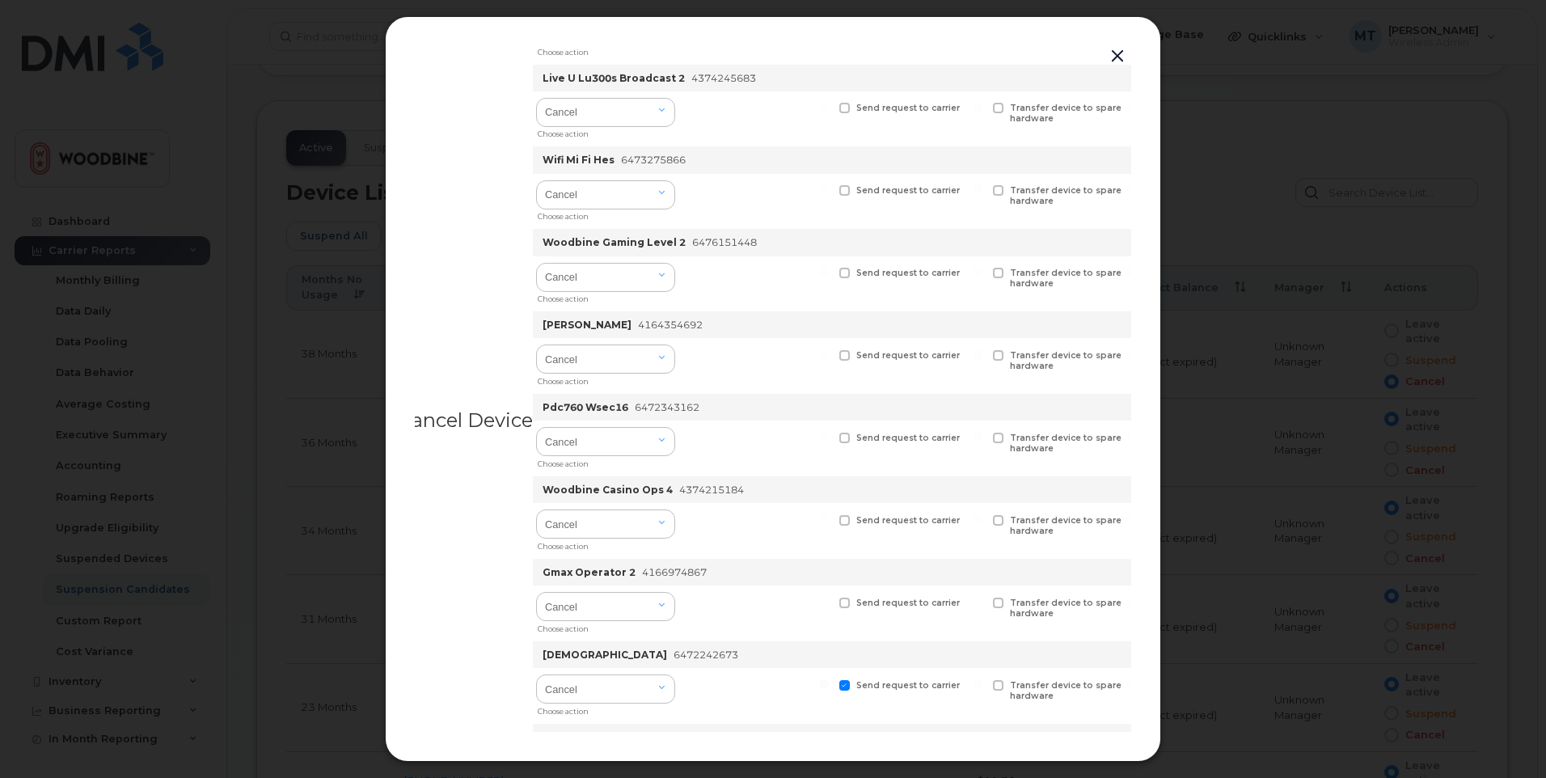
scroll to position [579, 108]
click at [845, 354] on span at bounding box center [844, 353] width 11 height 11
click at [828, 354] on input "Send request to carrier" at bounding box center [824, 352] width 8 height 8
checkbox input "true"
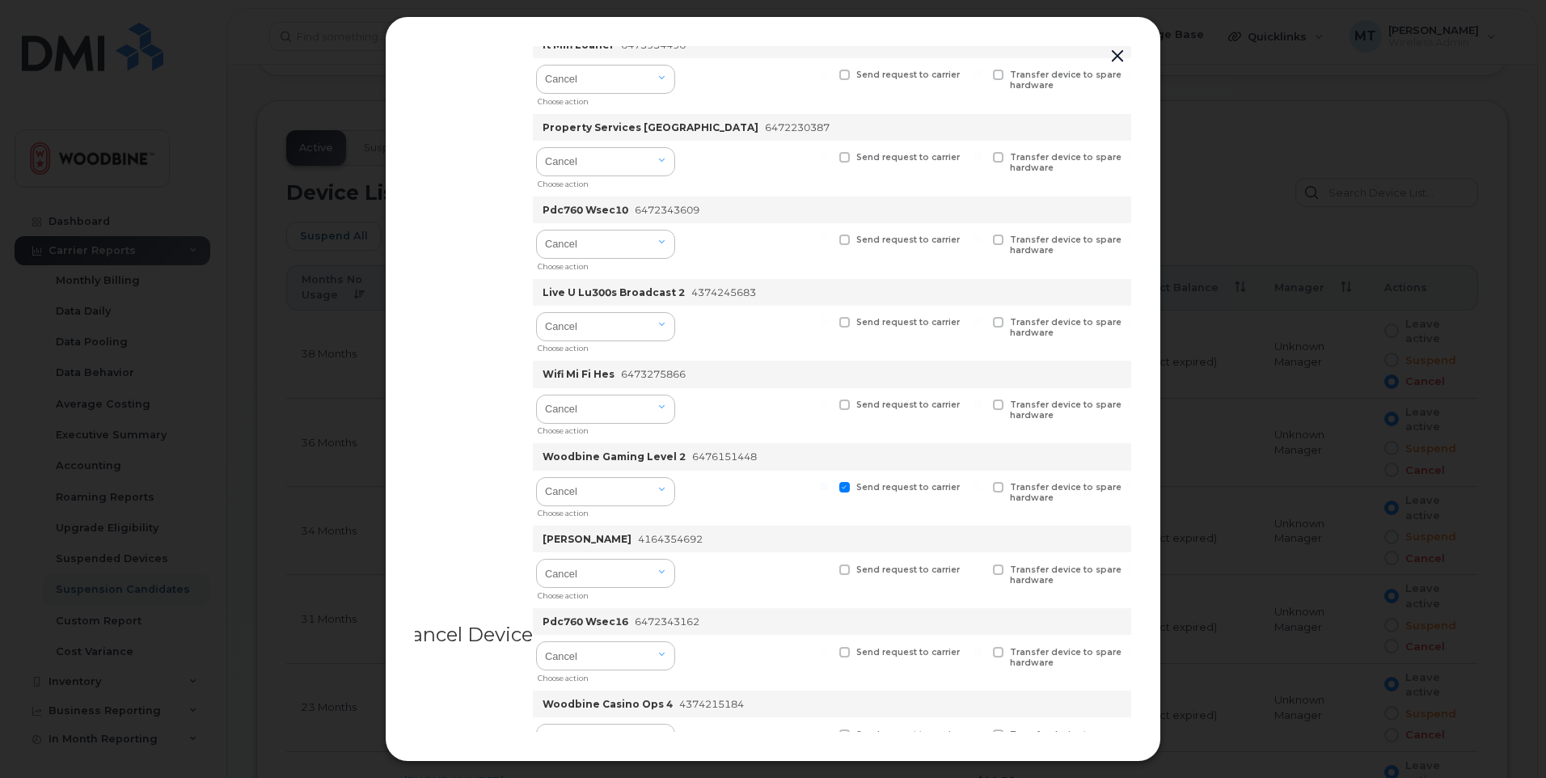
scroll to position [417, 108]
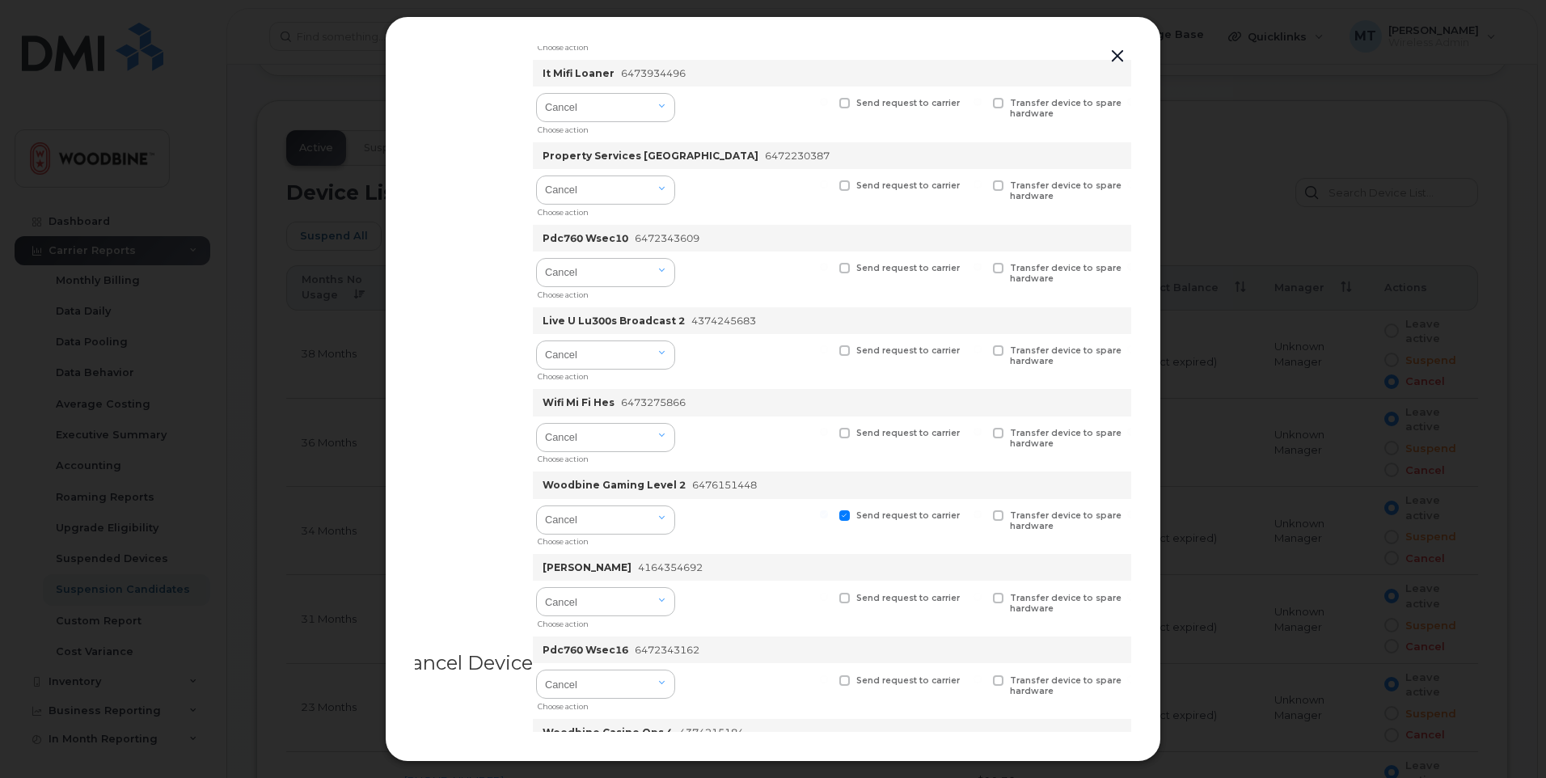
click at [844, 431] on span at bounding box center [844, 433] width 11 height 11
click at [828, 431] on input "Send request to carrier" at bounding box center [824, 432] width 8 height 8
checkbox input "true"
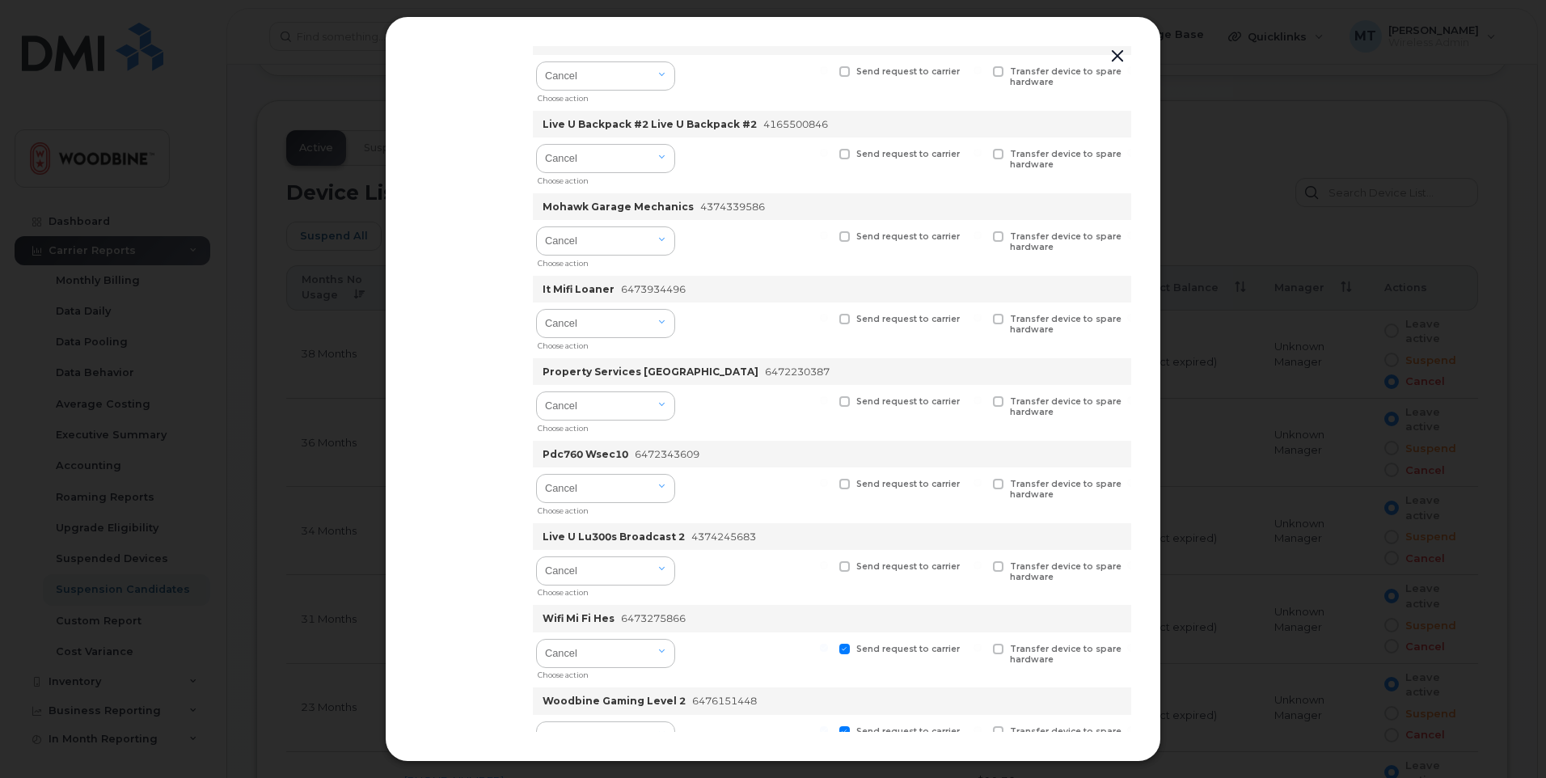
scroll to position [175, 108]
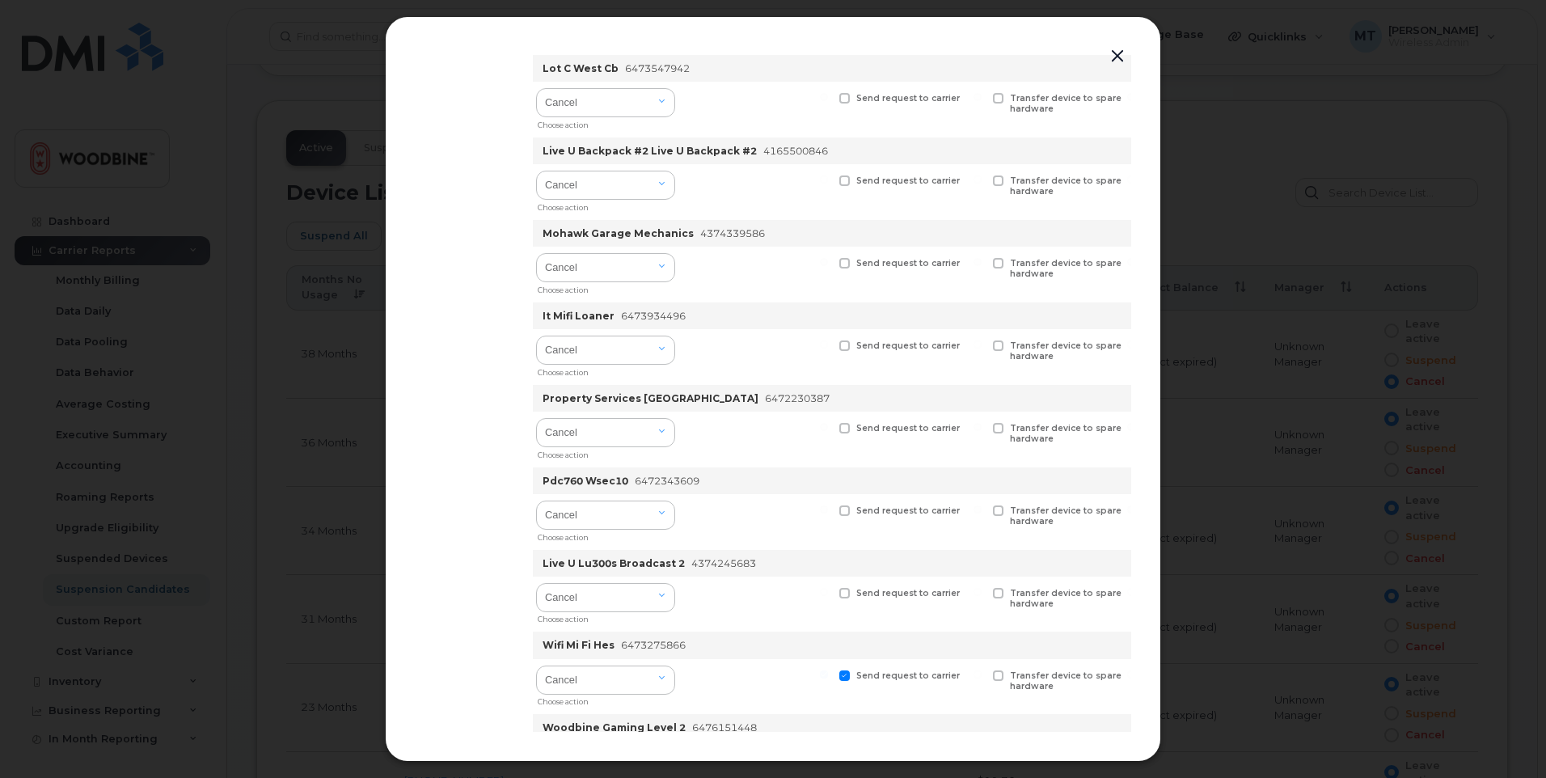
click at [850, 428] on span at bounding box center [844, 428] width 11 height 11
click at [828, 428] on input "Send request to carrier" at bounding box center [824, 427] width 8 height 8
checkbox input "true"
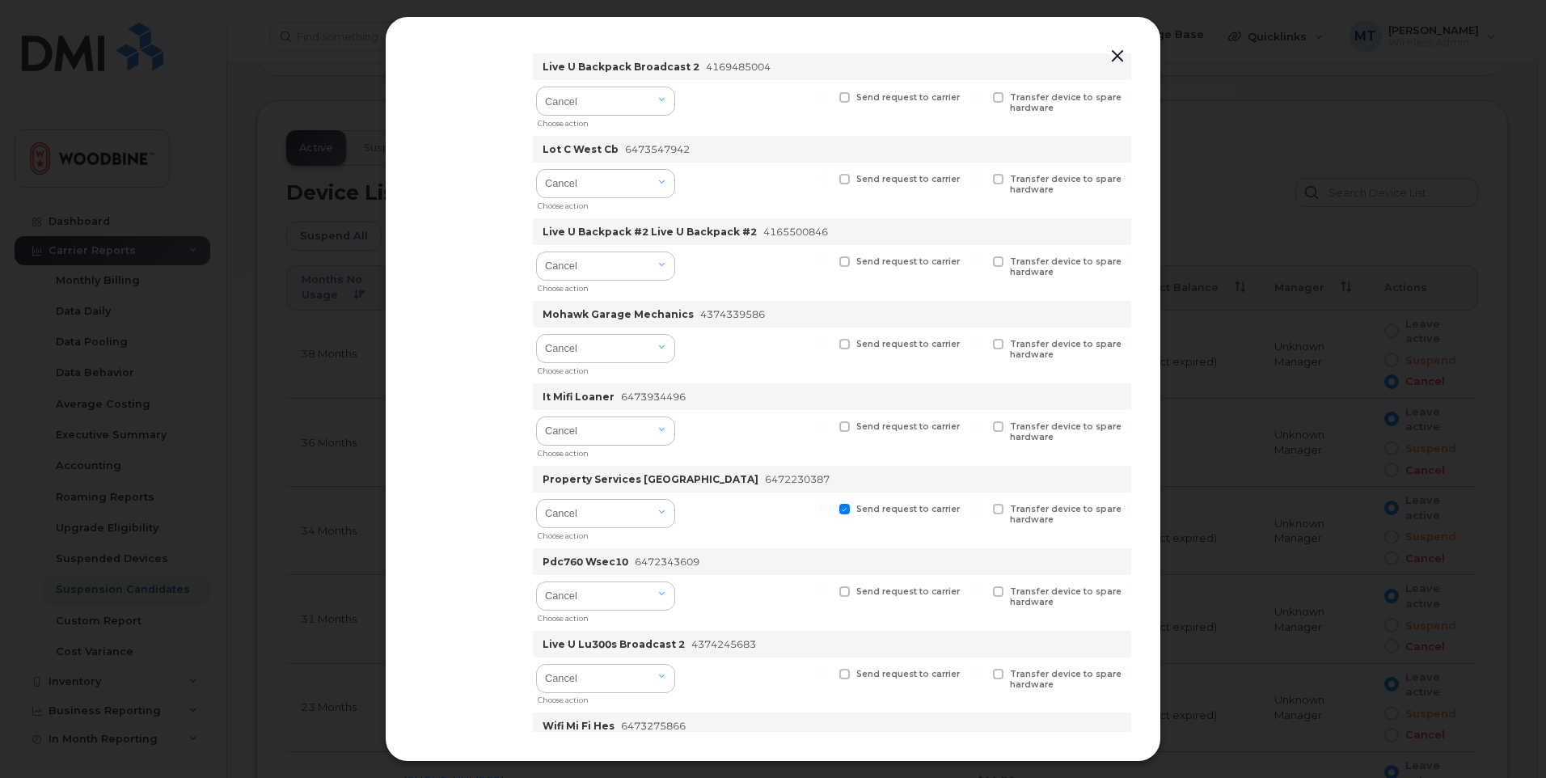
click at [849, 424] on span at bounding box center [844, 426] width 11 height 11
click at [828, 424] on input "Send request to carrier" at bounding box center [824, 425] width 8 height 8
checkbox input "true"
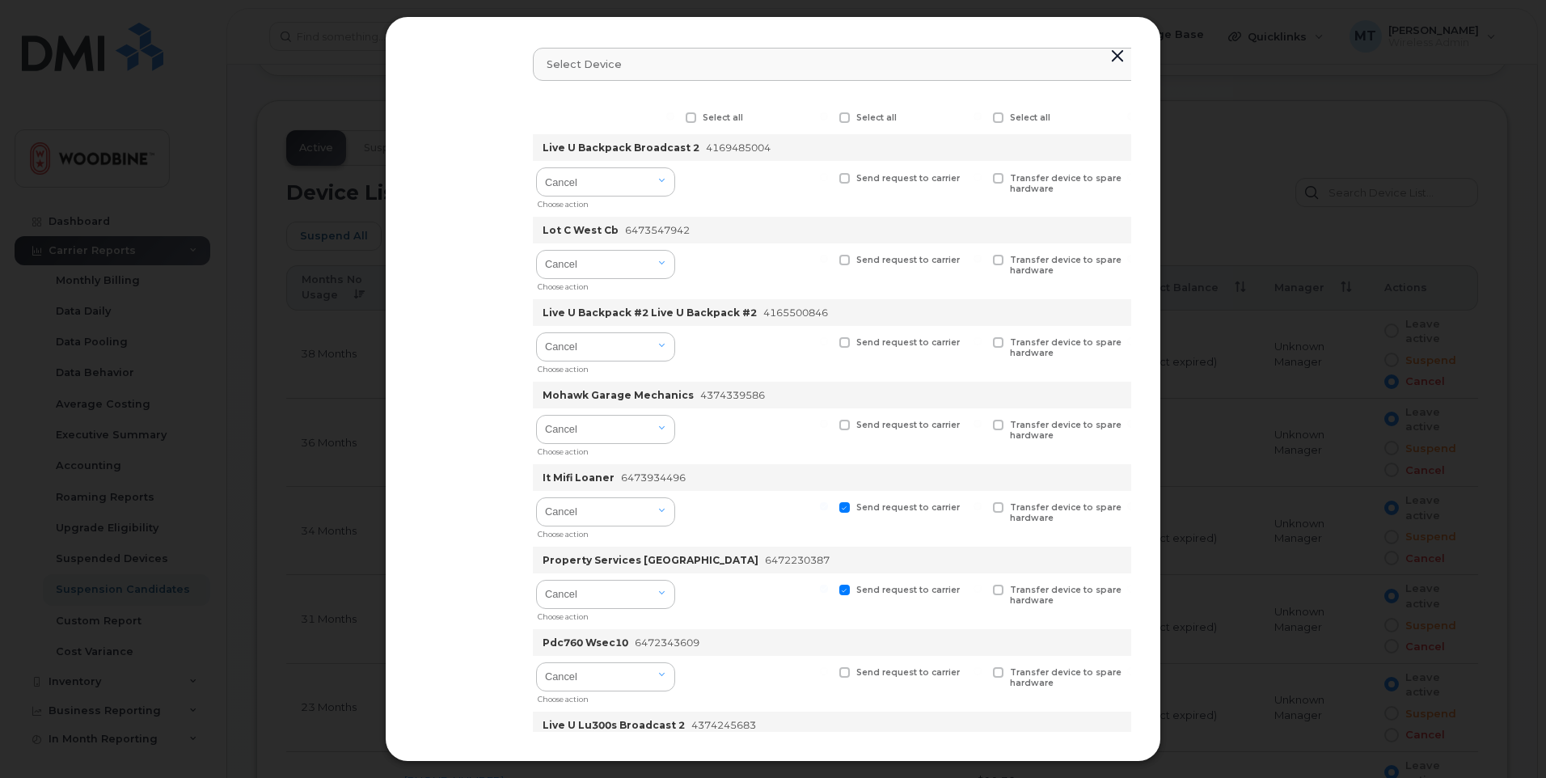
click at [850, 424] on span at bounding box center [844, 425] width 11 height 11
click at [828, 424] on input "Send request to carrier" at bounding box center [824, 424] width 8 height 8
checkbox input "true"
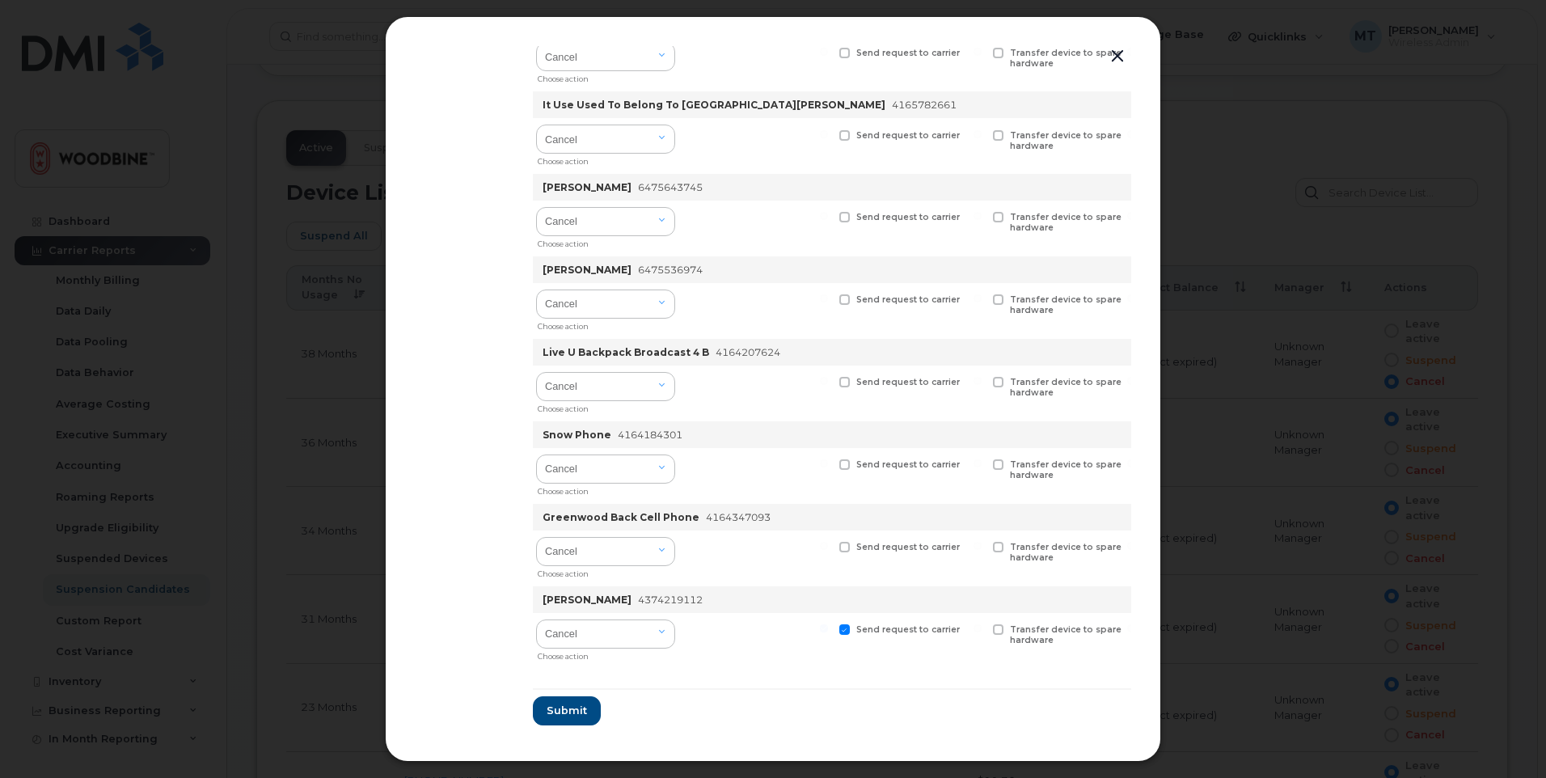
scroll to position [1387, 108]
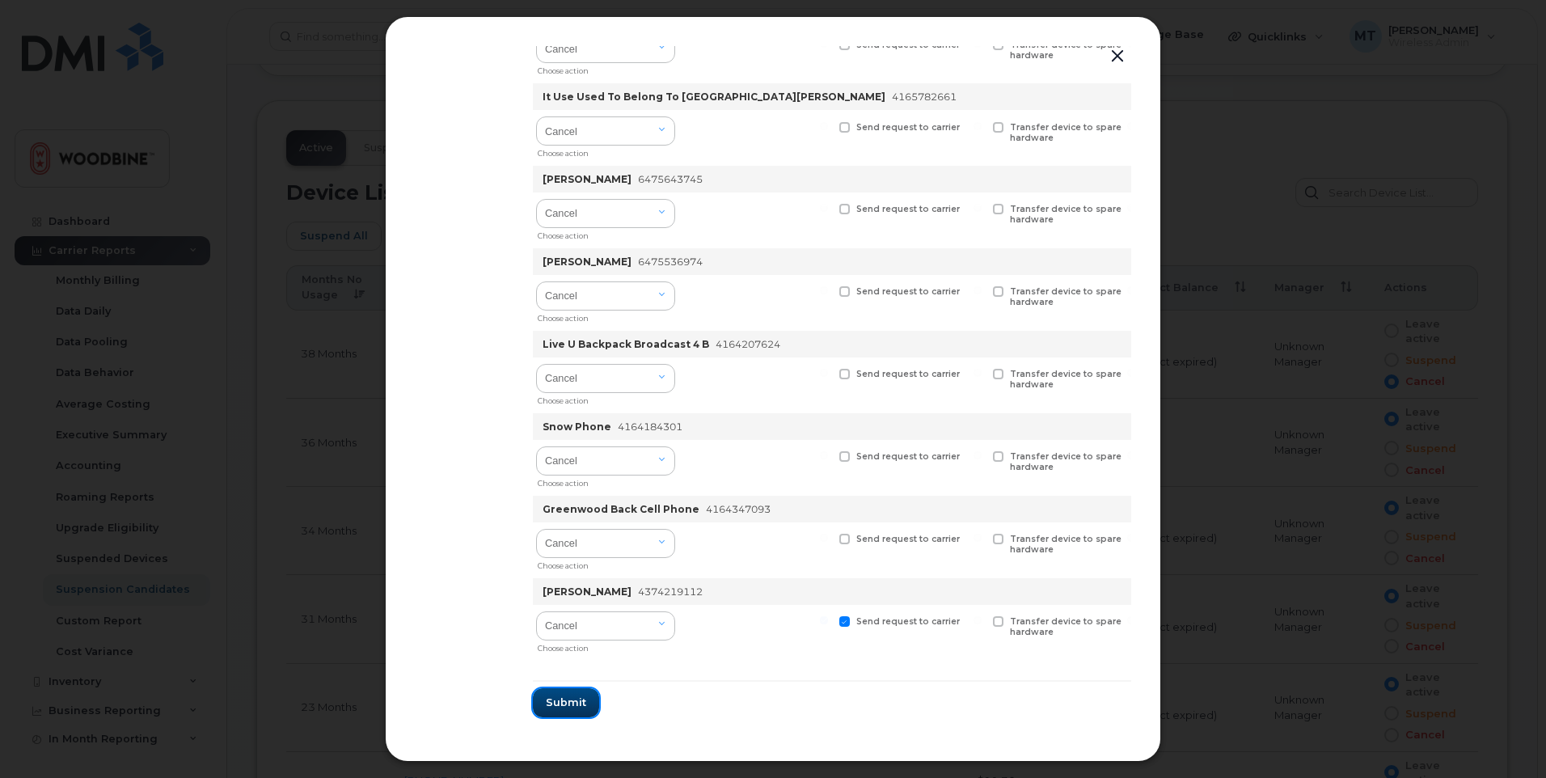
click at [576, 688] on button "Submit" at bounding box center [566, 702] width 66 height 29
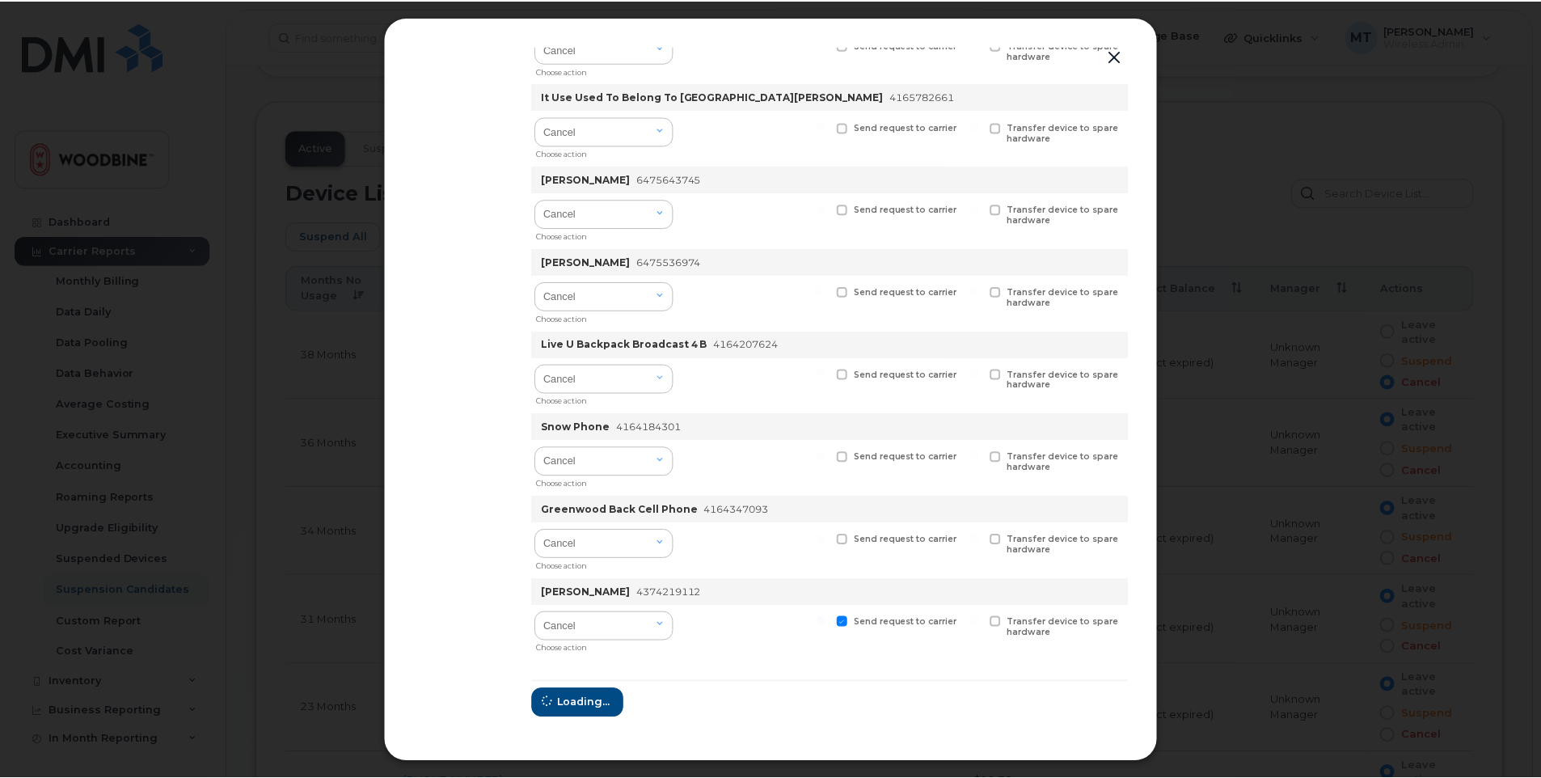
scroll to position [0, 0]
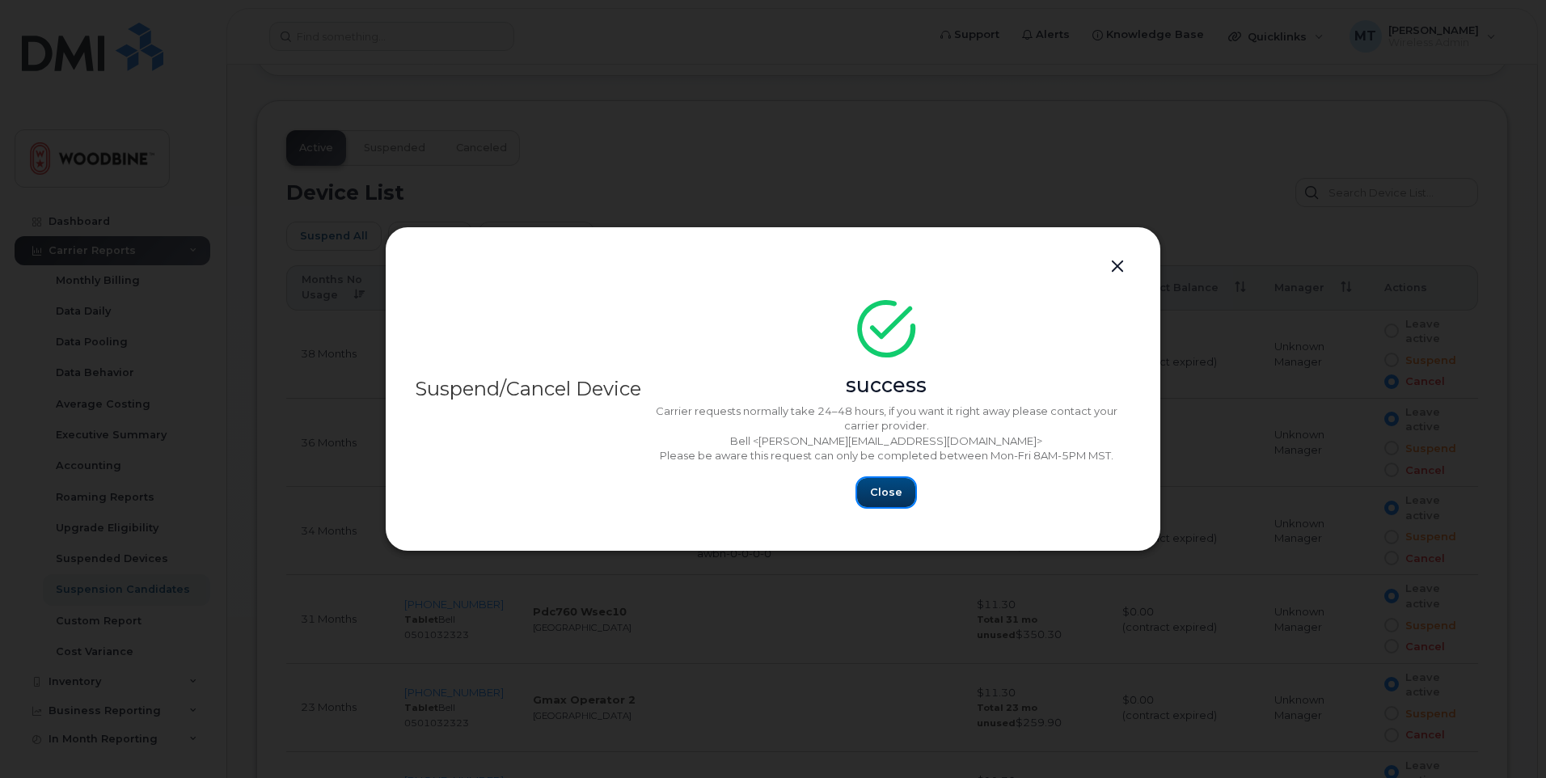
click at [887, 490] on span "Close" at bounding box center [886, 491] width 32 height 15
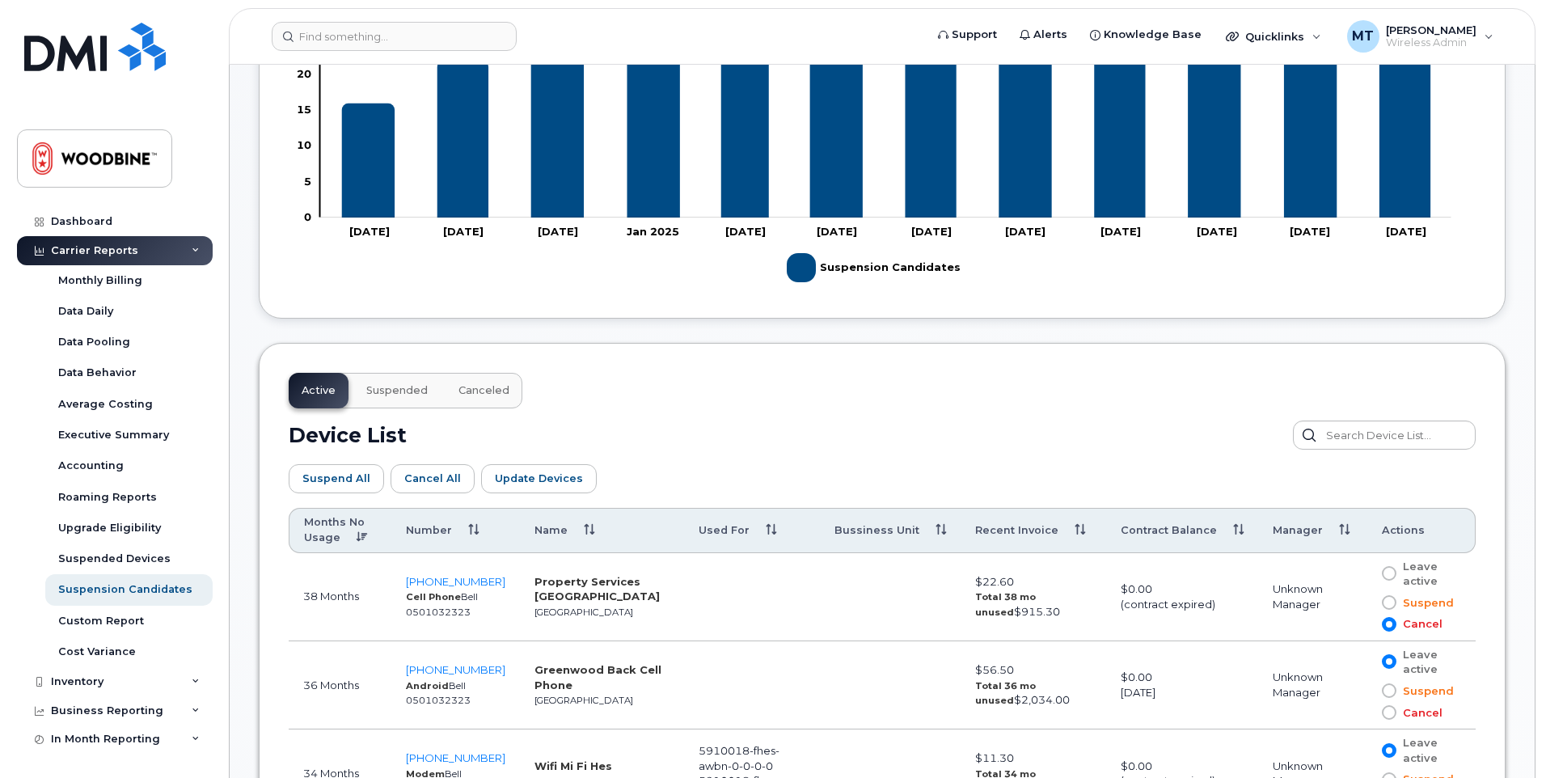
scroll to position [728, 0]
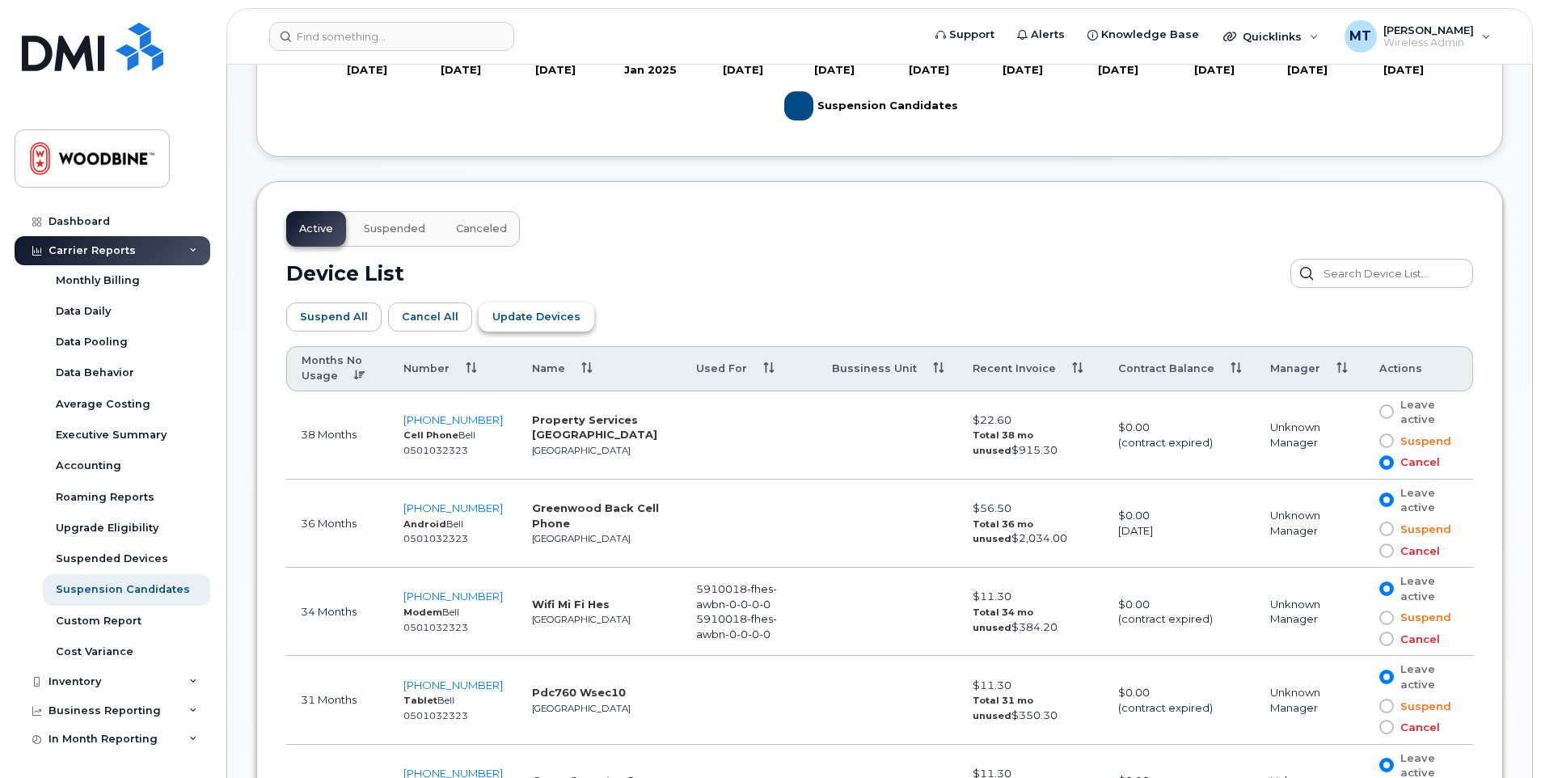
click at [534, 306] on button "Update Devices" at bounding box center [537, 316] width 116 height 29
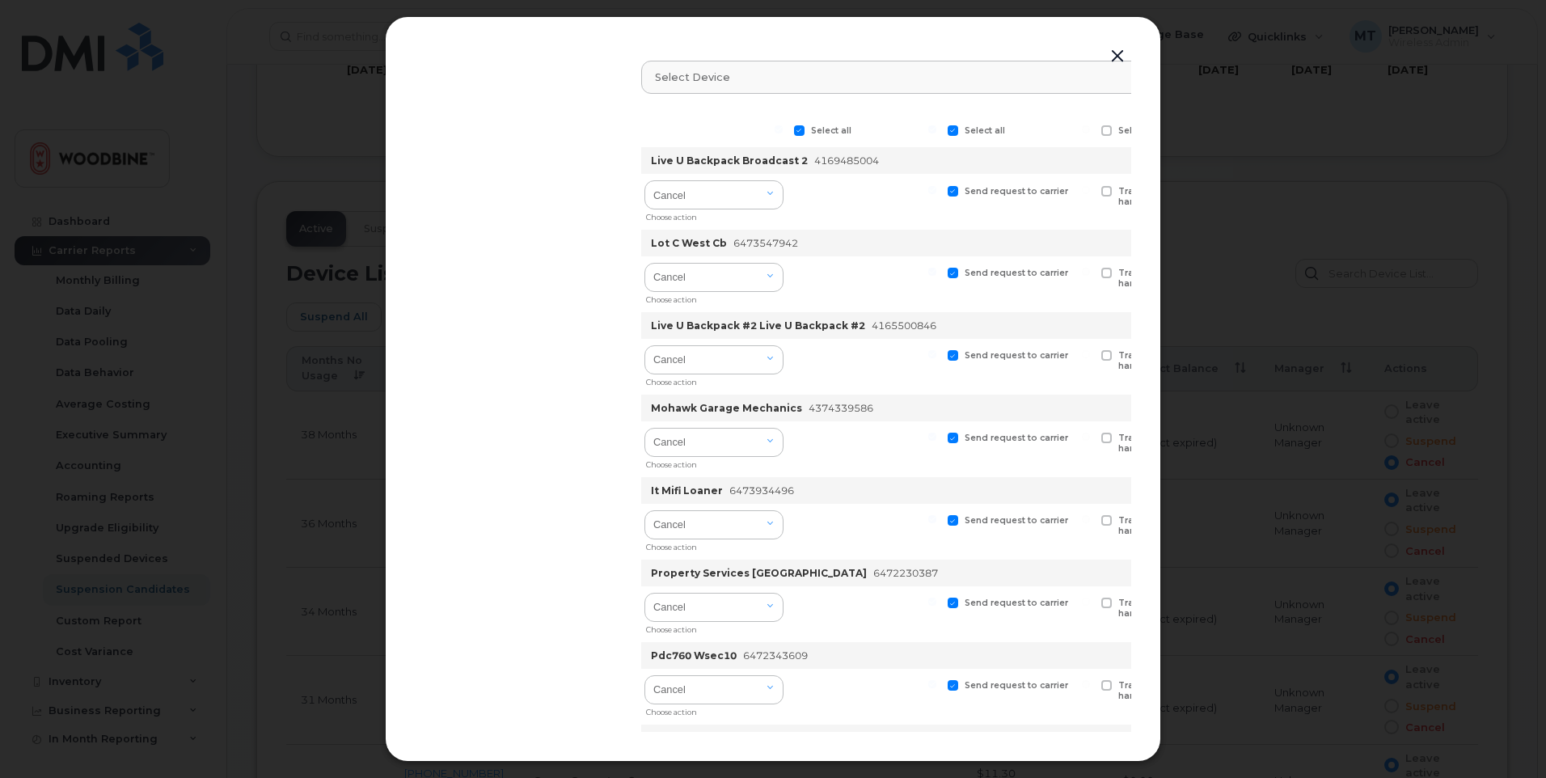
drag, startPoint x: 954, startPoint y: 129, endPoint x: 885, endPoint y: 141, distance: 69.6
click at [955, 130] on span at bounding box center [952, 130] width 11 height 11
click at [936, 130] on input "Select all" at bounding box center [932, 129] width 8 height 8
checkbox input "false"
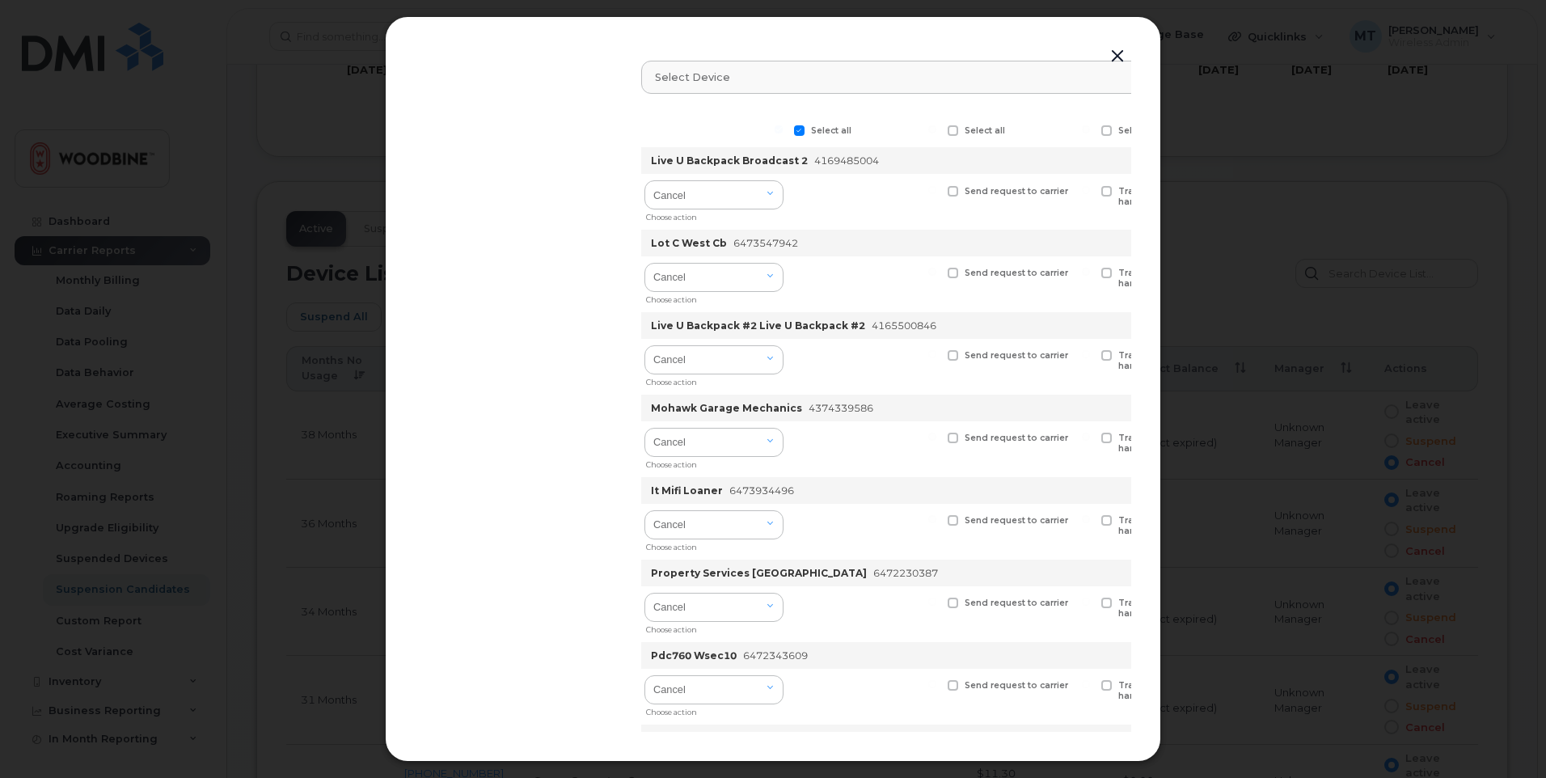
checkbox input "false"
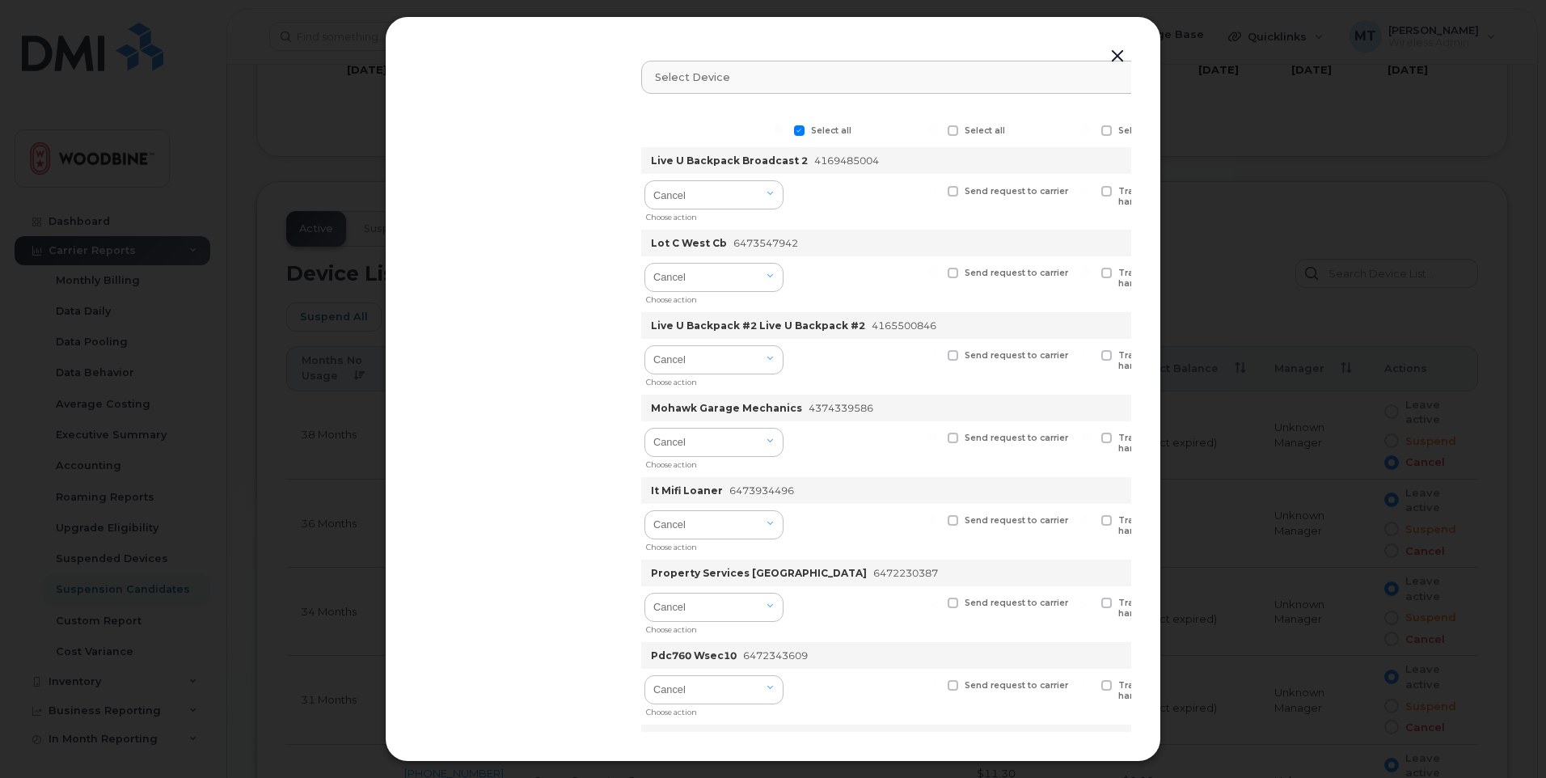
checkbox input "false"
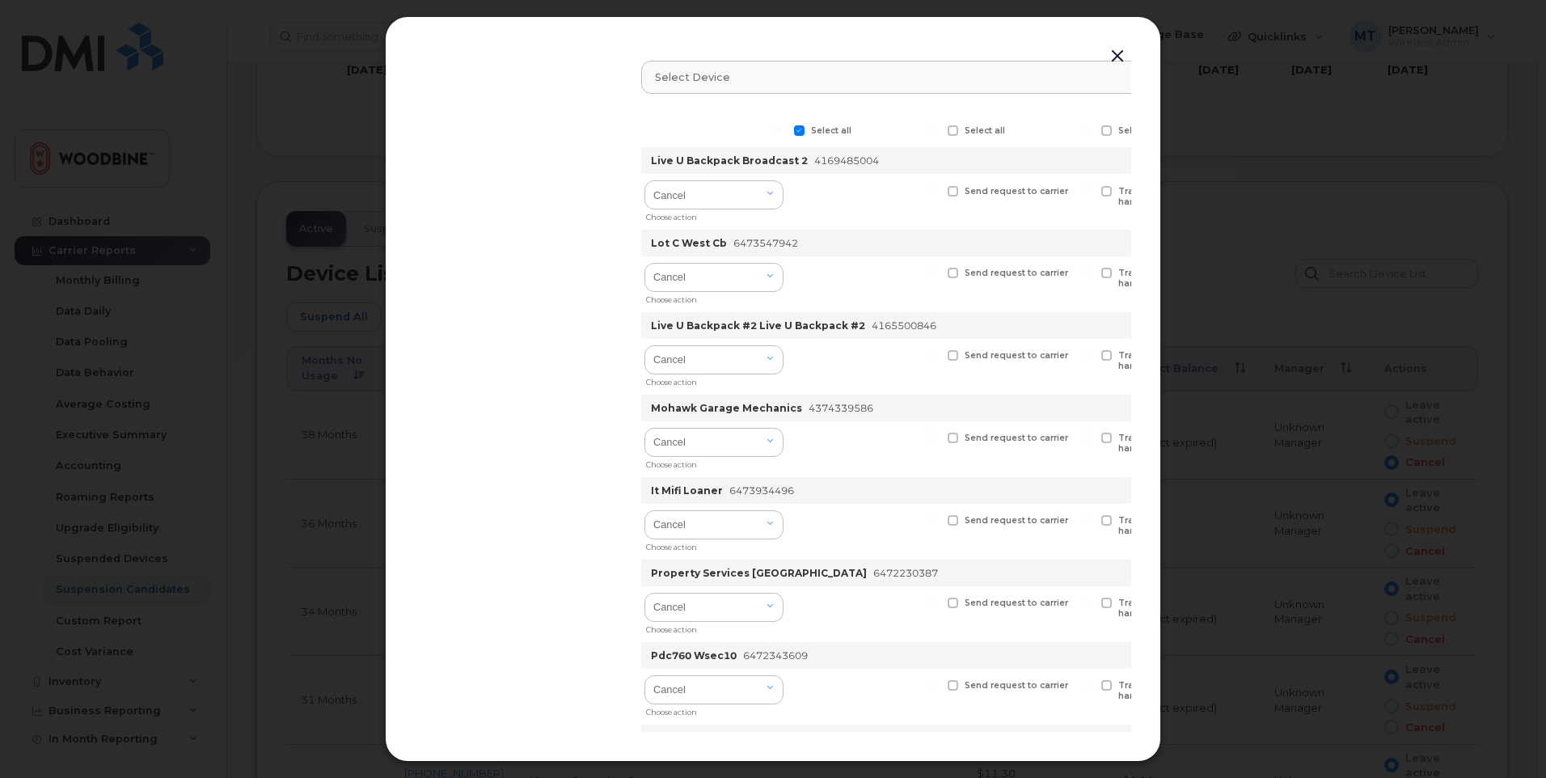
checkbox input "false"
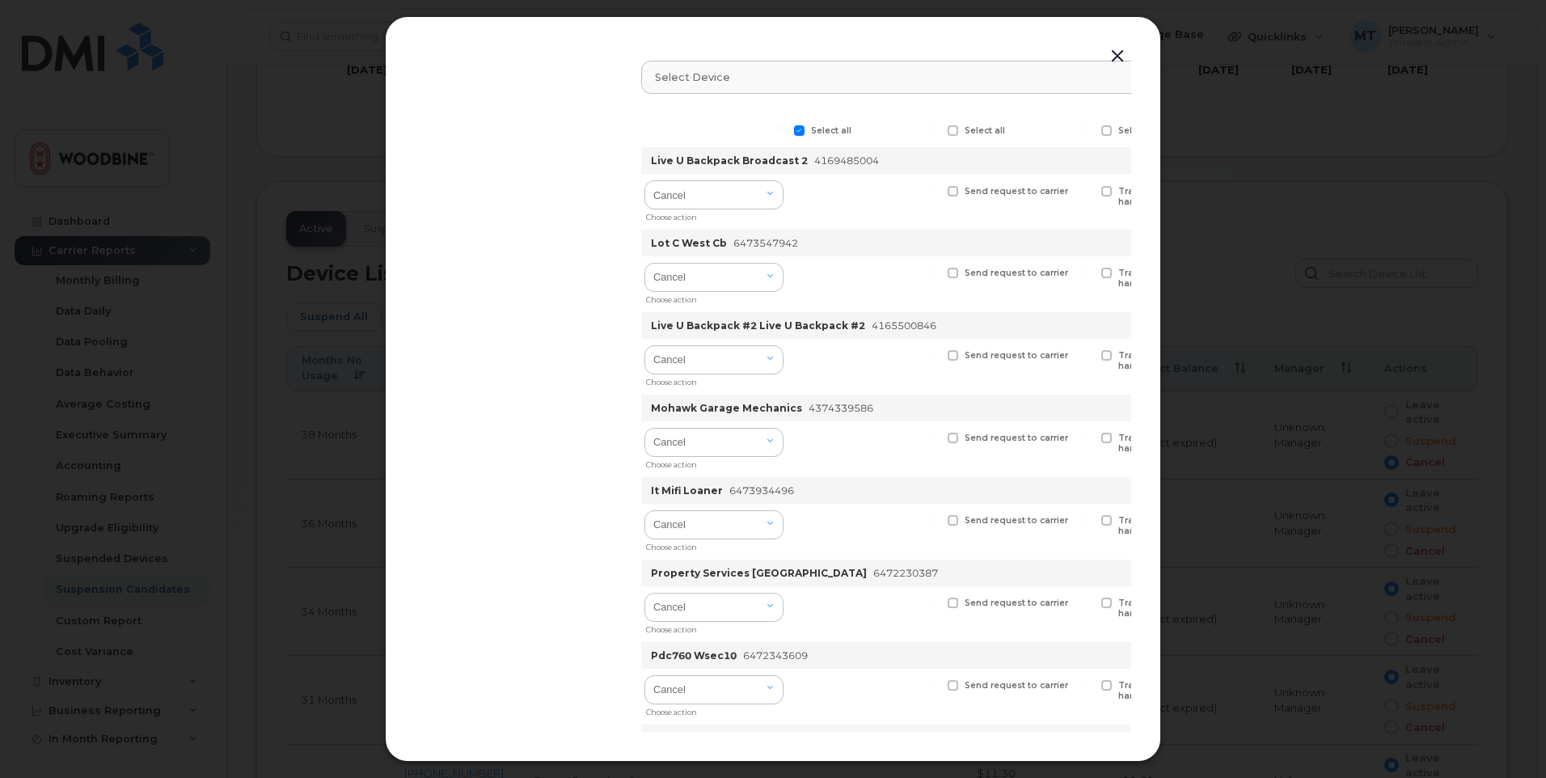
checkbox input "false"
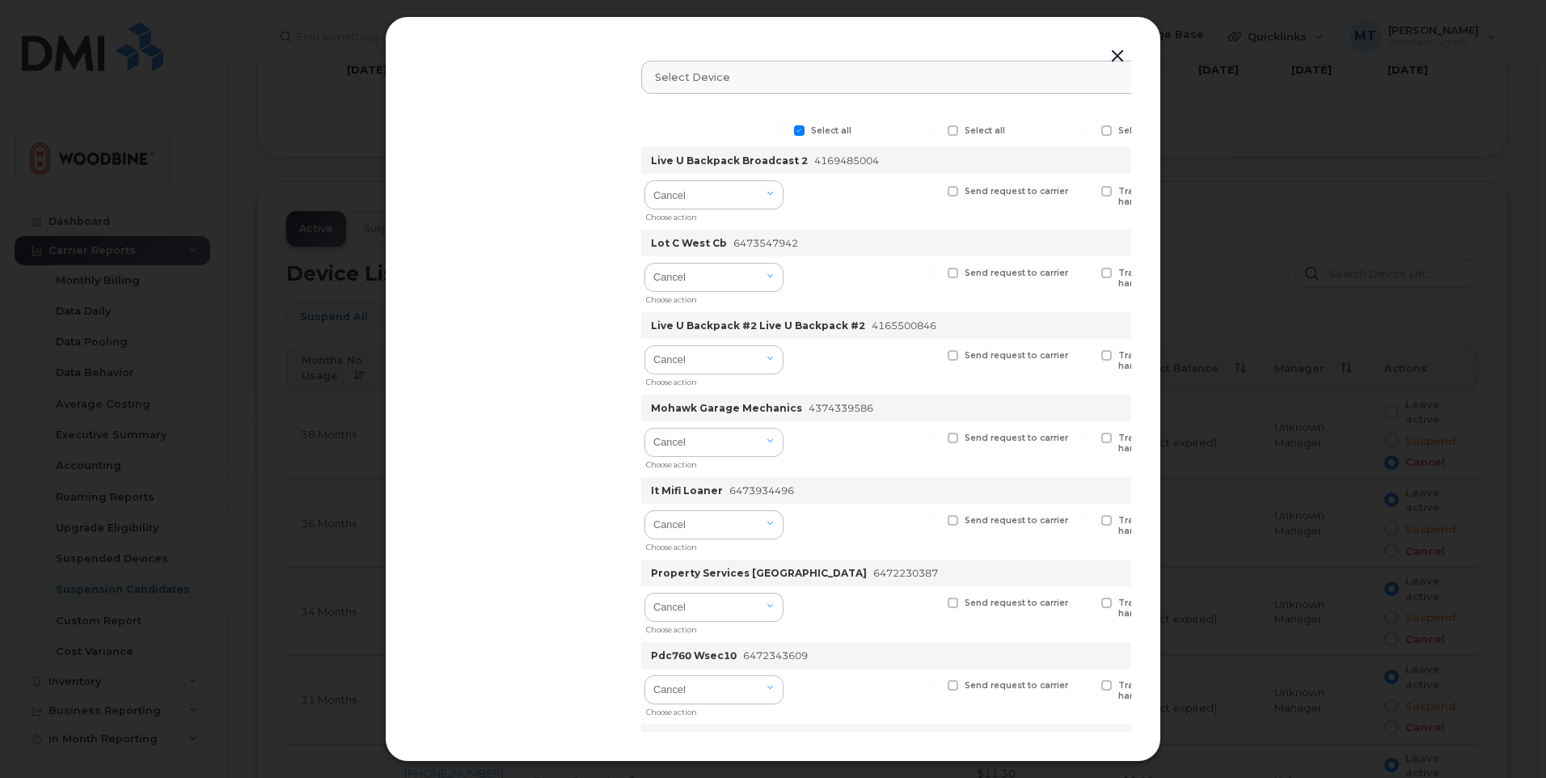
checkbox input "false"
click at [807, 131] on label "Select all" at bounding box center [822, 130] width 57 height 11
click at [783, 131] on input "Select all" at bounding box center [778, 129] width 8 height 8
checkbox input "false"
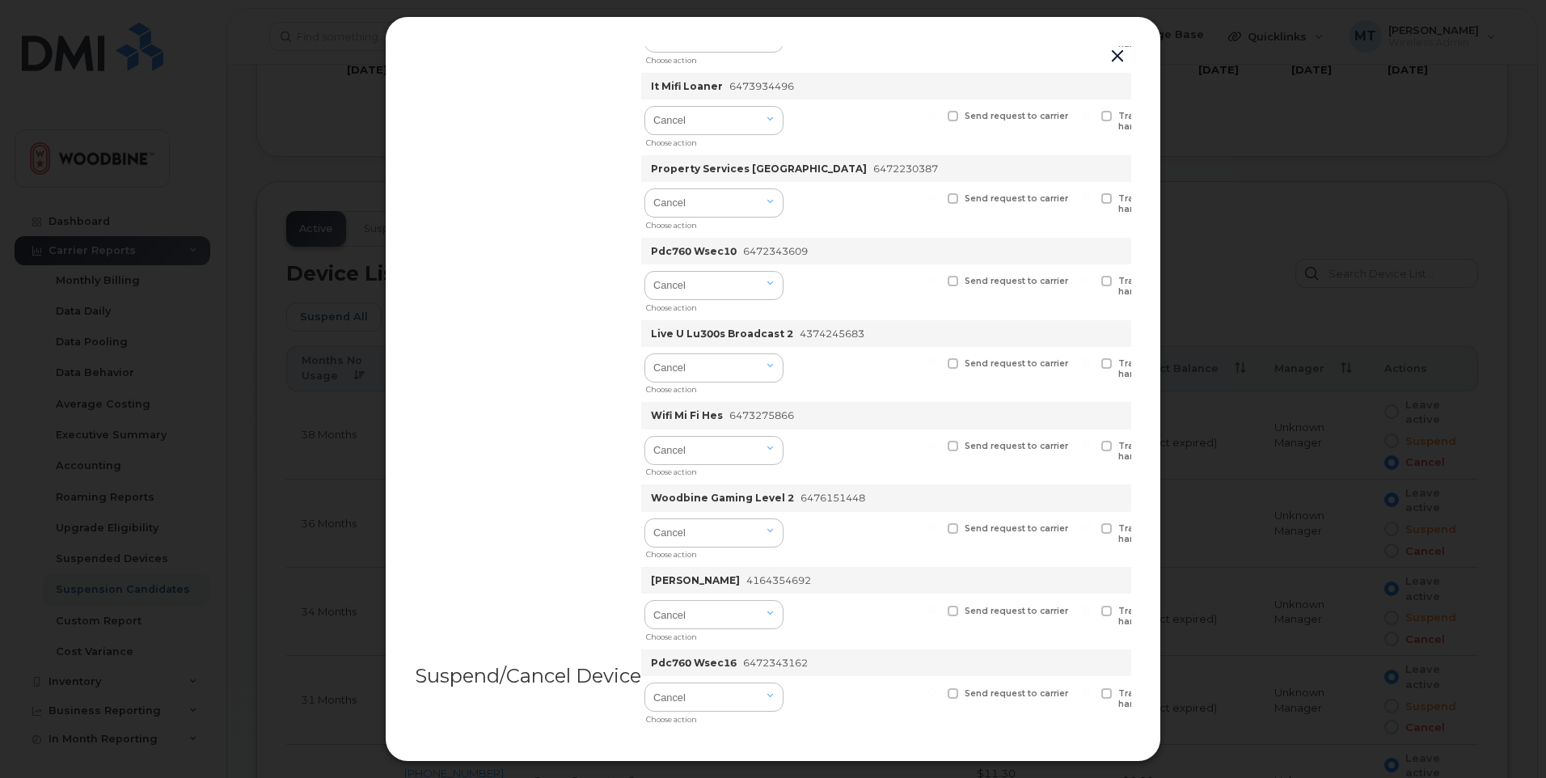
scroll to position [323, 0]
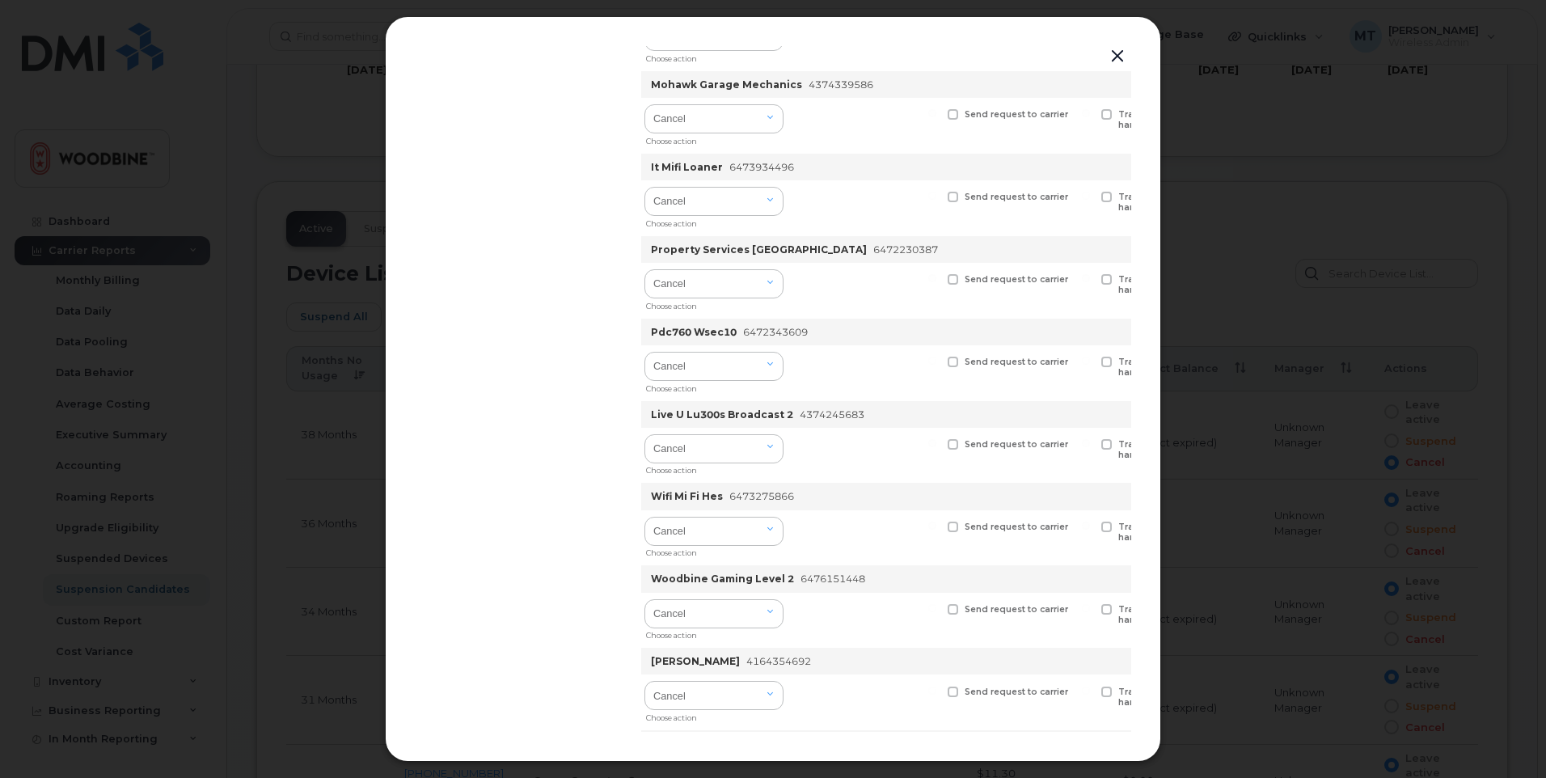
click at [957, 359] on span at bounding box center [952, 362] width 11 height 11
click at [936, 359] on input "Send request to carrier" at bounding box center [932, 361] width 8 height 8
checkbox input "true"
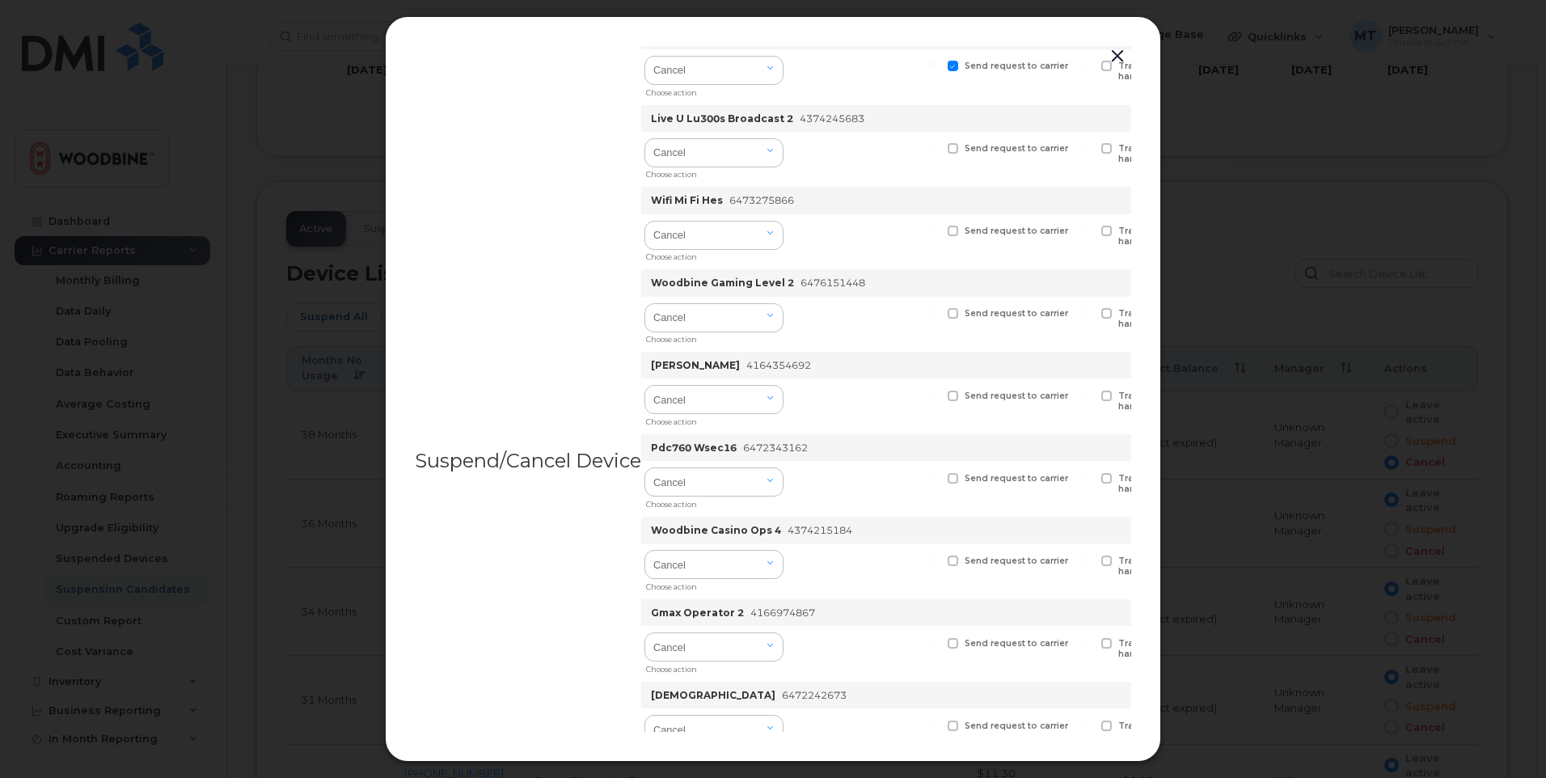
scroll to position [647, 0]
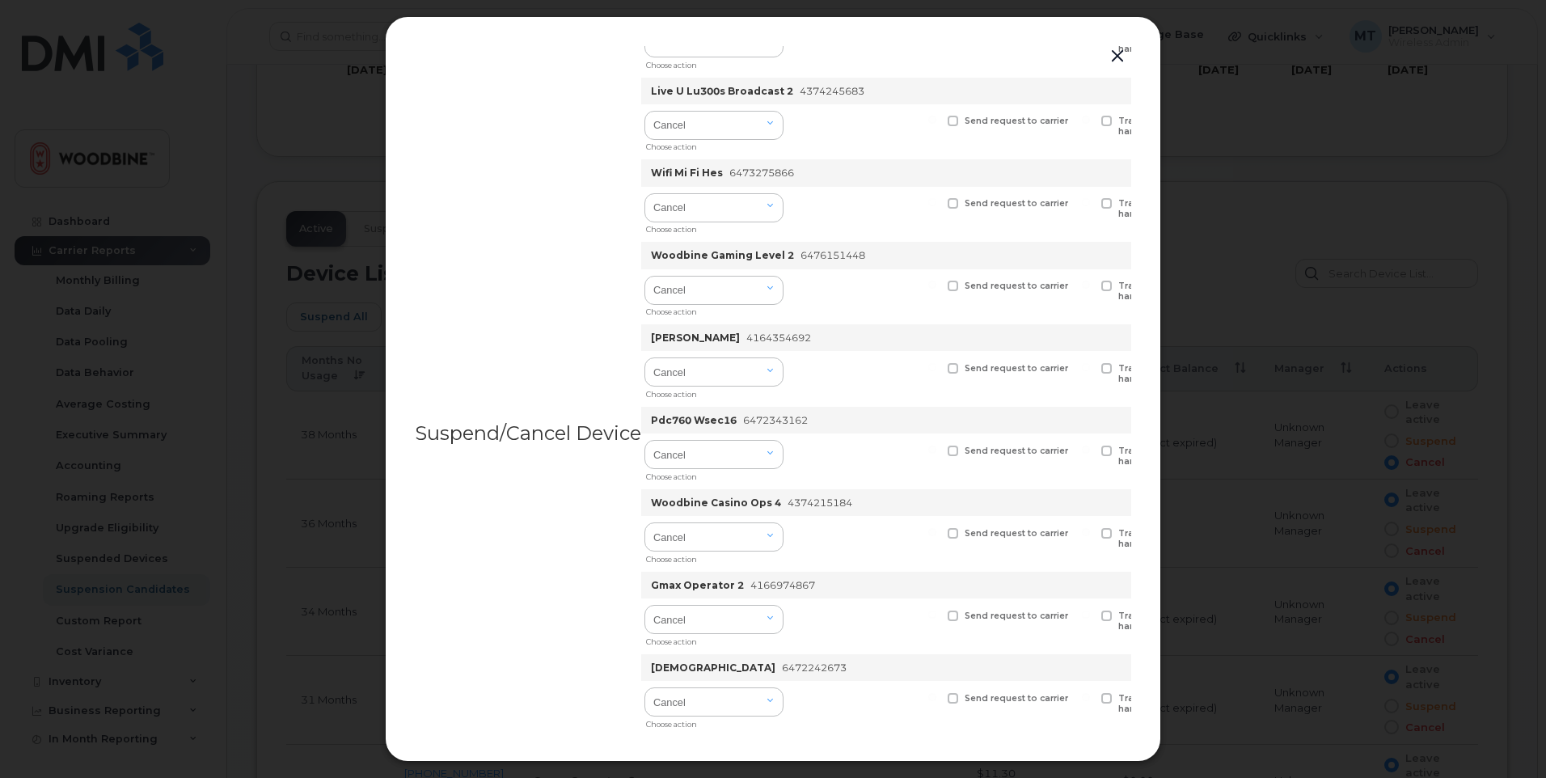
click at [956, 453] on span at bounding box center [952, 450] width 11 height 11
click at [936, 453] on input "Send request to carrier" at bounding box center [932, 449] width 8 height 8
checkbox input "true"
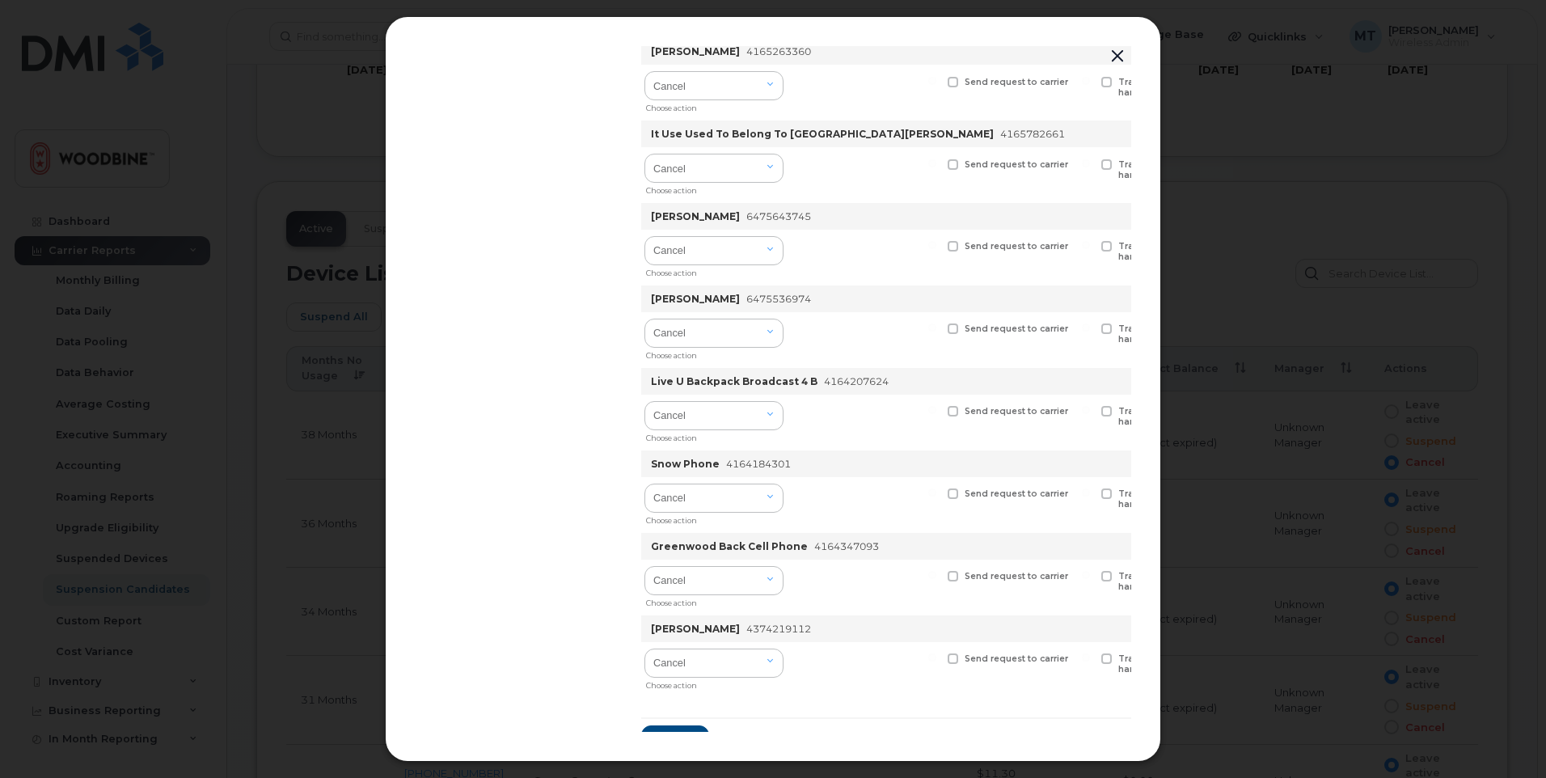
scroll to position [1387, 0]
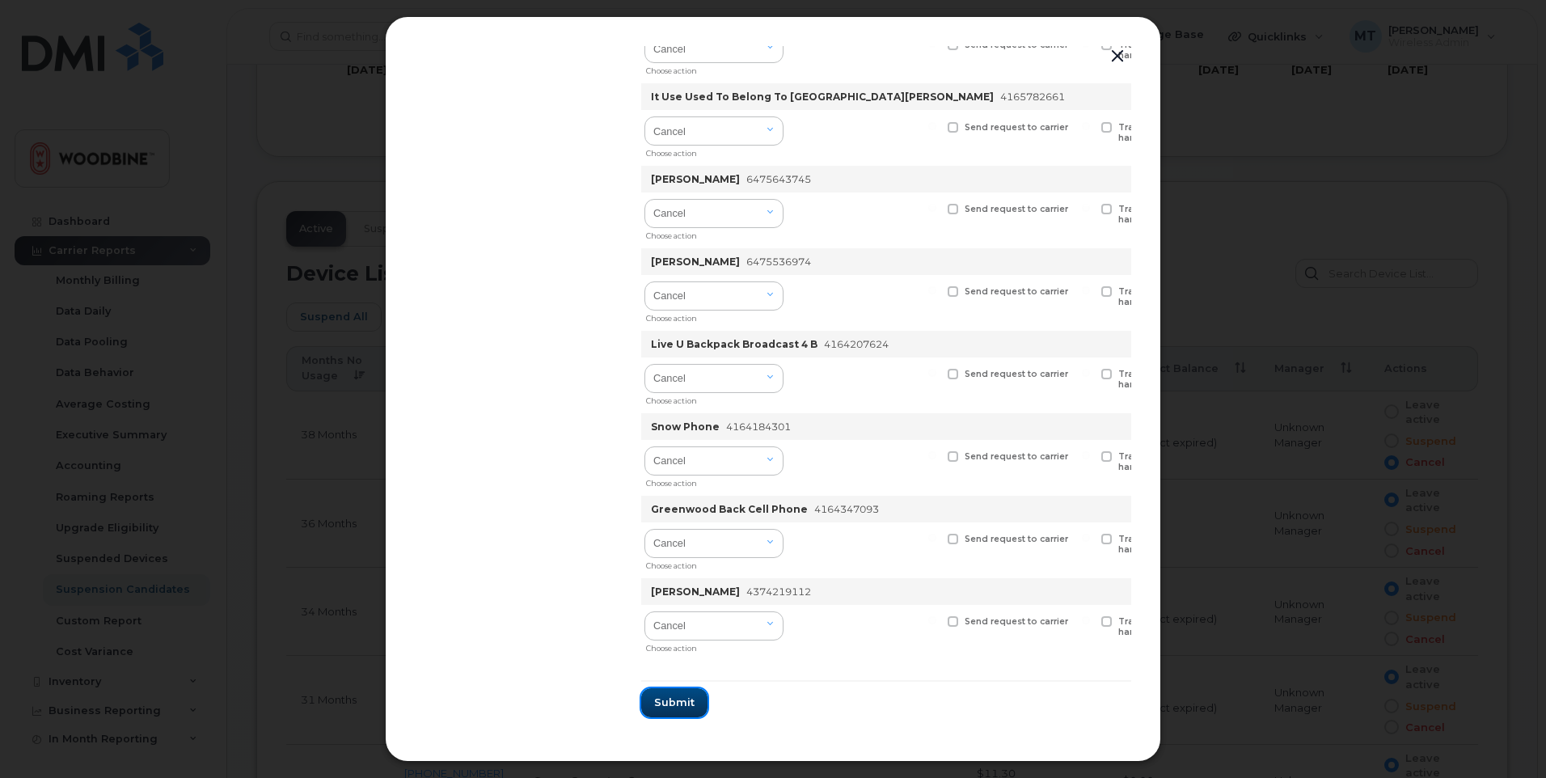
click at [677, 696] on span "Submit" at bounding box center [674, 701] width 40 height 15
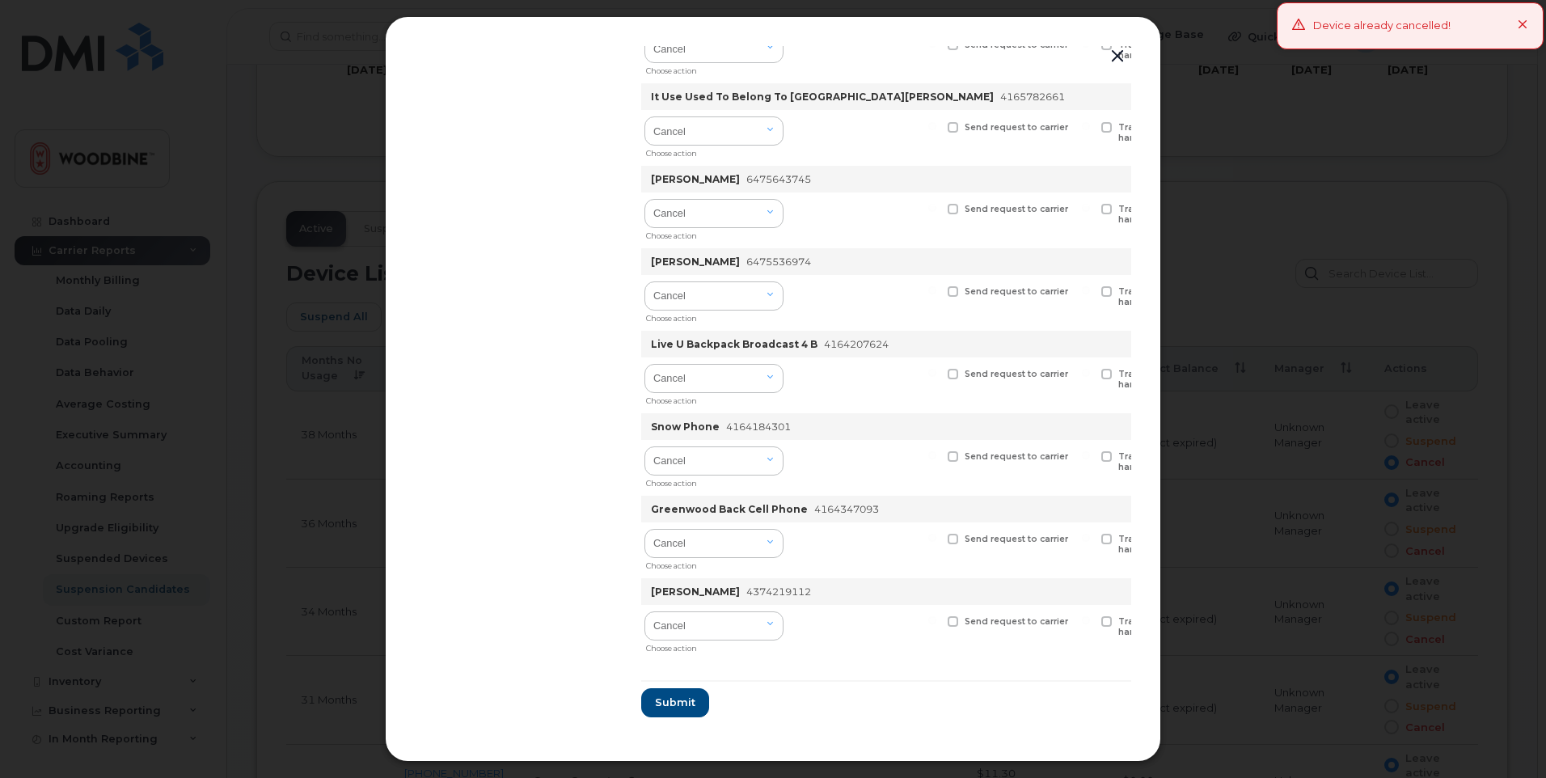
click at [1518, 24] on icon at bounding box center [1522, 25] width 11 height 11
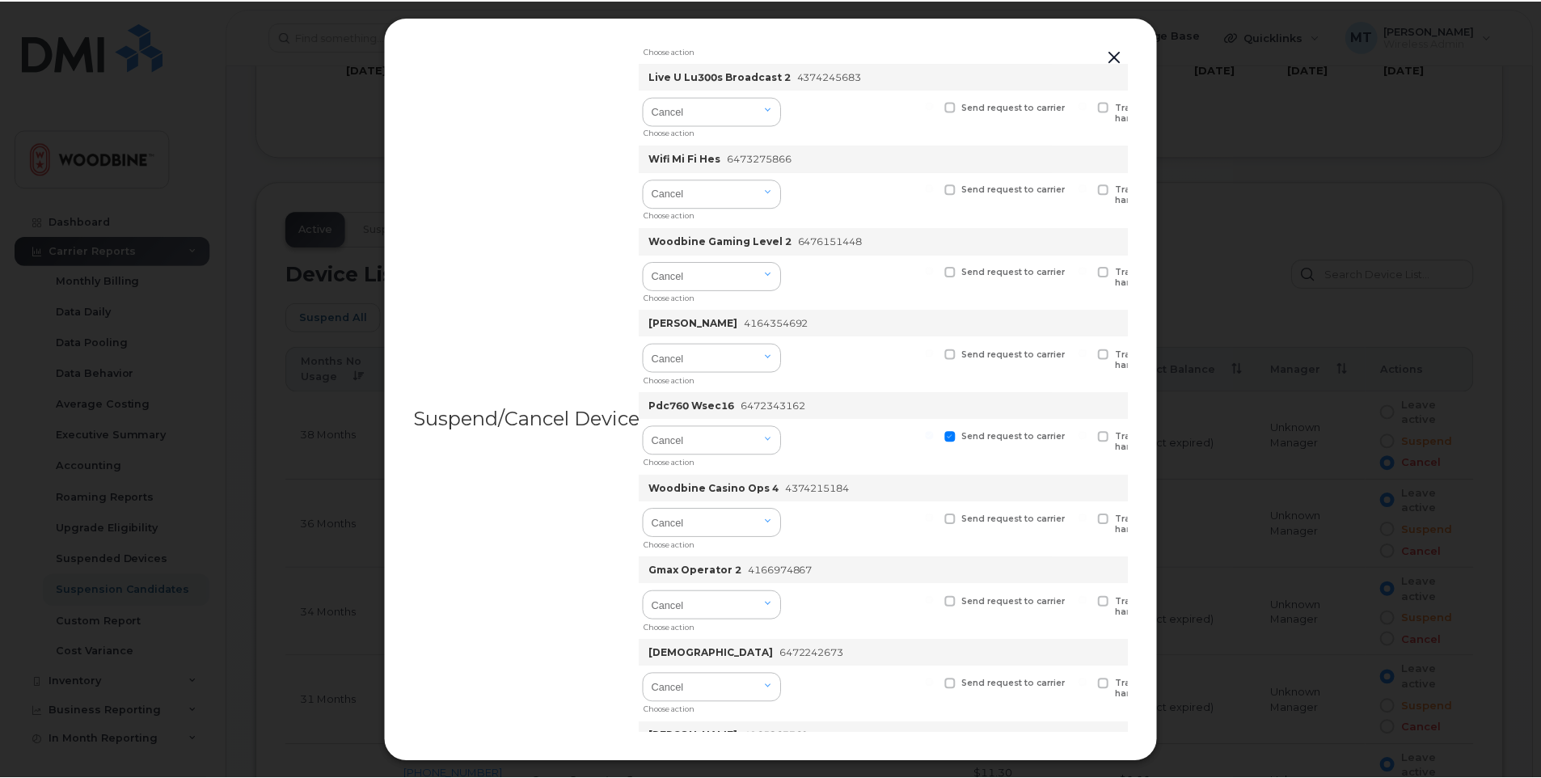
scroll to position [498, 0]
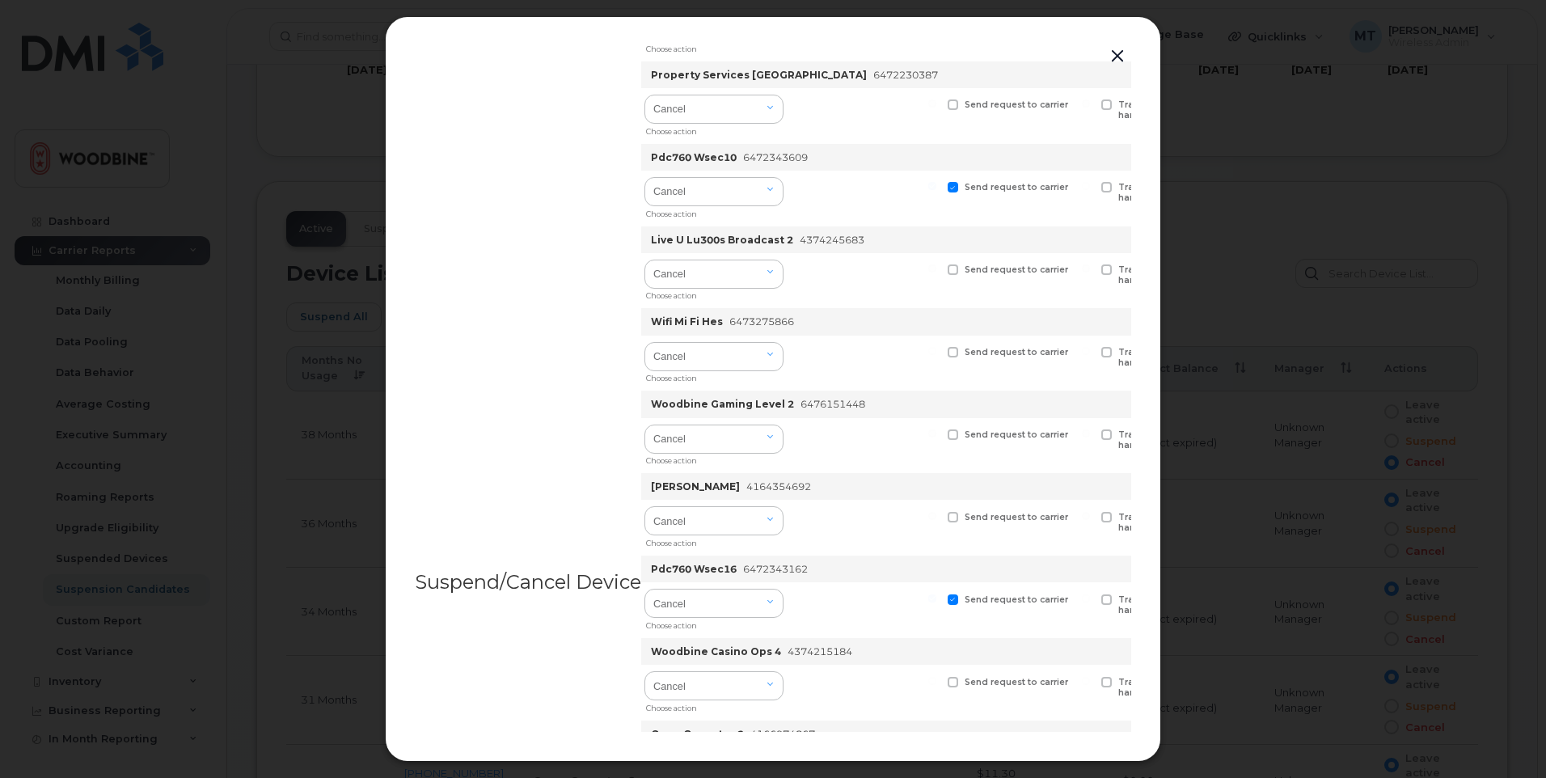
click at [1116, 54] on button "button" at bounding box center [1117, 56] width 24 height 23
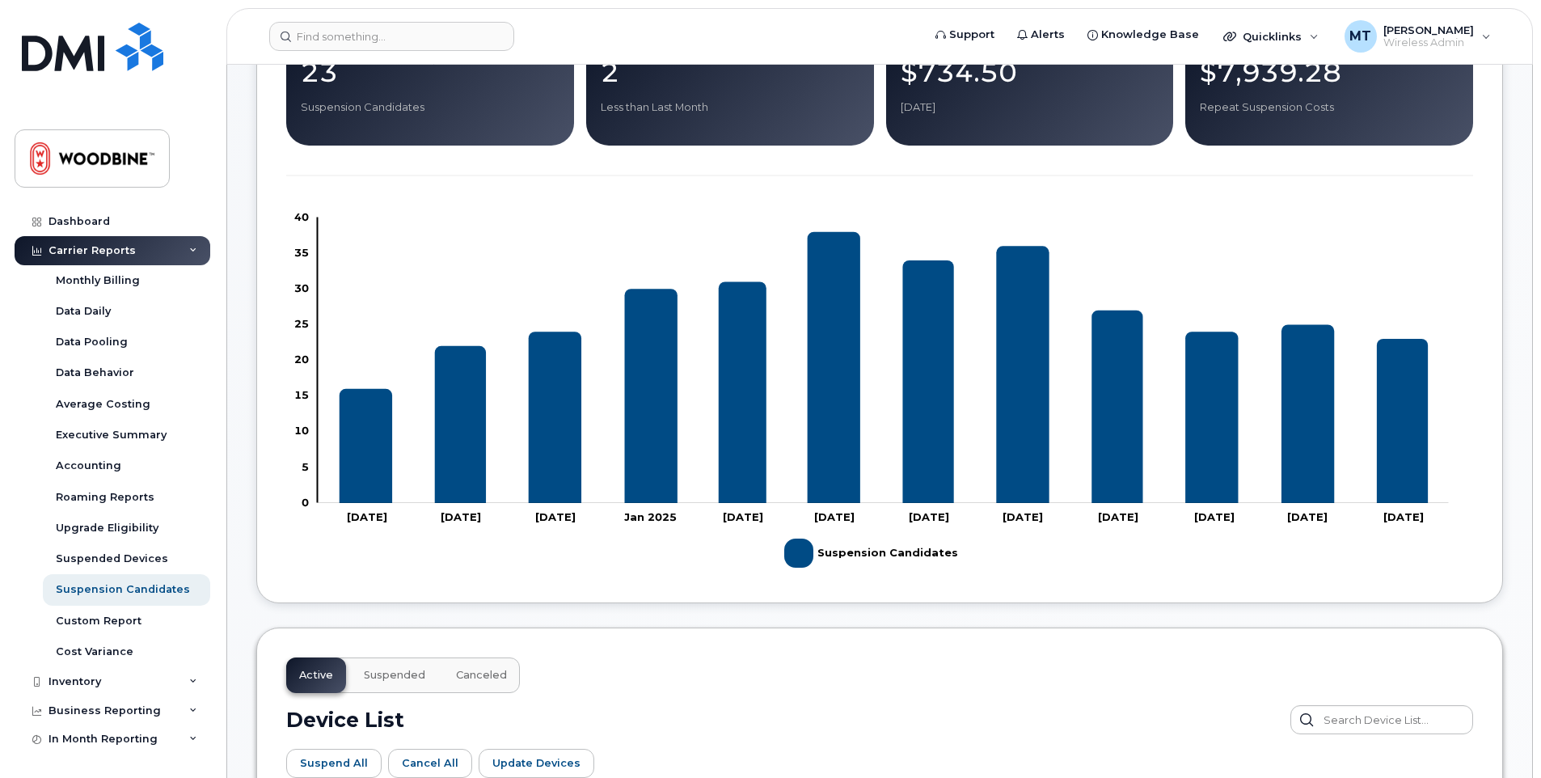
scroll to position [162, 0]
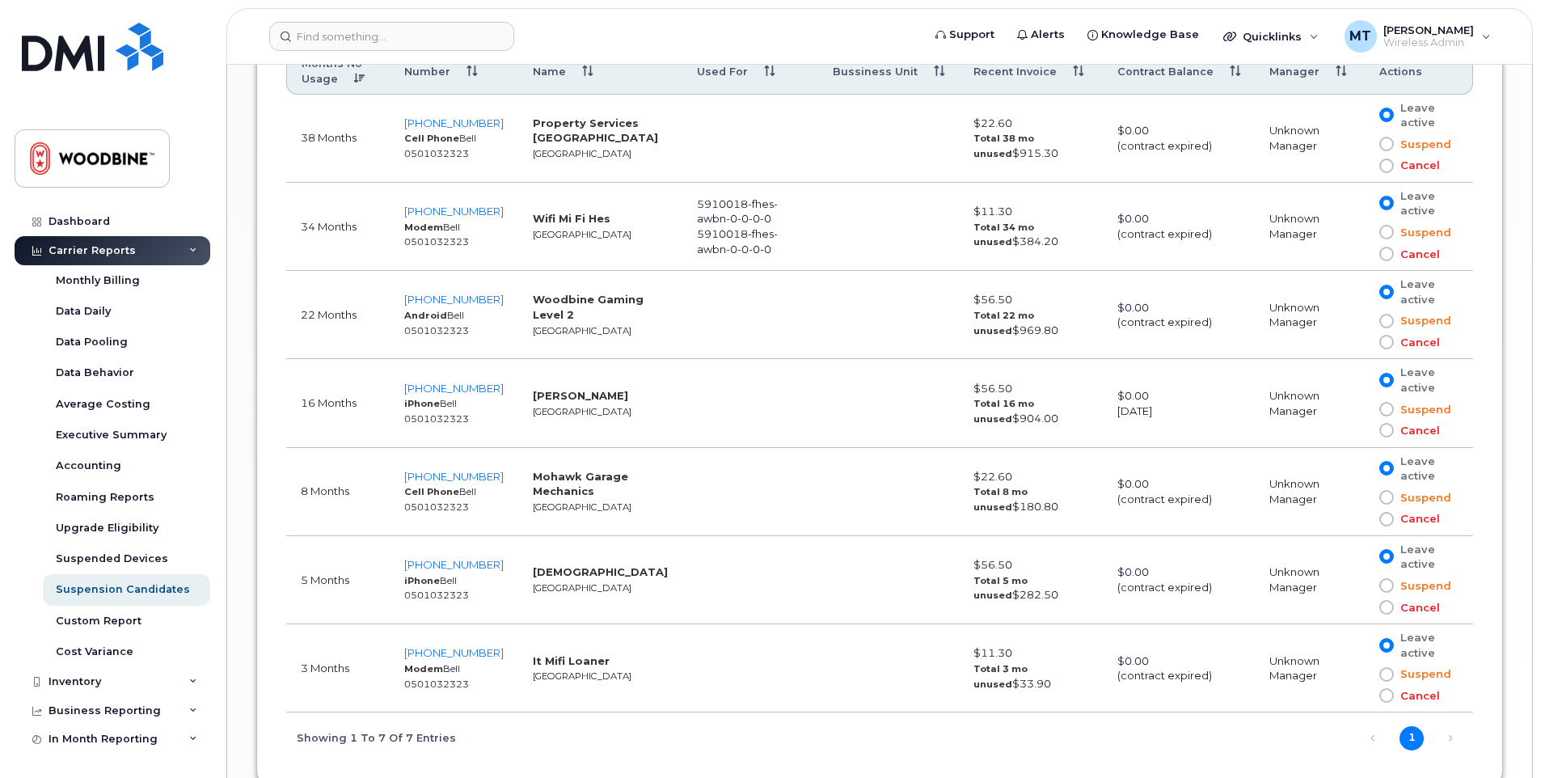
scroll to position [958, 0]
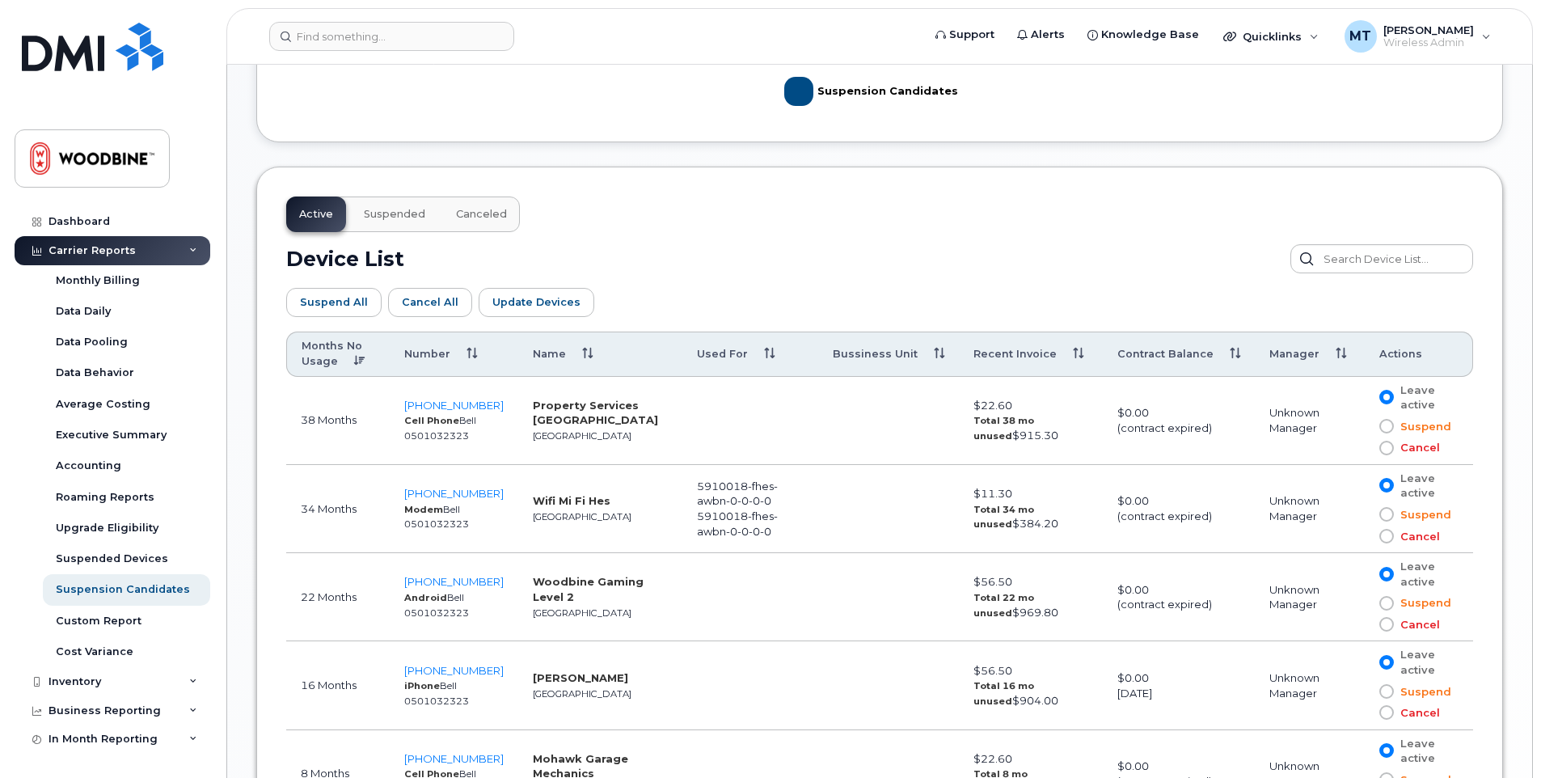
scroll to position [647, 0]
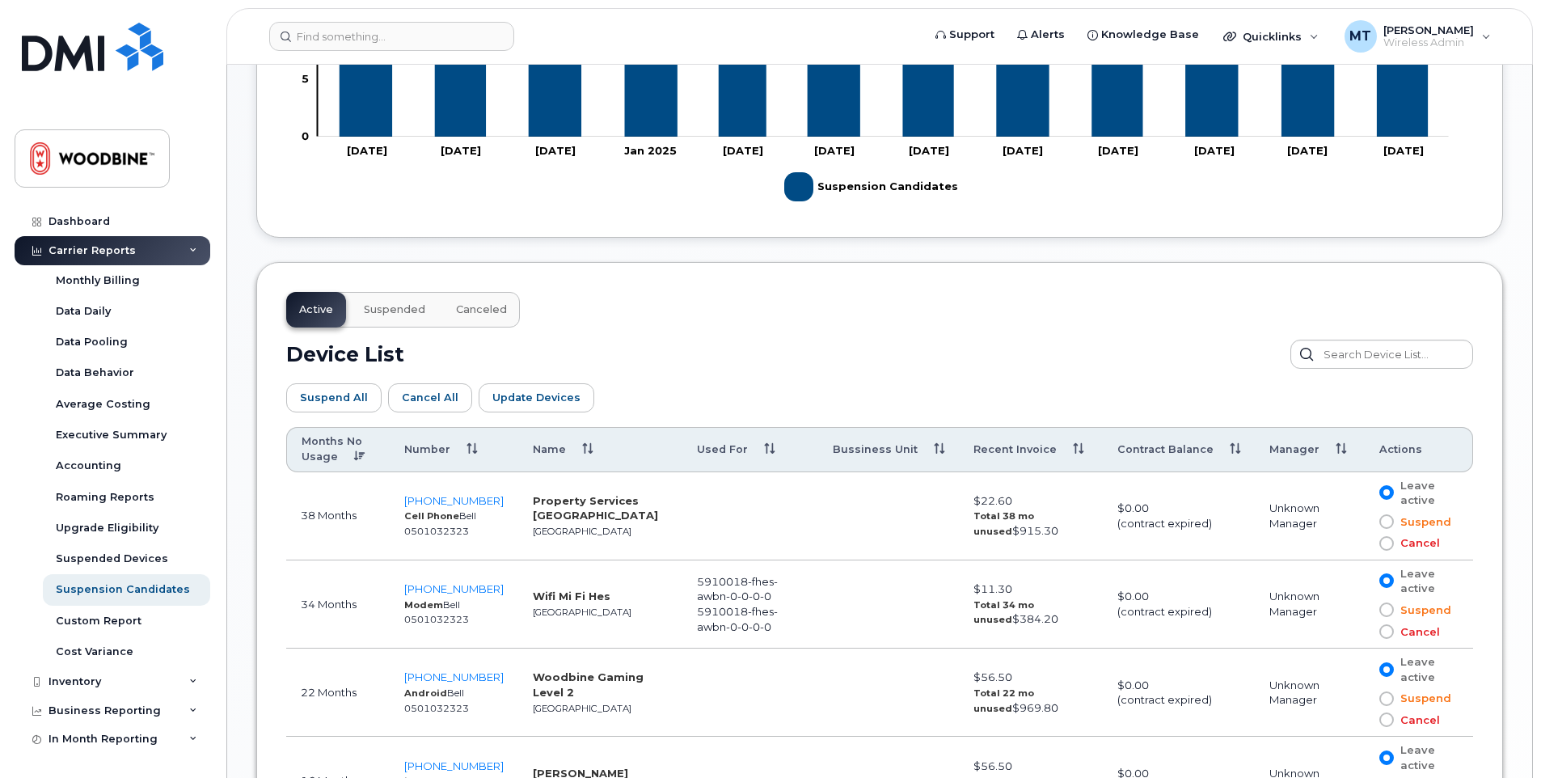
click at [396, 302] on button "Suspended" at bounding box center [394, 310] width 87 height 36
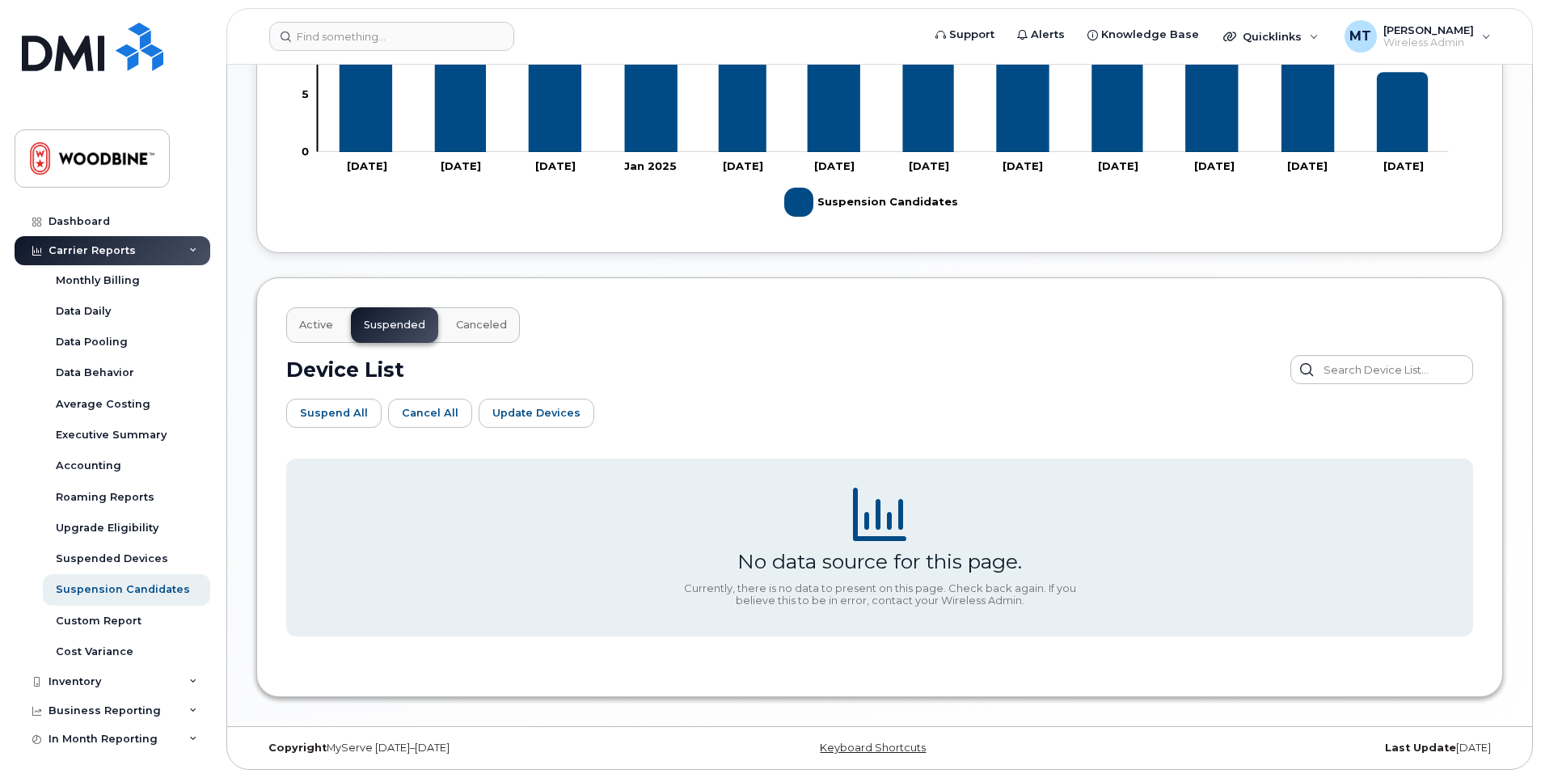
click at [467, 323] on span "Canceled" at bounding box center [481, 325] width 51 height 13
click at [325, 323] on span "Active" at bounding box center [316, 325] width 34 height 13
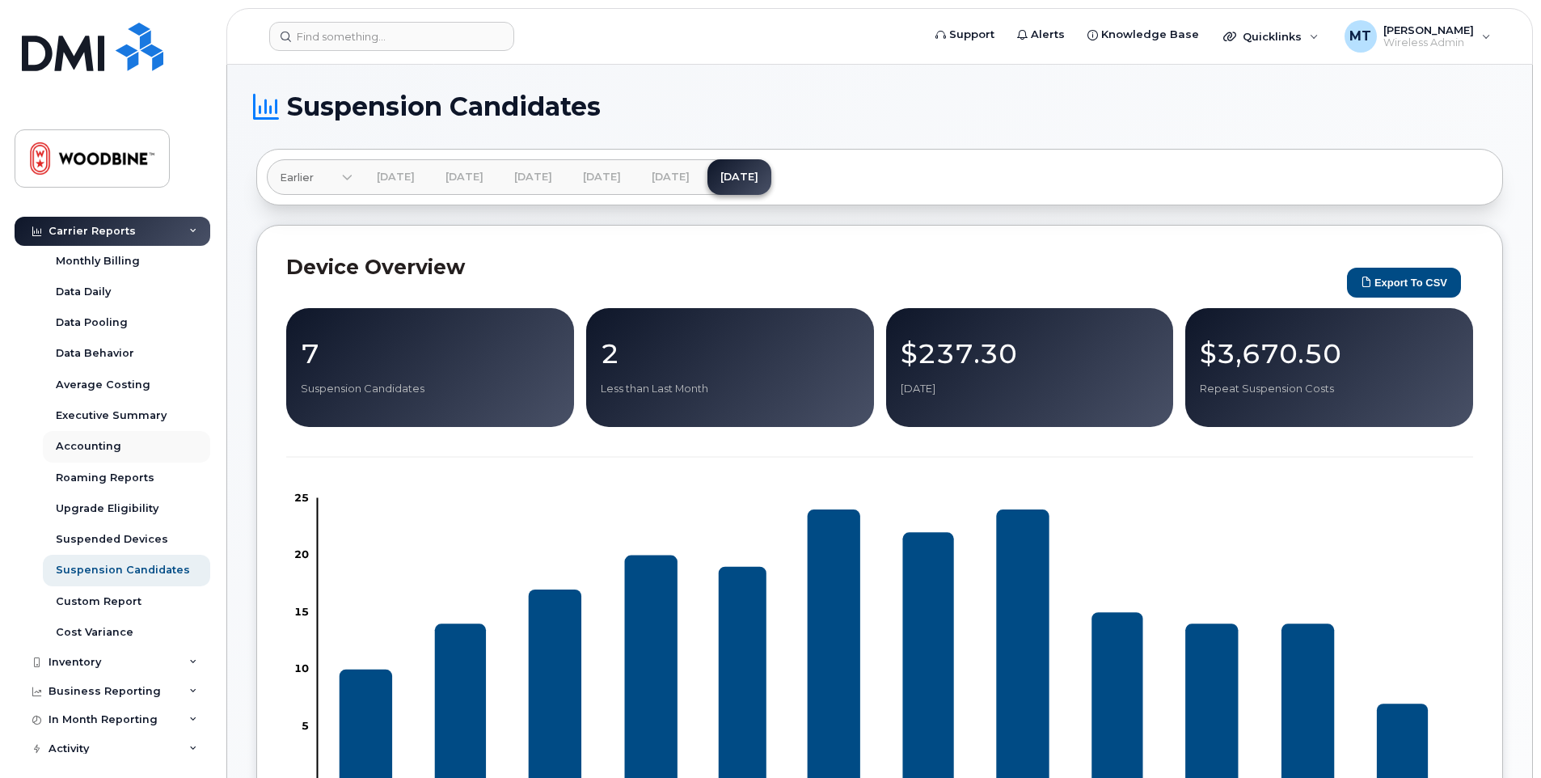
scroll to position [28, 0]
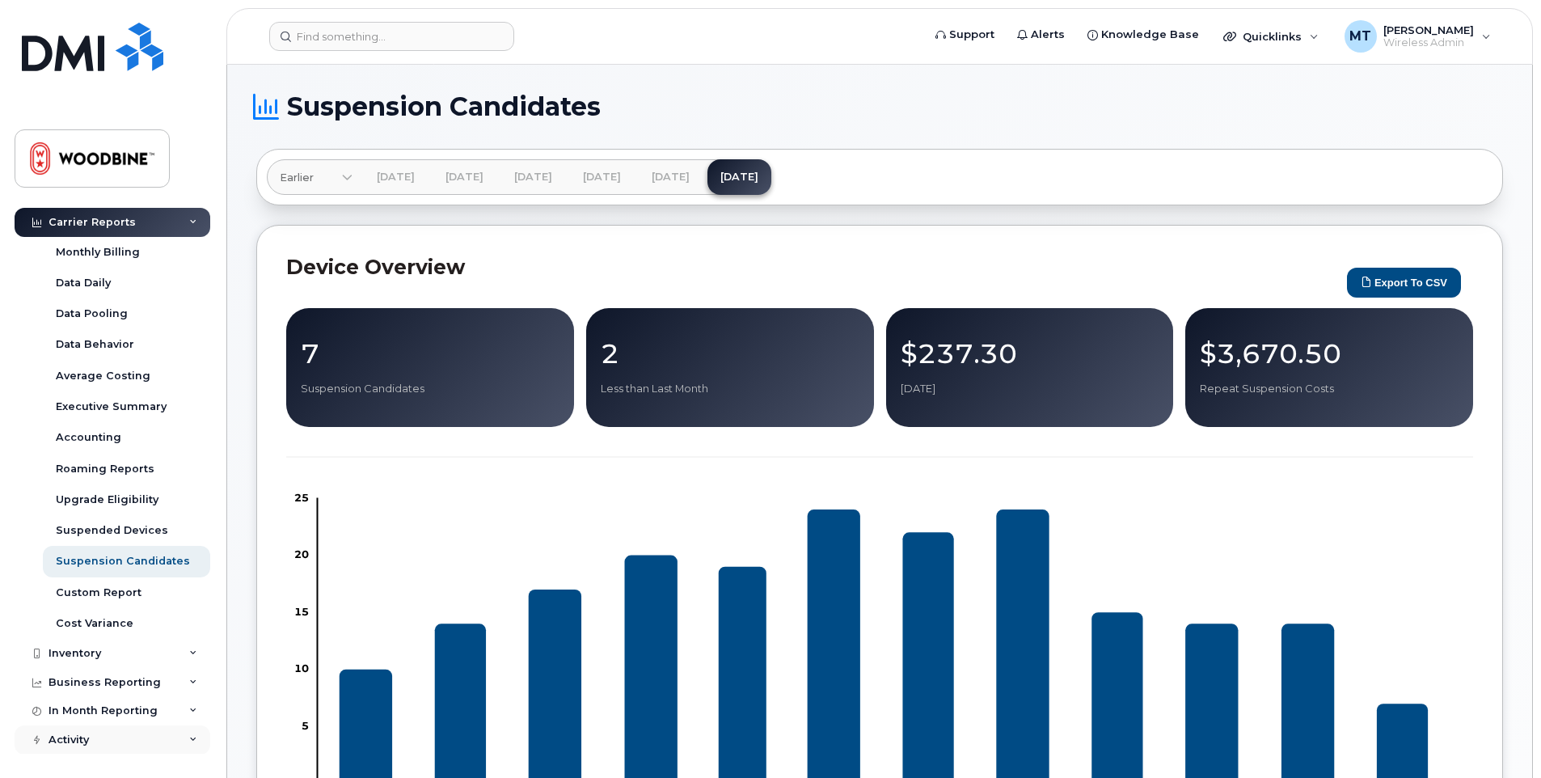
click at [93, 737] on div "Activity" at bounding box center [113, 739] width 196 height 29
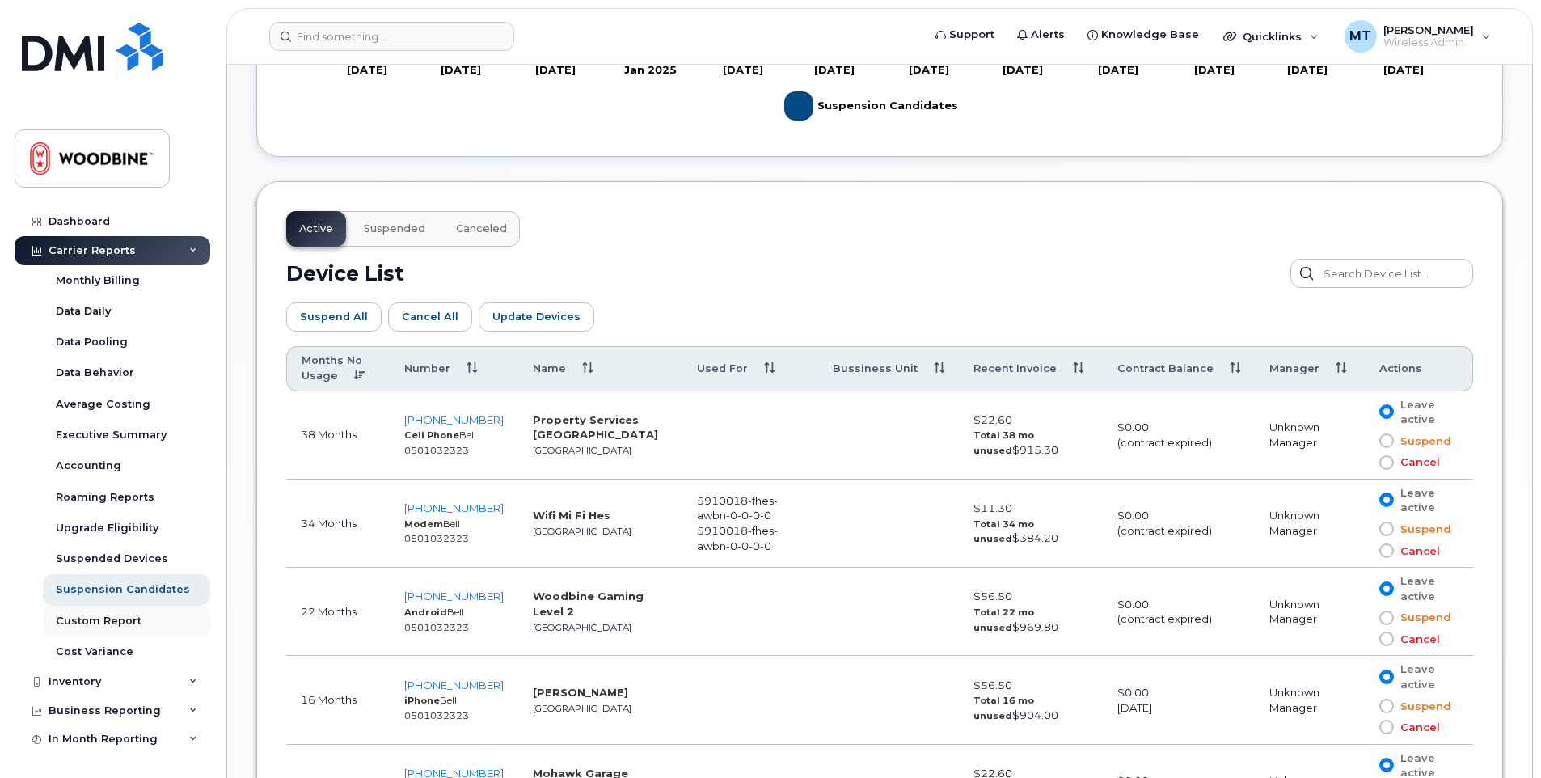
scroll to position [260, 0]
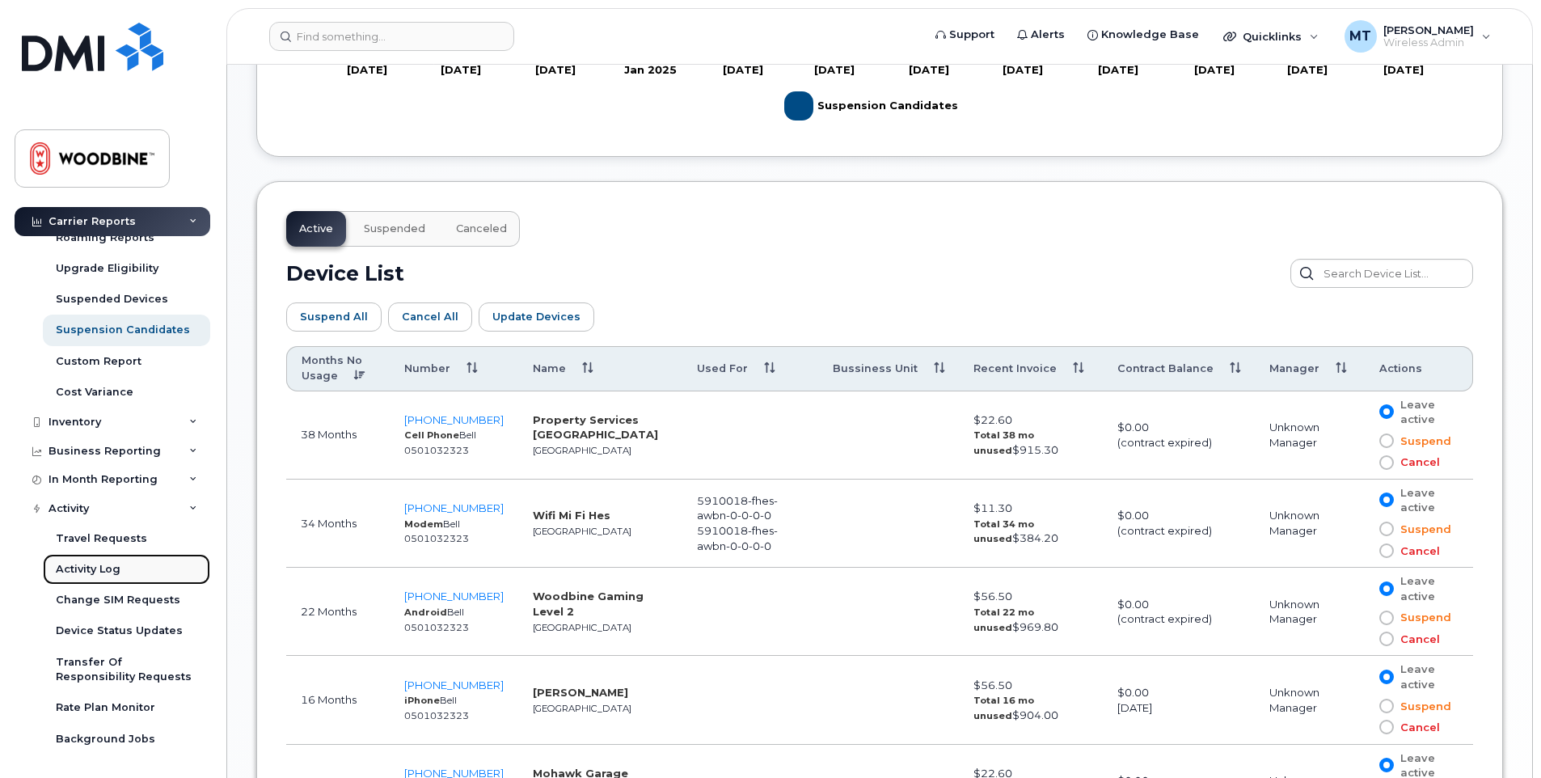
click at [98, 566] on div "Activity Log" at bounding box center [88, 569] width 65 height 15
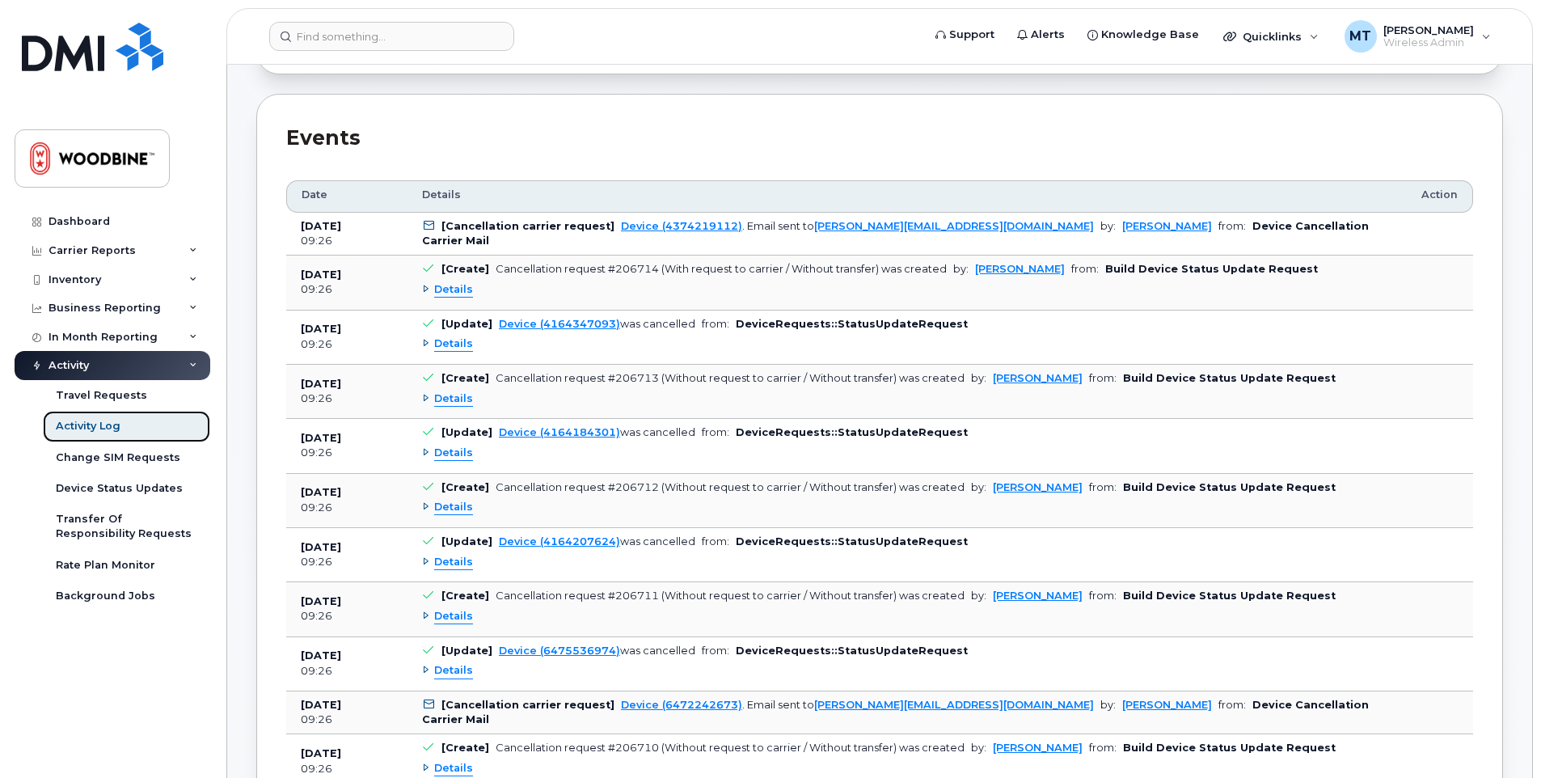
scroll to position [404, 0]
